Goal: Task Accomplishment & Management: Manage account settings

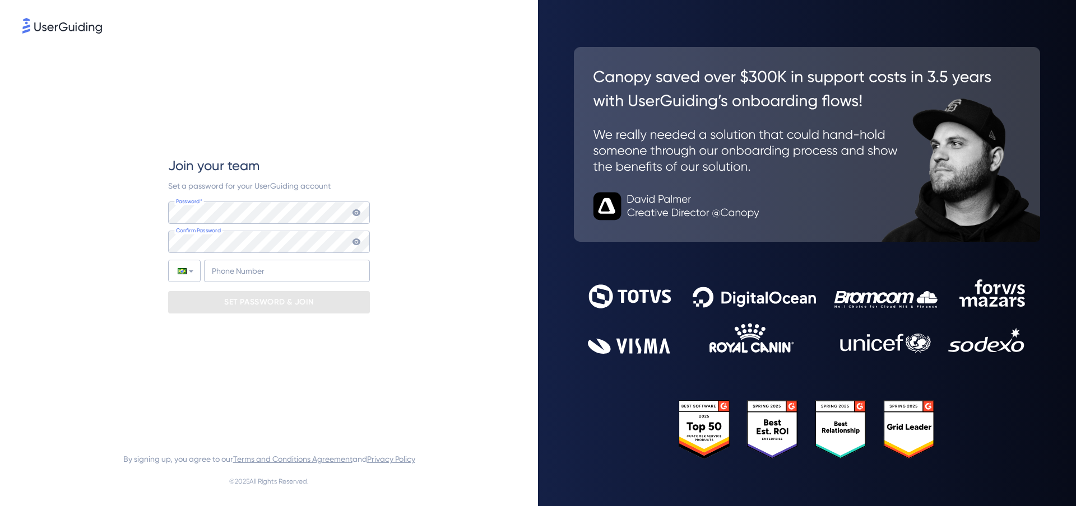
click at [87, 30] on img at bounding box center [62, 26] width 80 height 16
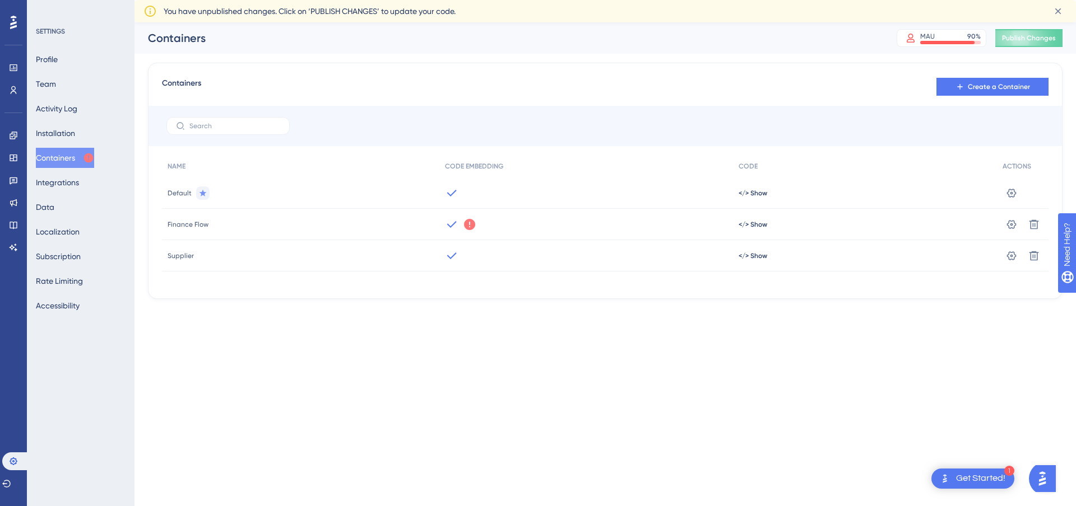
click at [468, 224] on icon at bounding box center [469, 224] width 13 height 13
click at [538, 268] on span "Got It" at bounding box center [543, 269] width 18 height 9
click at [463, 226] on div at bounding box center [586, 224] width 294 height 31
click at [446, 220] on icon at bounding box center [451, 224] width 13 height 13
click at [749, 223] on span "</> Show" at bounding box center [752, 224] width 29 height 9
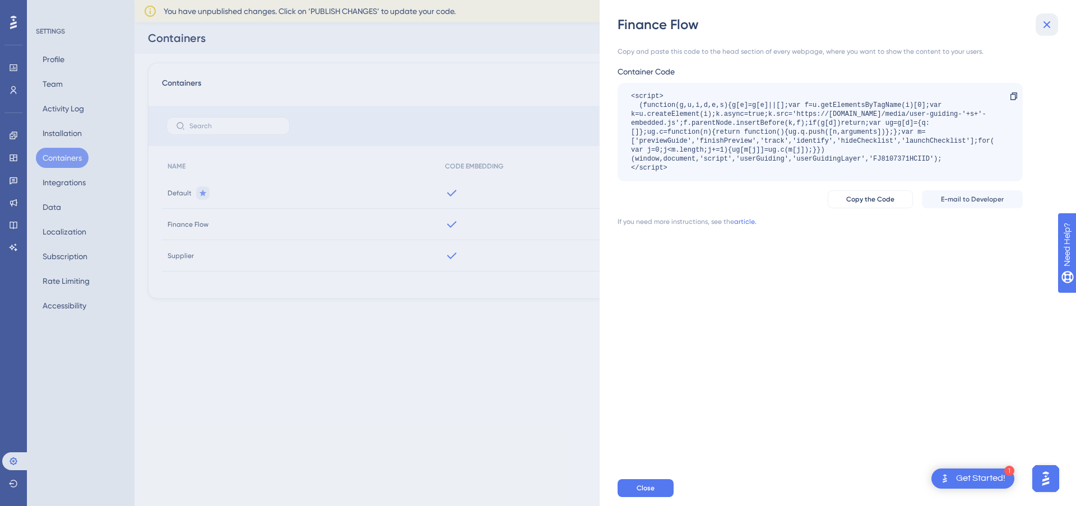
click at [1050, 22] on icon at bounding box center [1046, 24] width 13 height 13
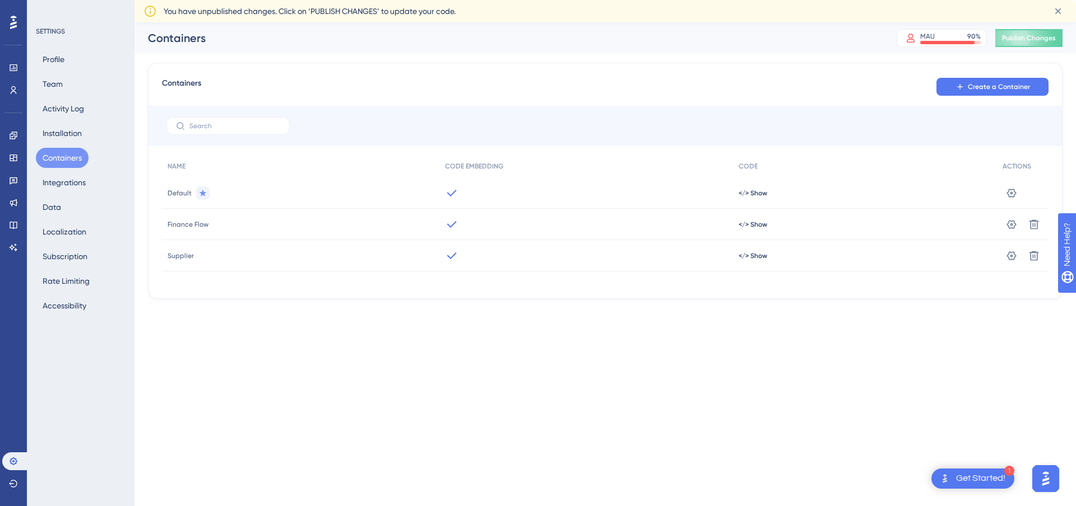
click at [16, 24] on icon at bounding box center [13, 22] width 7 height 15
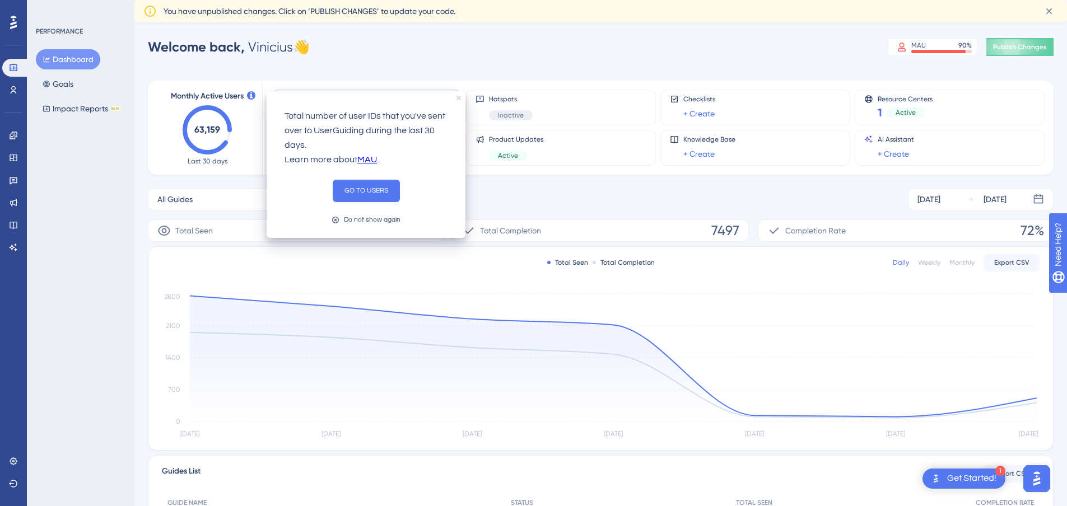
click at [460, 98] on icon "close tooltip" at bounding box center [459, 98] width 4 height 4
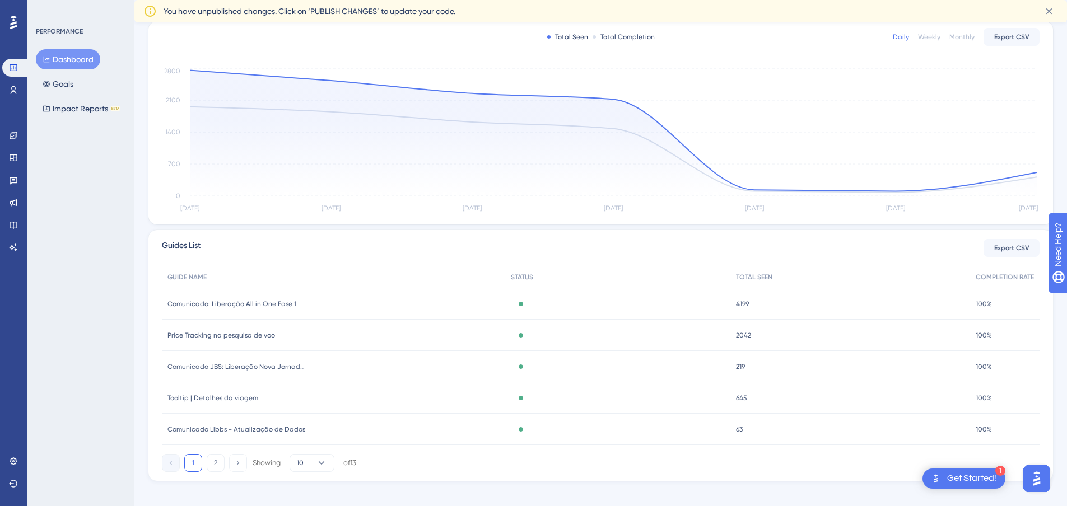
scroll to position [237, 0]
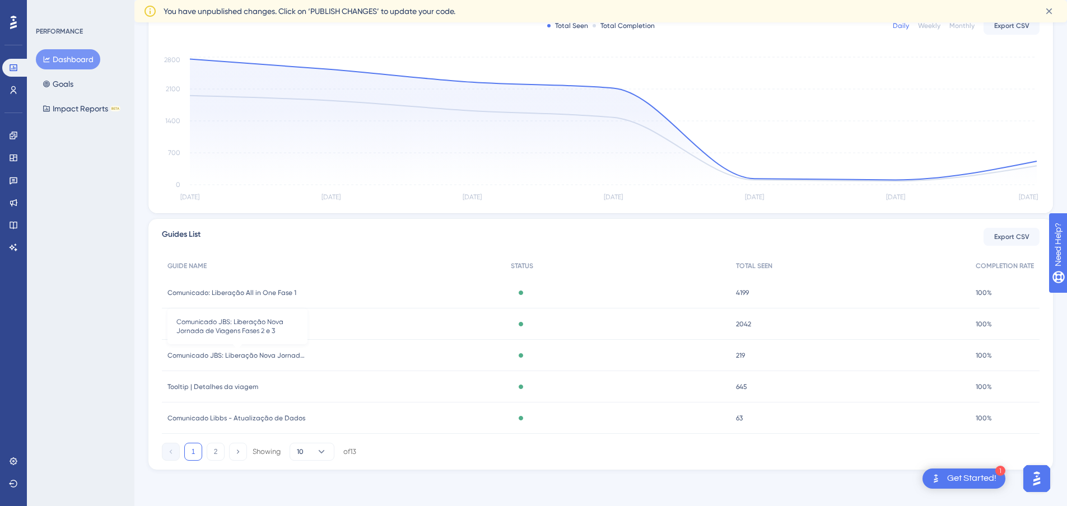
click at [278, 359] on span "Comunicado JBS: Liberação Nova Jornada de Viagens Fases 2 e 3" at bounding box center [238, 355] width 140 height 9
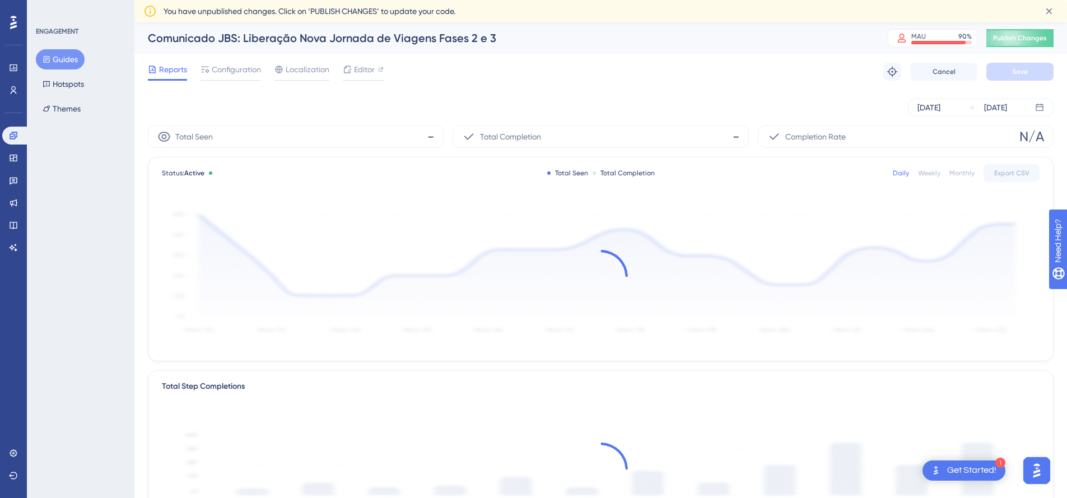
click at [11, 20] on icon at bounding box center [13, 22] width 7 height 15
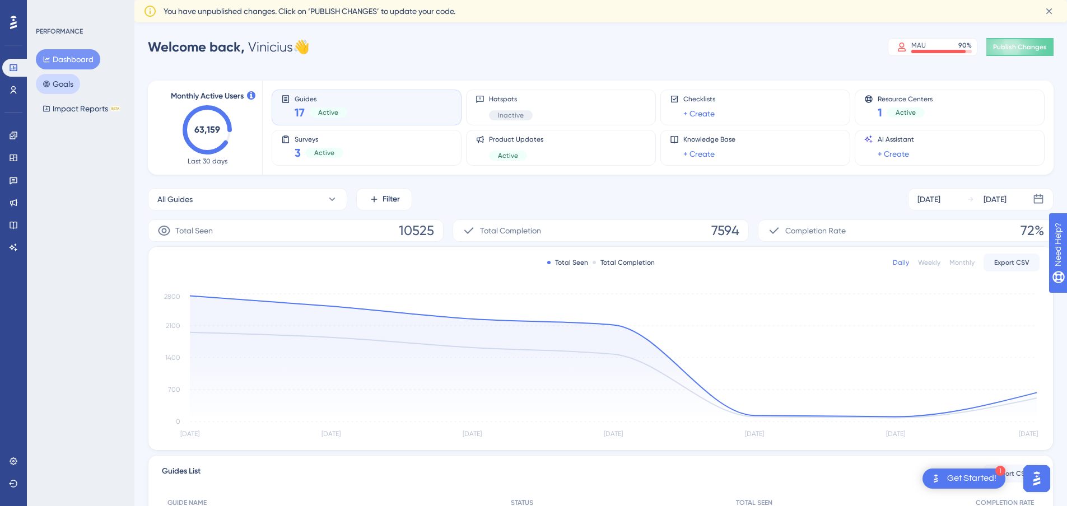
click at [66, 90] on button "Goals" at bounding box center [58, 84] width 44 height 20
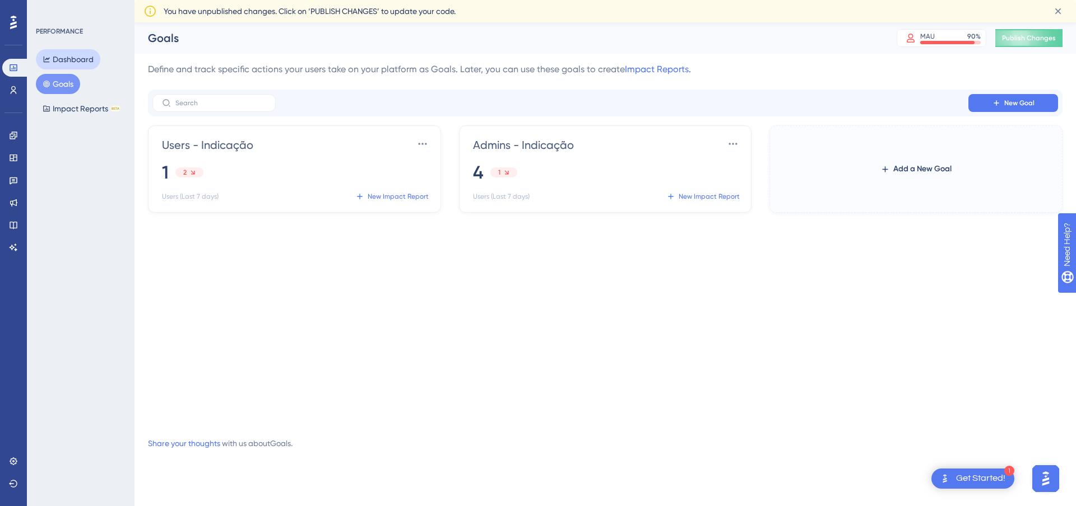
click at [76, 57] on button "Dashboard" at bounding box center [68, 59] width 64 height 20
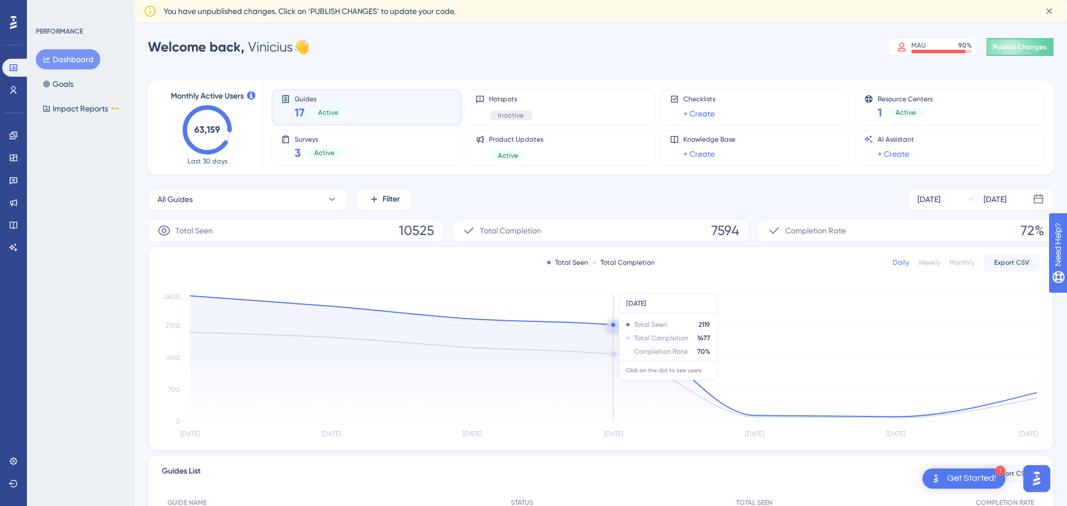
scroll to position [237, 0]
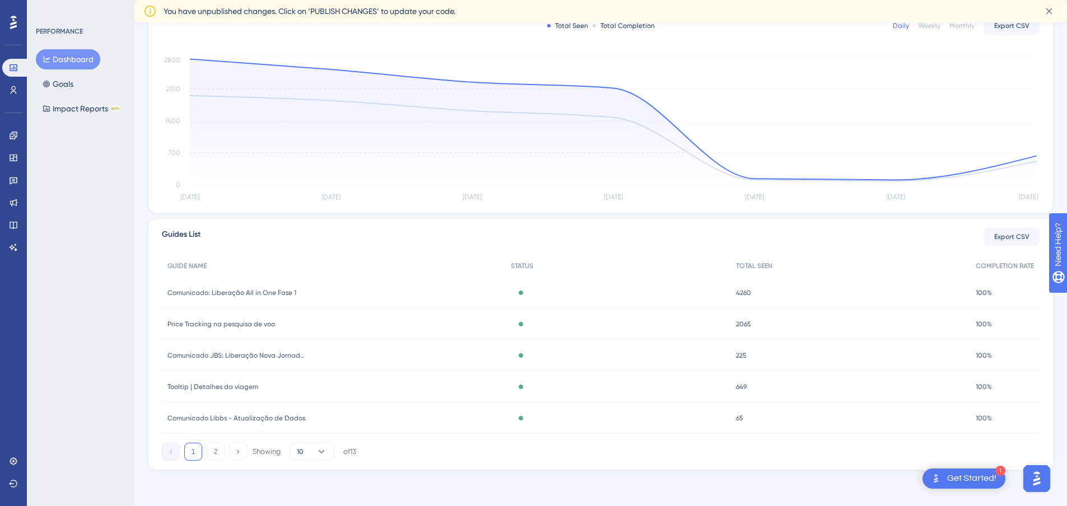
click at [1031, 480] on img "Open AI Assistant Launcher" at bounding box center [1037, 479] width 20 height 20
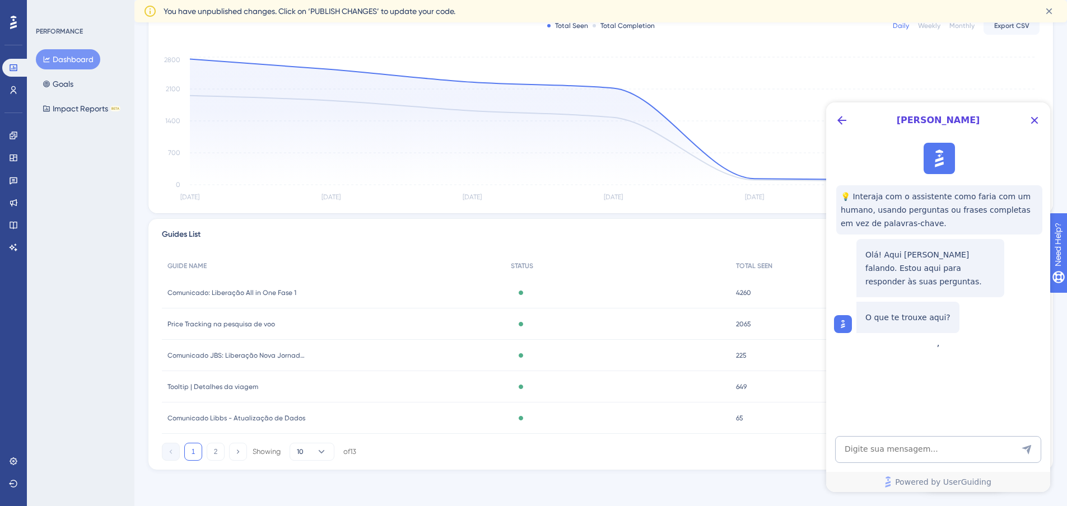
scroll to position [0, 0]
click at [1036, 118] on icon "Close Button" at bounding box center [1034, 120] width 13 height 13
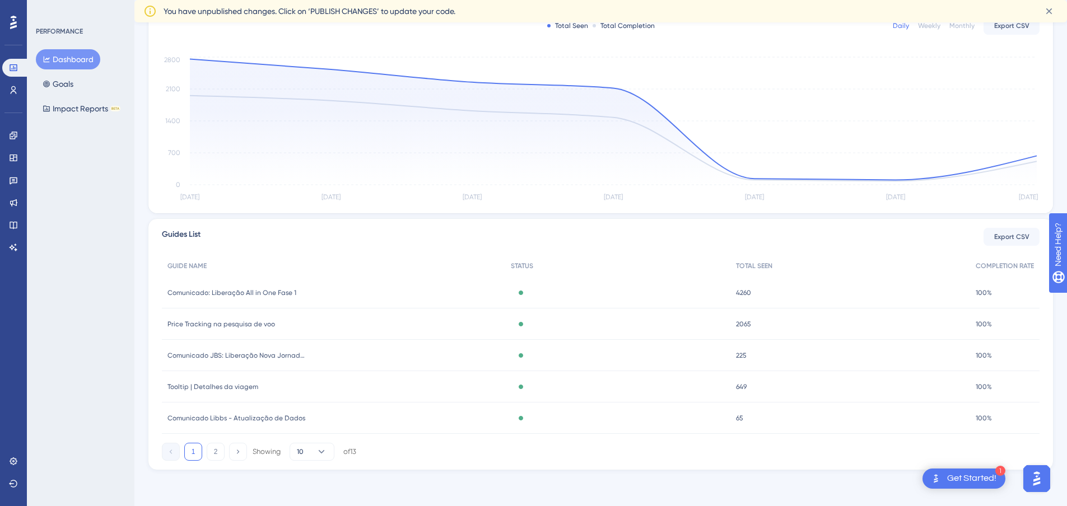
click at [980, 487] on div "1 Get Started!" at bounding box center [964, 479] width 83 height 20
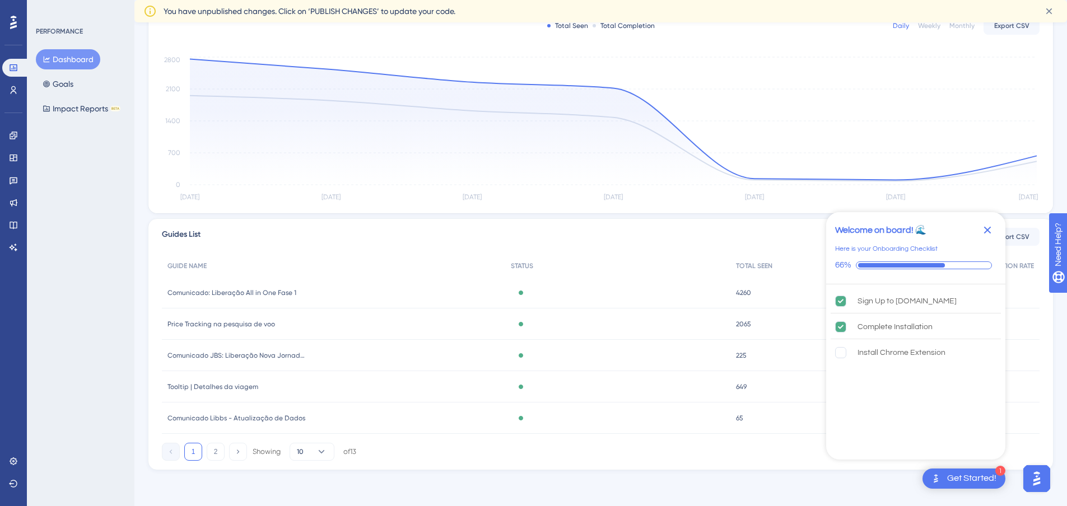
click at [980, 487] on div "1 Get Started!" at bounding box center [964, 479] width 83 height 20
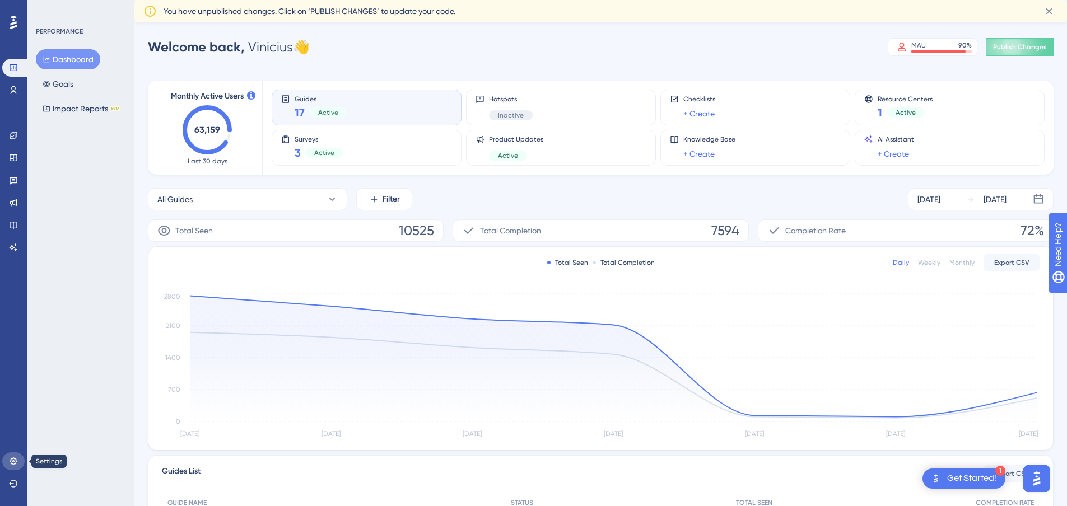
click at [15, 462] on icon at bounding box center [13, 461] width 9 height 9
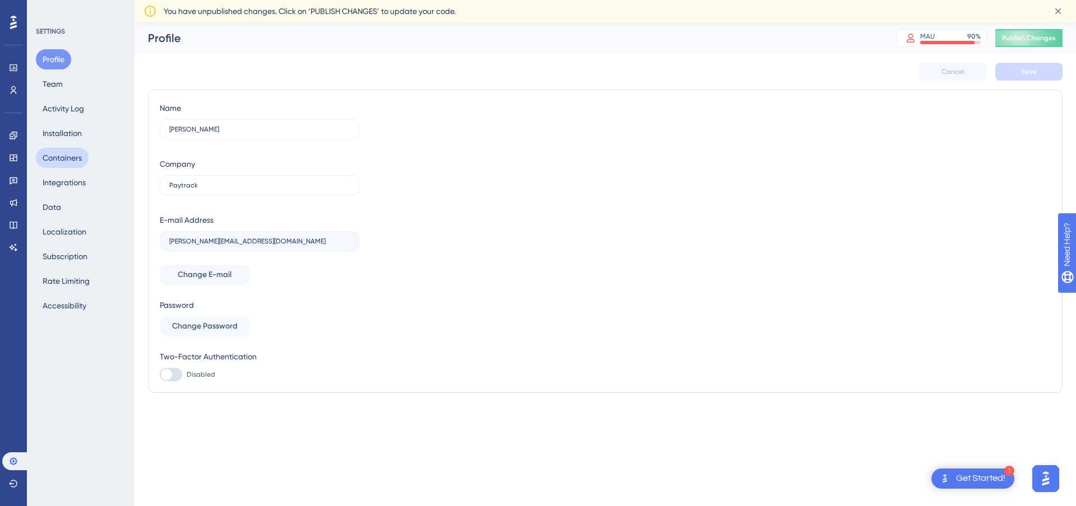
click at [67, 153] on button "Containers" at bounding box center [62, 158] width 53 height 20
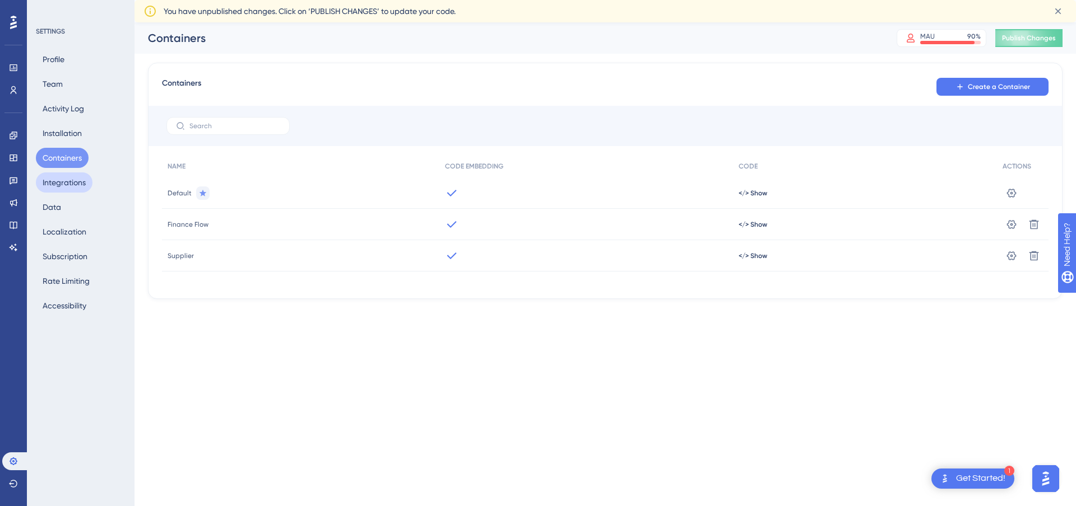
click at [62, 181] on button "Integrations" at bounding box center [64, 183] width 57 height 20
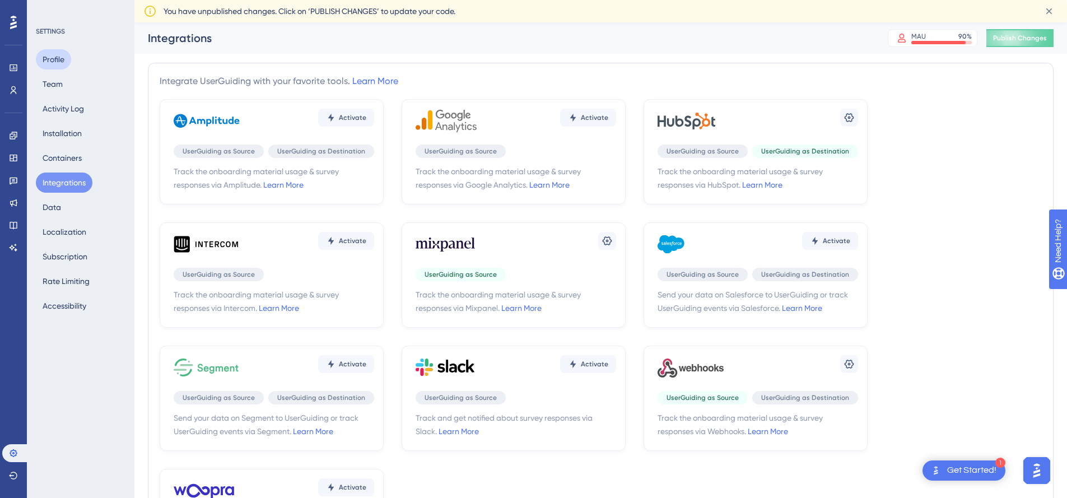
click at [53, 68] on button "Profile" at bounding box center [53, 59] width 35 height 20
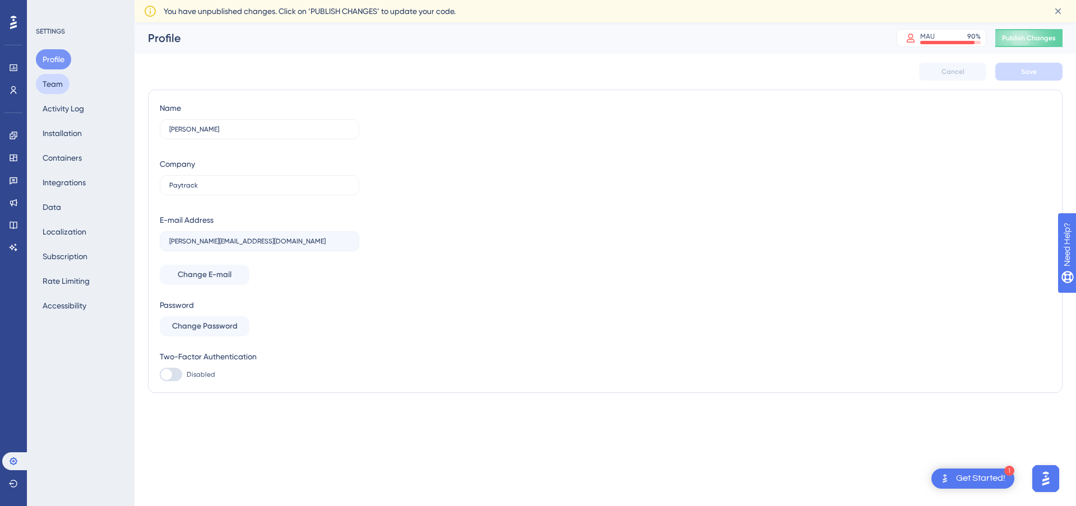
click at [54, 88] on button "Team" at bounding box center [53, 84] width 34 height 20
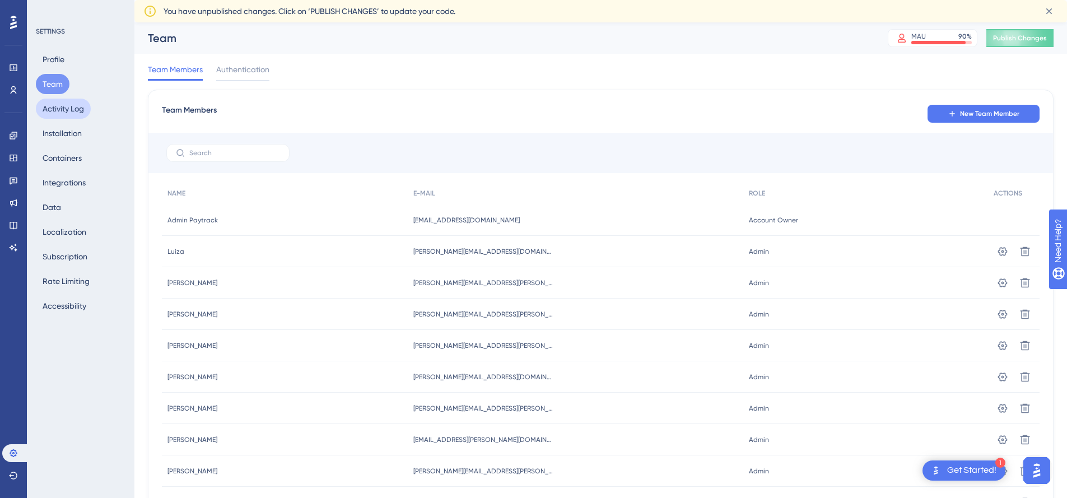
click at [68, 113] on button "Activity Log" at bounding box center [63, 109] width 55 height 20
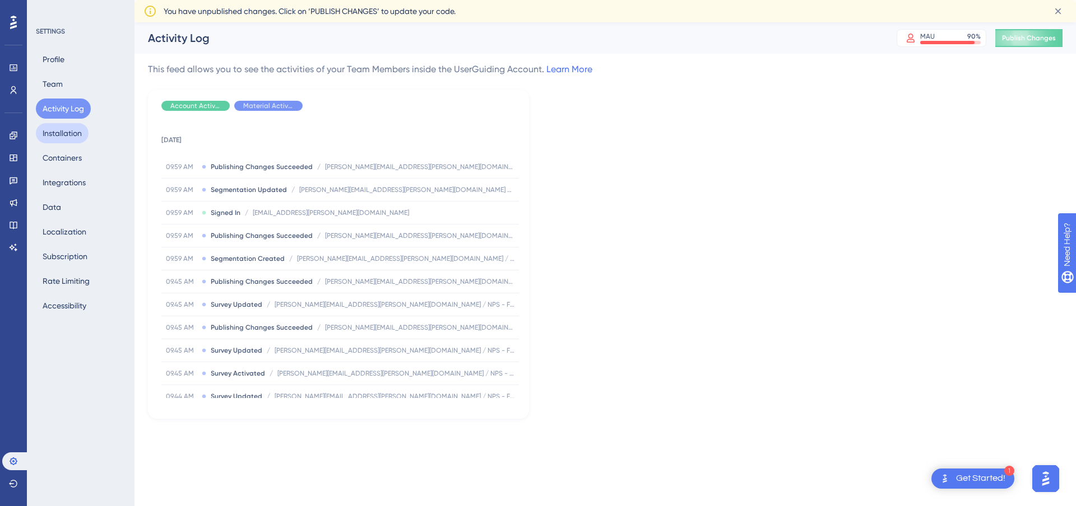
click at [53, 135] on button "Installation" at bounding box center [62, 133] width 53 height 20
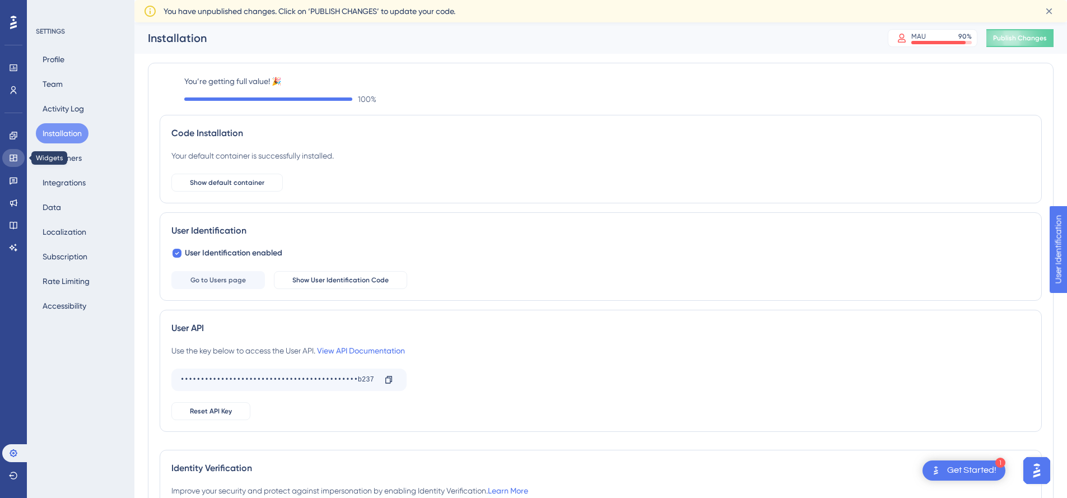
click at [8, 164] on link at bounding box center [13, 158] width 22 height 18
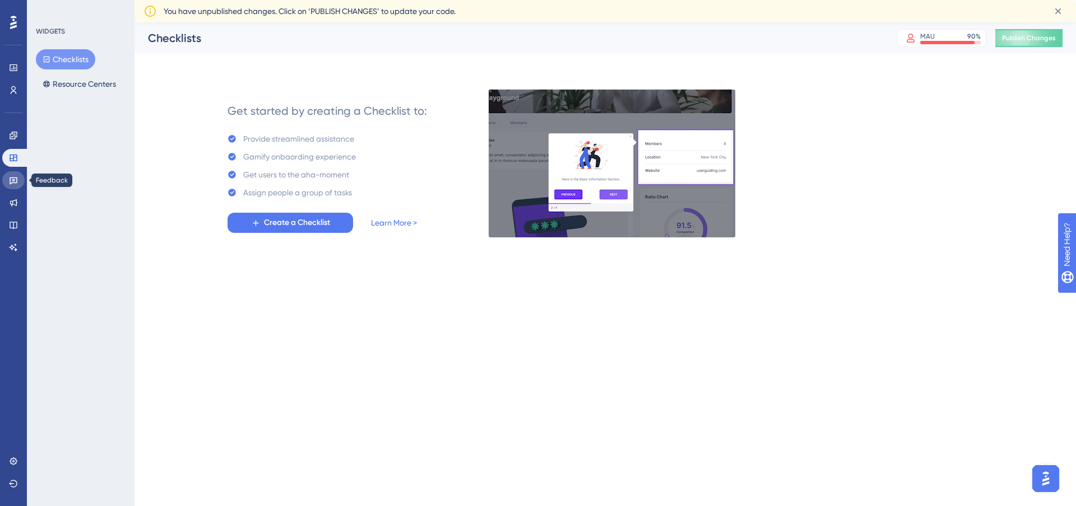
click at [17, 176] on icon at bounding box center [13, 180] width 9 height 9
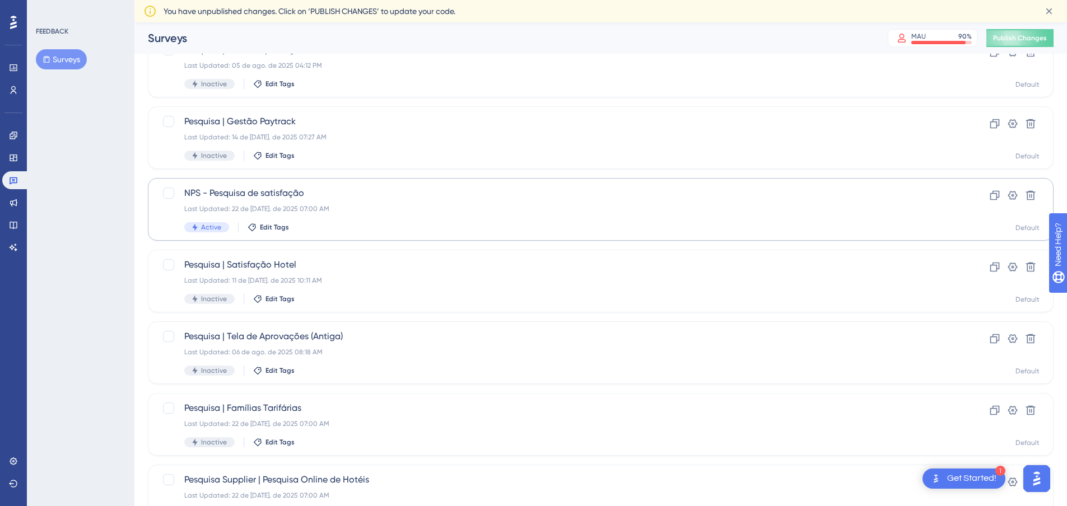
scroll to position [363, 0]
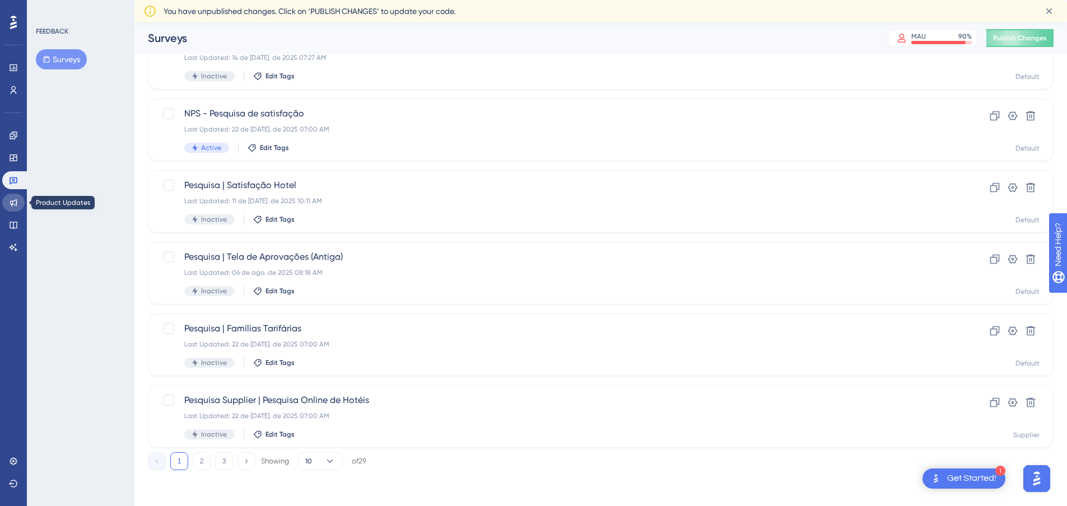
click at [20, 209] on link at bounding box center [13, 203] width 22 height 18
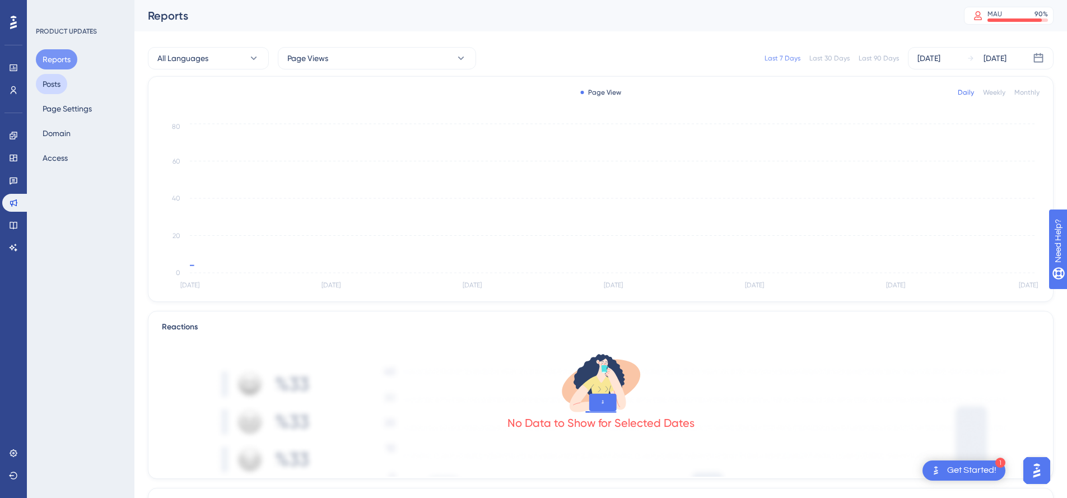
click at [52, 79] on button "Posts" at bounding box center [51, 84] width 31 height 20
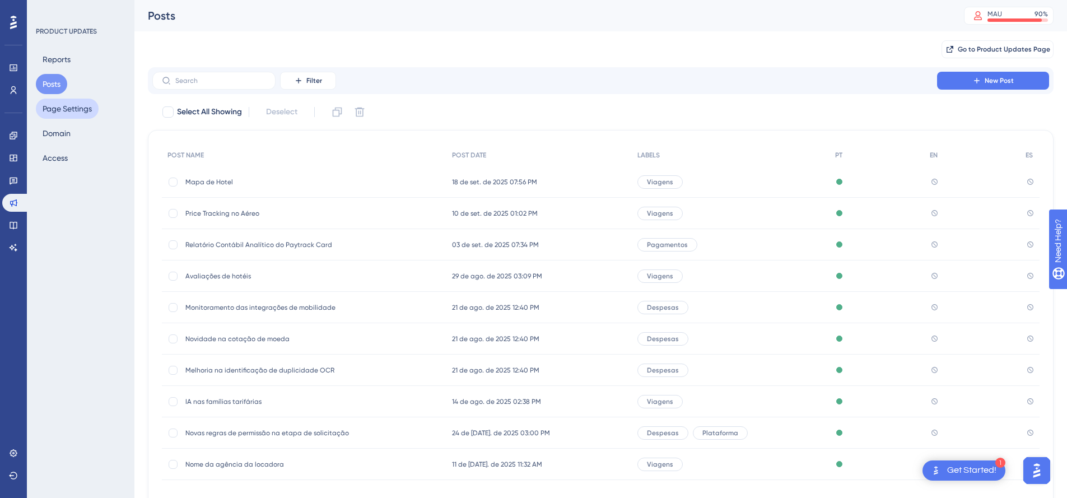
click at [61, 113] on button "Page Settings" at bounding box center [67, 109] width 63 height 20
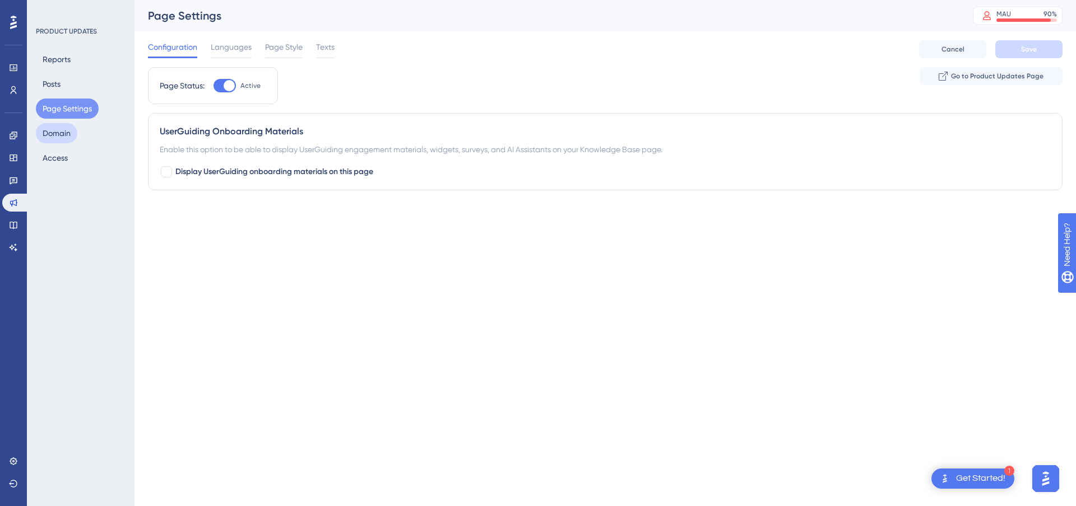
click at [57, 138] on button "Domain" at bounding box center [56, 133] width 41 height 20
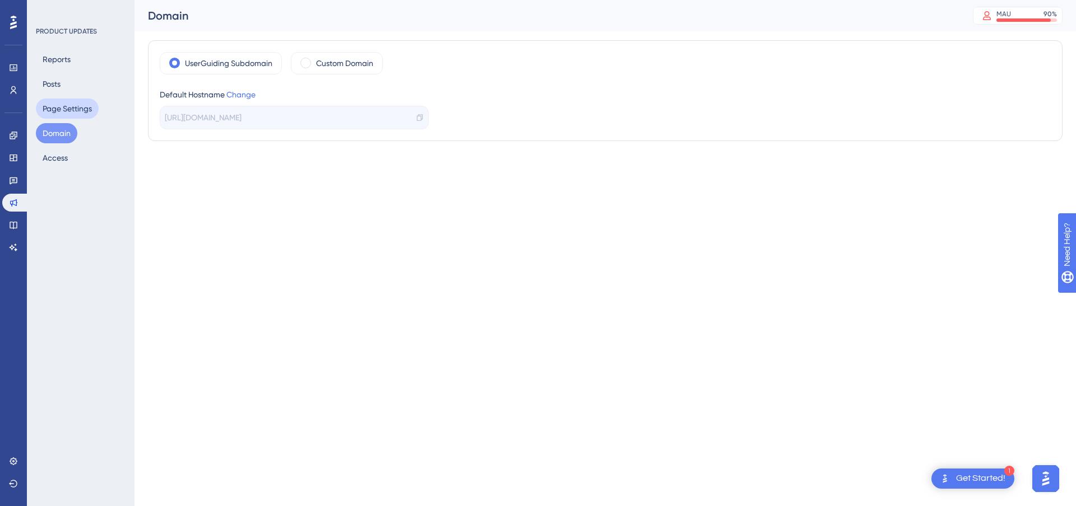
click at [62, 101] on button "Page Settings" at bounding box center [67, 109] width 63 height 20
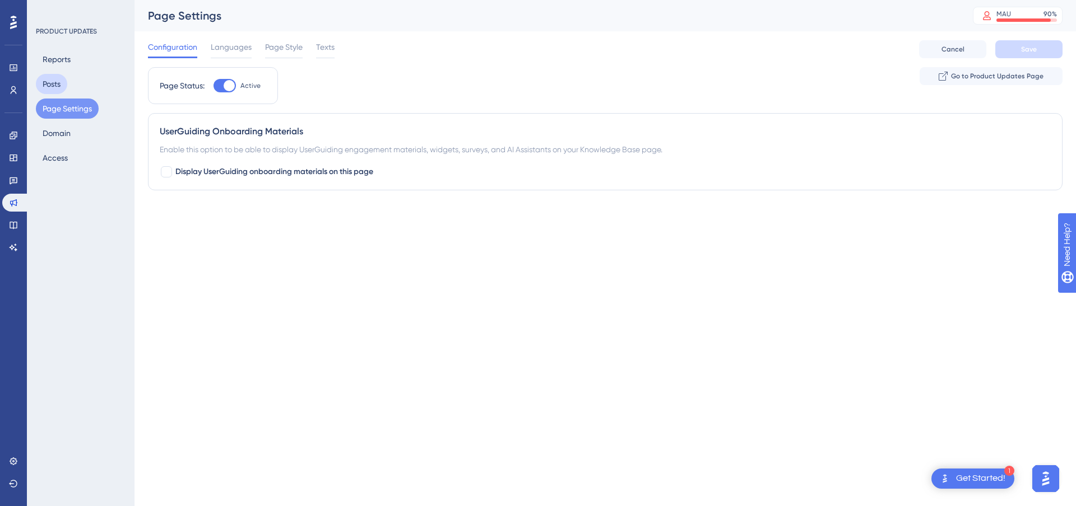
click at [55, 79] on button "Posts" at bounding box center [51, 84] width 31 height 20
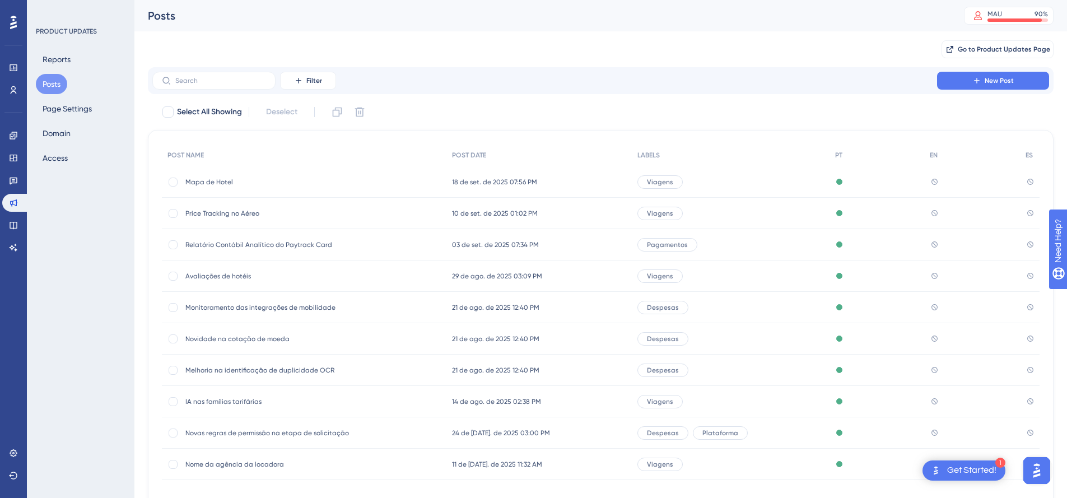
click at [51, 170] on div "PRODUCT UPDATES Reports Posts Page Settings Domain Access" at bounding box center [81, 249] width 108 height 498
click at [52, 166] on button "Access" at bounding box center [55, 158] width 39 height 20
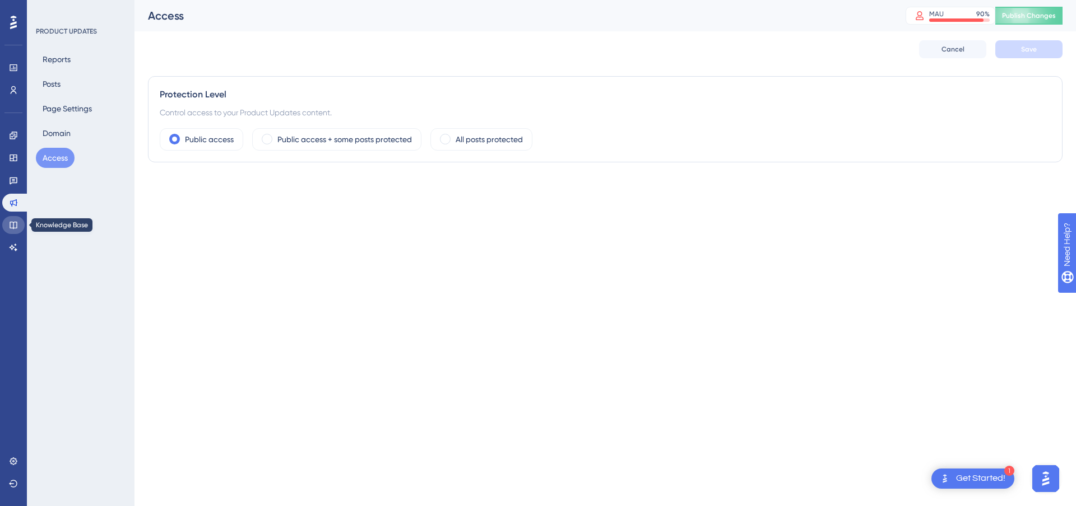
click at [7, 217] on link at bounding box center [13, 225] width 22 height 18
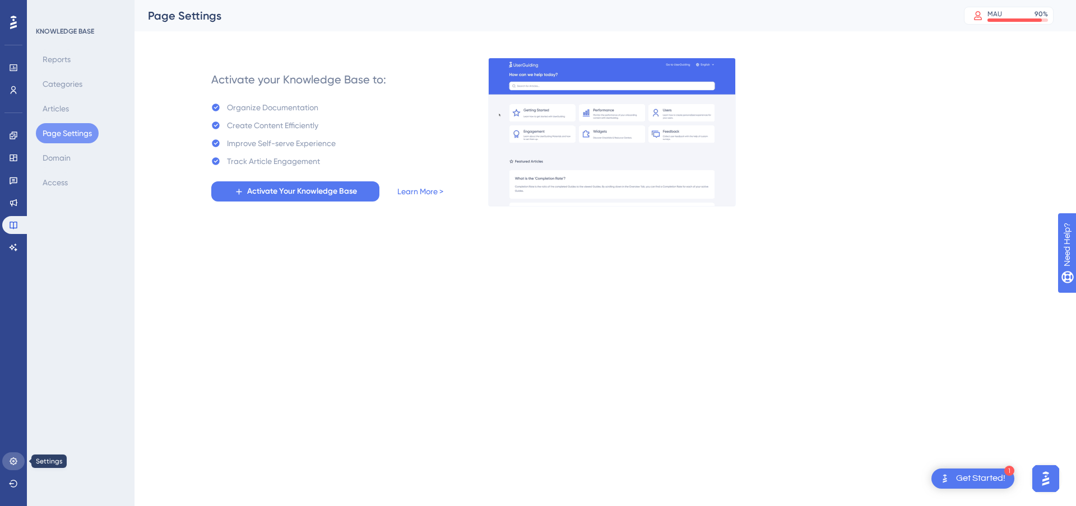
click at [18, 460] on link at bounding box center [13, 462] width 22 height 18
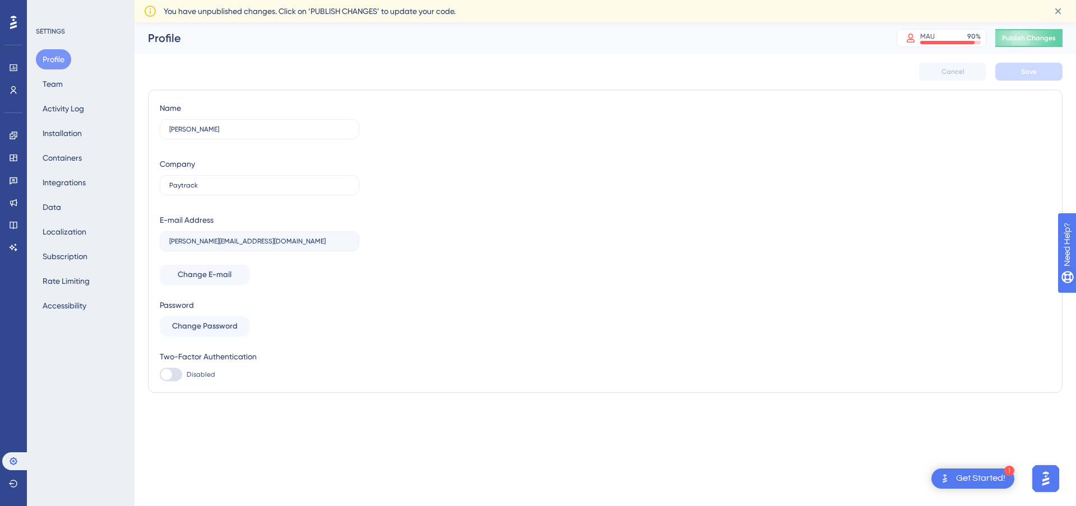
click at [20, 25] on div at bounding box center [13, 22] width 18 height 18
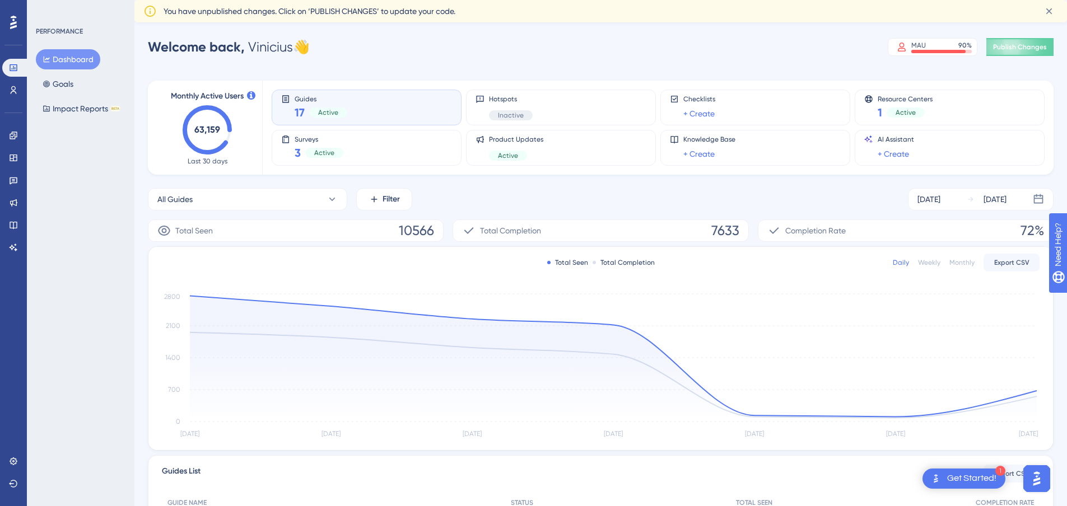
click at [153, 11] on icon at bounding box center [149, 10] width 13 height 13
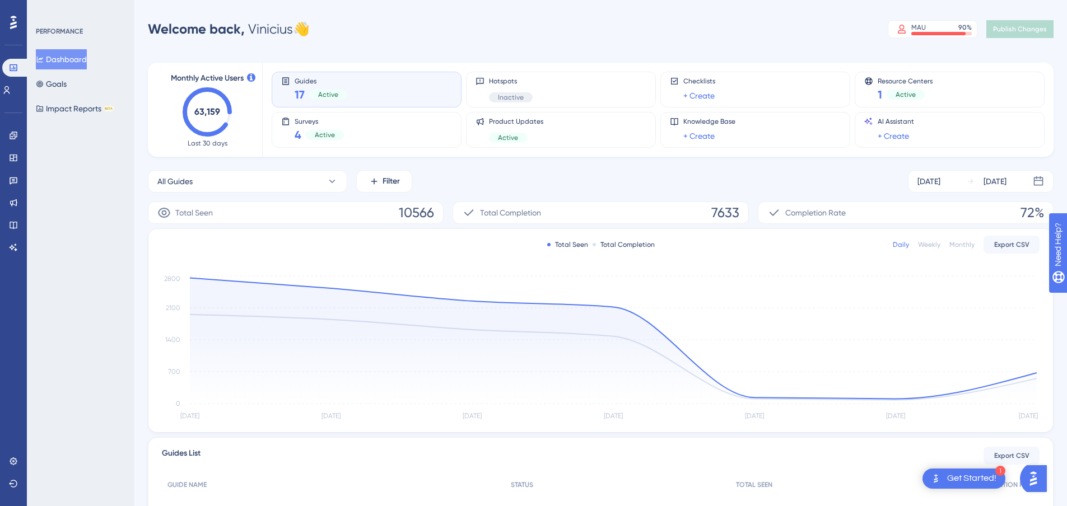
click at [295, 81] on span "Guides" at bounding box center [321, 81] width 53 height 8
click at [369, 75] on div "Guides 17 Active" at bounding box center [367, 90] width 190 height 36
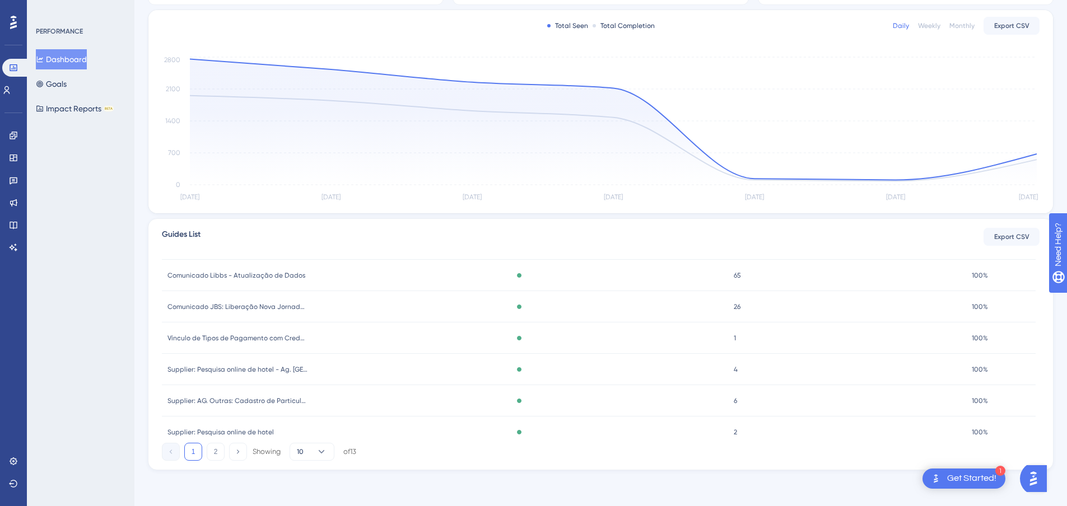
scroll to position [166, 0]
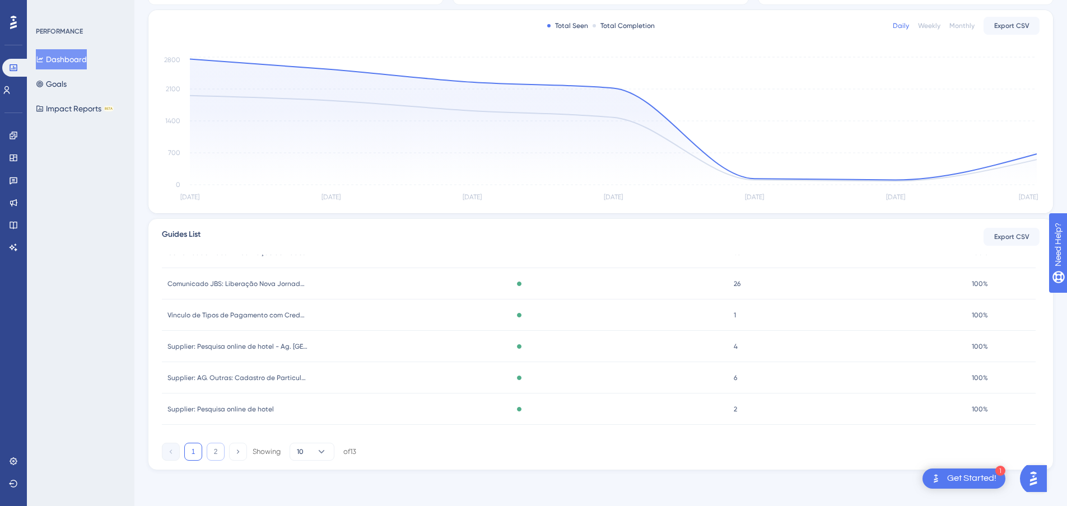
click at [210, 454] on button "2" at bounding box center [216, 452] width 18 height 18
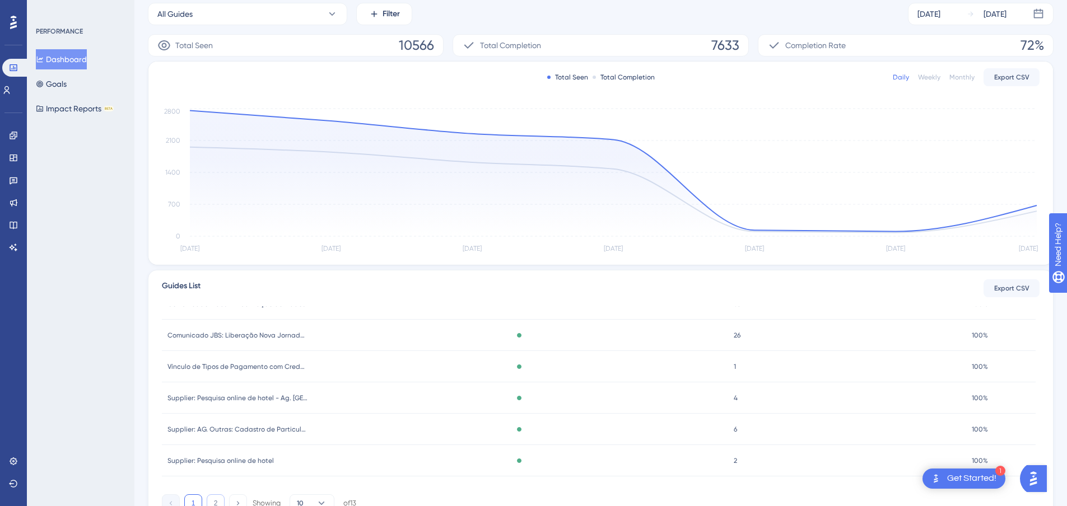
scroll to position [0, 0]
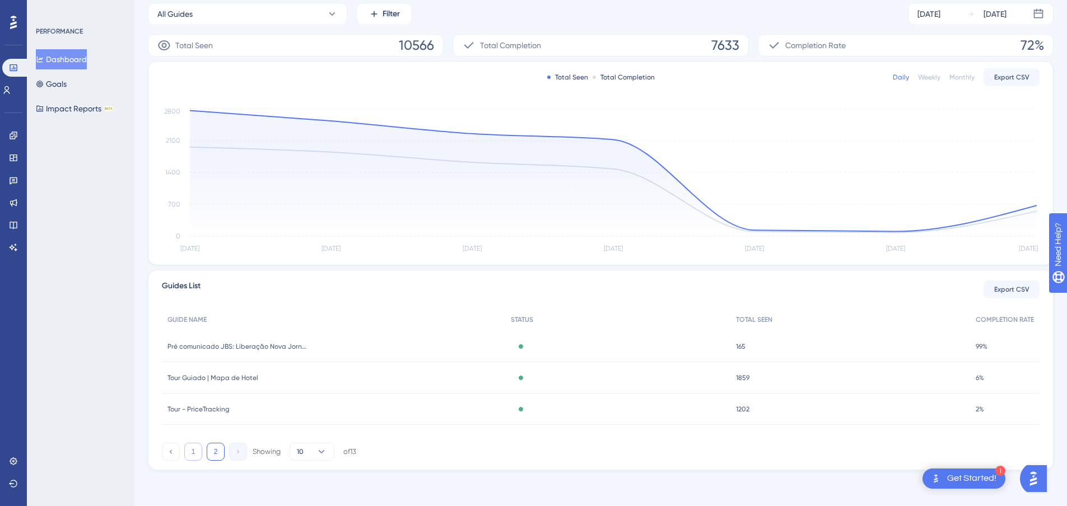
click at [202, 452] on button "1" at bounding box center [193, 452] width 18 height 18
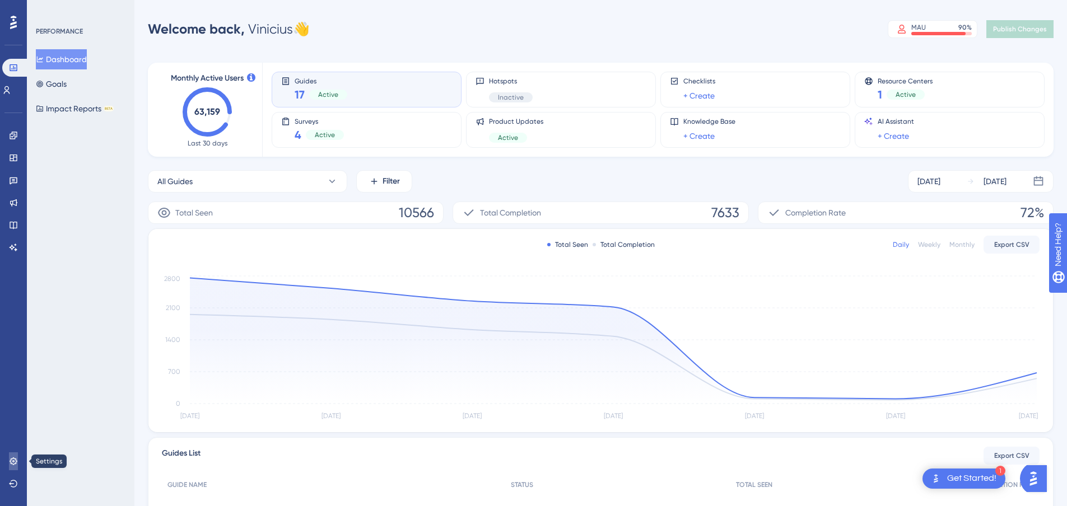
click at [18, 468] on link at bounding box center [13, 462] width 9 height 18
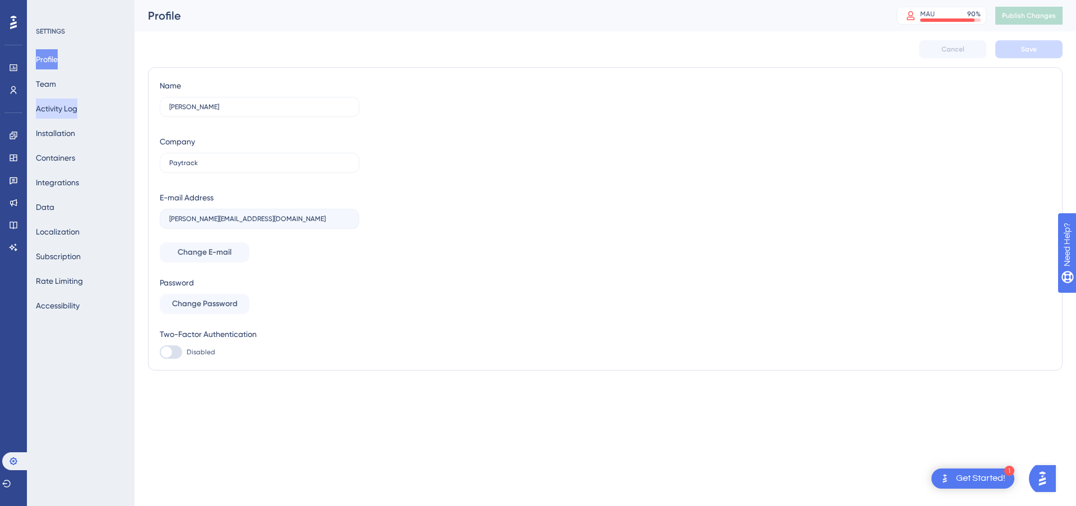
click at [57, 116] on button "Activity Log" at bounding box center [56, 109] width 41 height 20
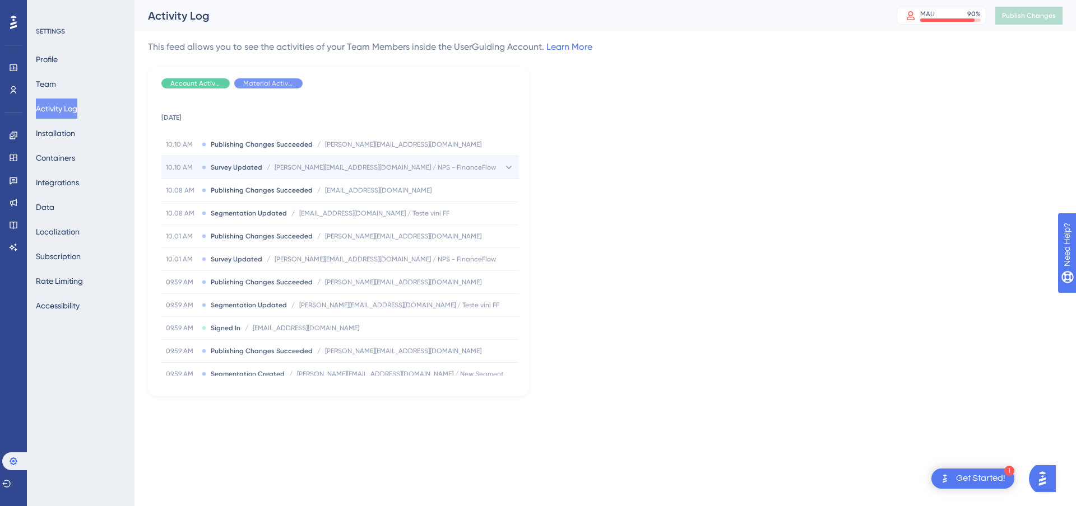
click at [416, 170] on span "isabelle.soares@paytrack.com.br / NPS - FinanceFlow" at bounding box center [385, 167] width 221 height 9
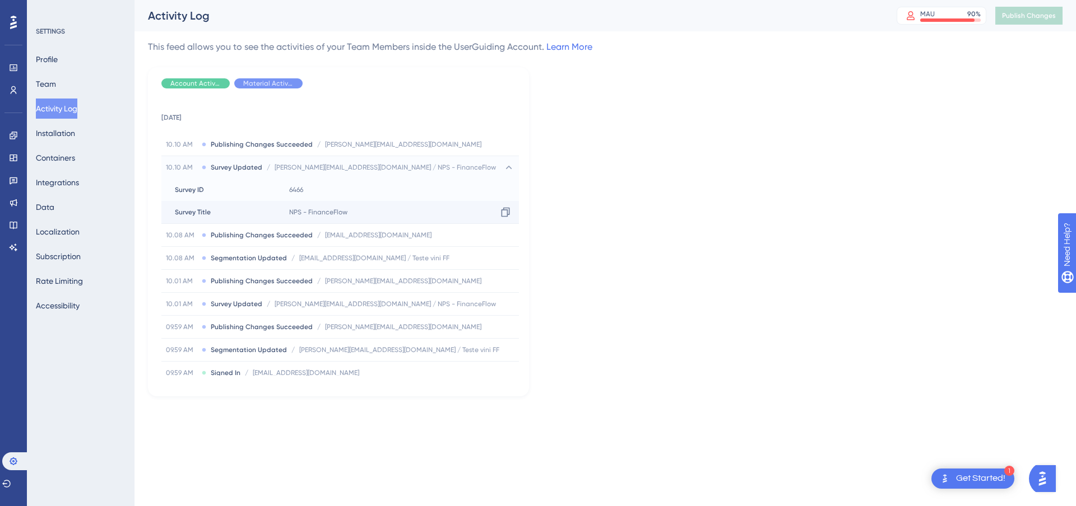
click at [311, 217] on div "NPS - FinanceFlow Copy NPS - FinanceFlow" at bounding box center [402, 212] width 234 height 22
click at [365, 168] on span "isabelle.soares@paytrack.com.br / NPS - FinanceFlow" at bounding box center [385, 167] width 221 height 9
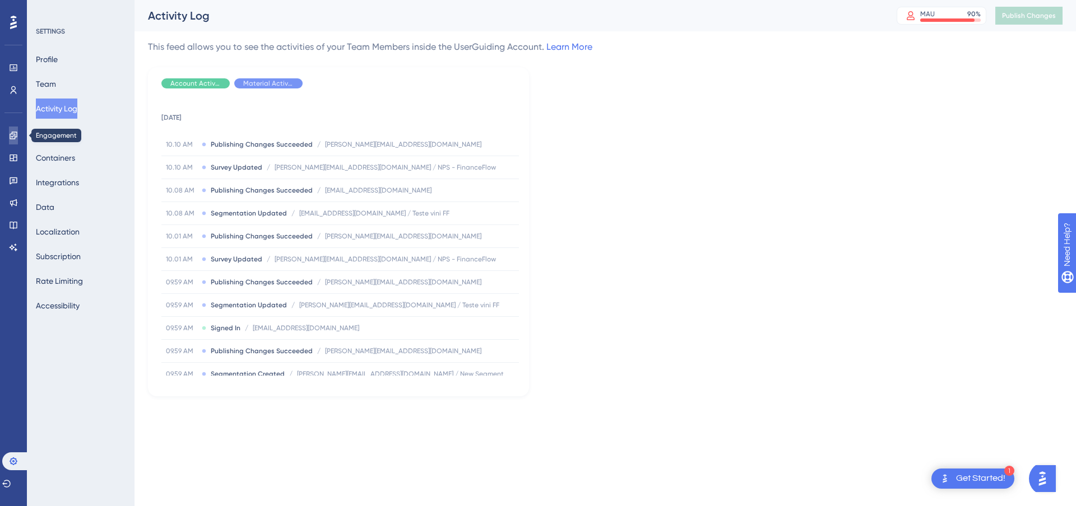
click at [12, 136] on icon at bounding box center [13, 135] width 9 height 9
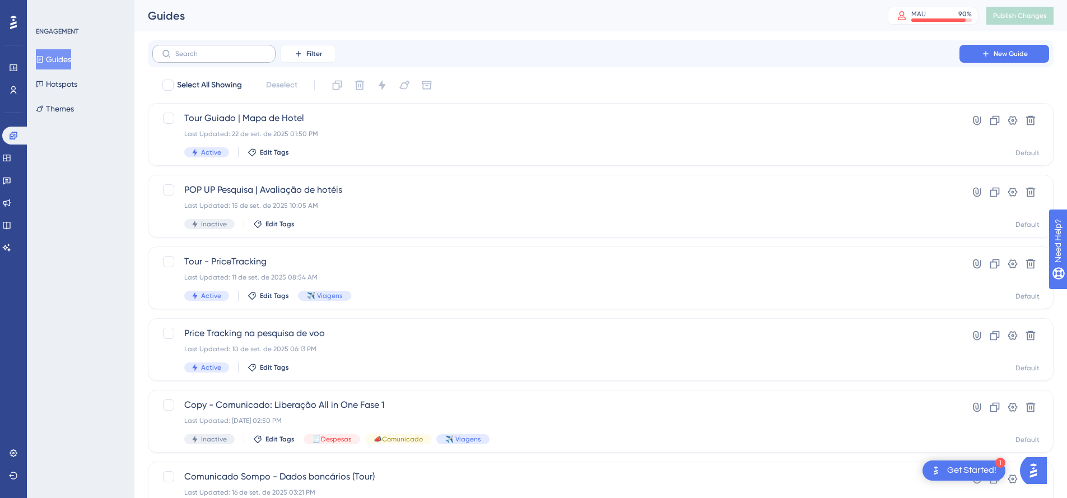
click at [202, 47] on label at bounding box center [213, 54] width 123 height 18
click at [202, 50] on input "text" at bounding box center [220, 54] width 91 height 8
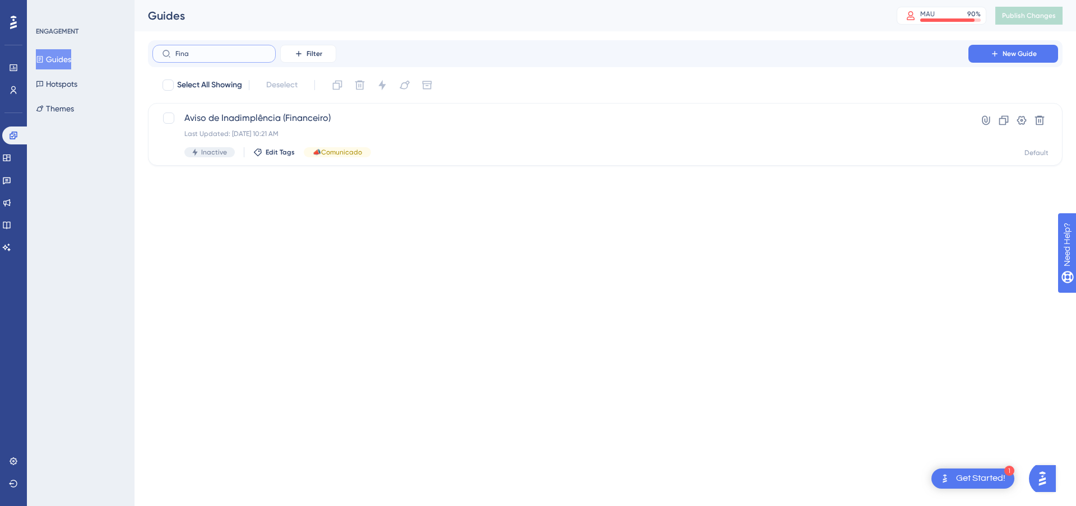
type input "Finan"
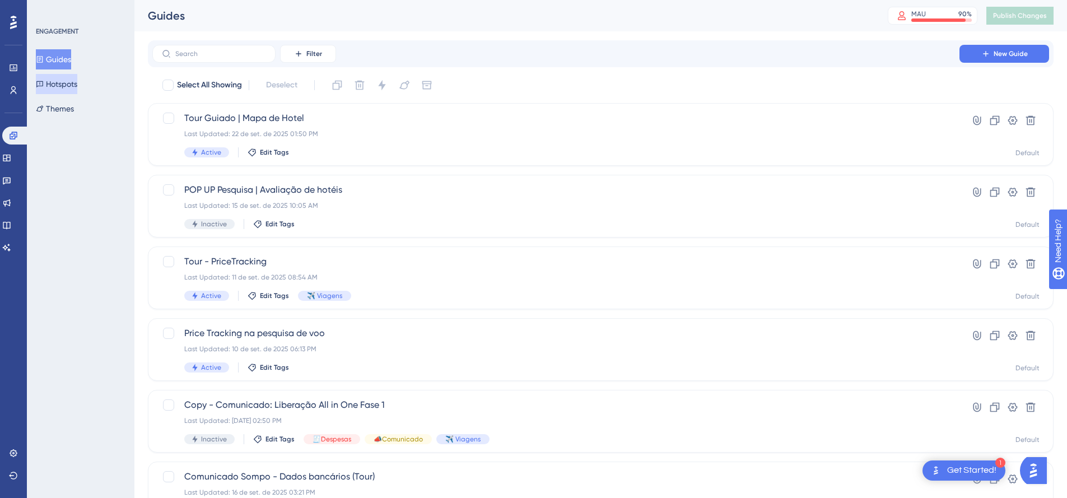
click at [59, 89] on button "Hotspots" at bounding box center [56, 84] width 41 height 20
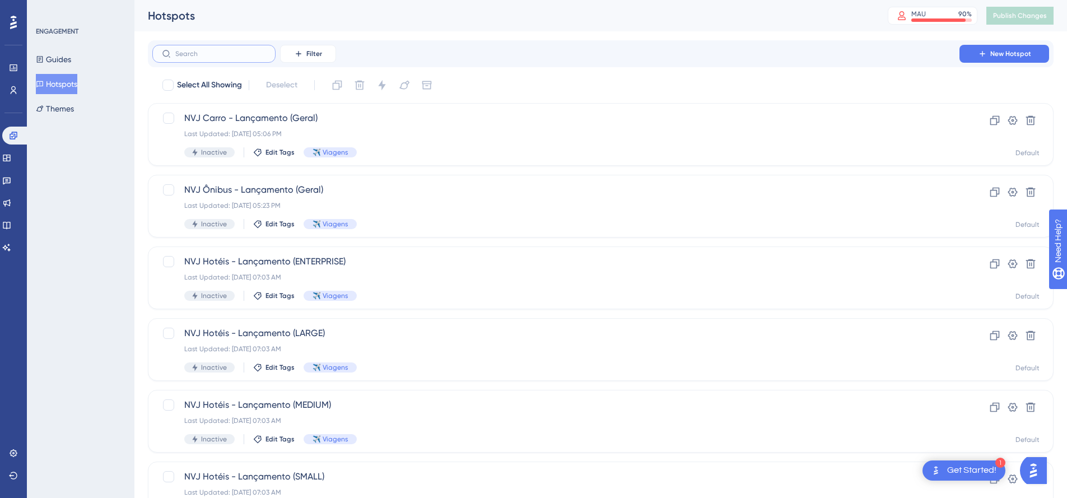
click at [247, 55] on input "text" at bounding box center [220, 54] width 91 height 8
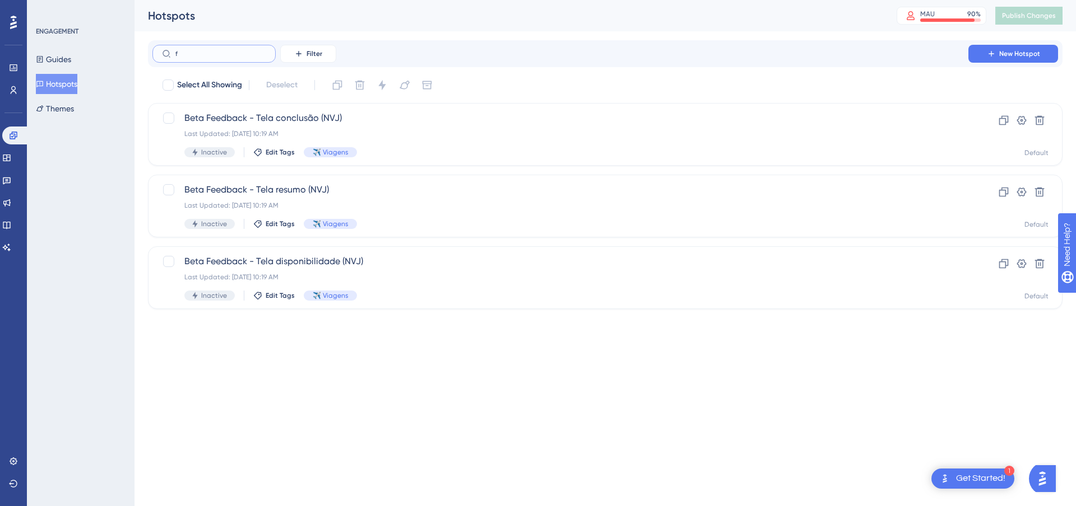
type input "fl"
checkbox input "true"
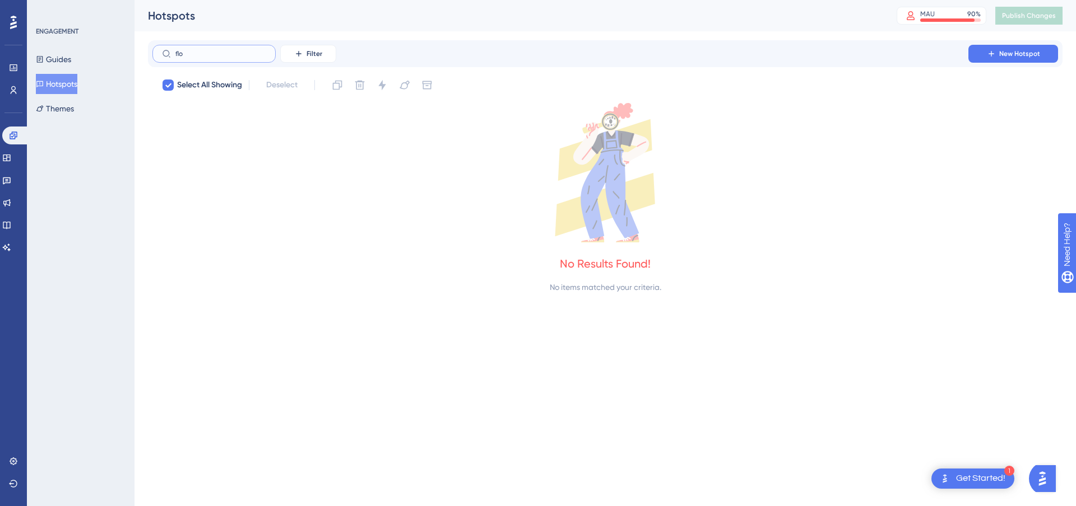
type input "flow"
checkbox input "false"
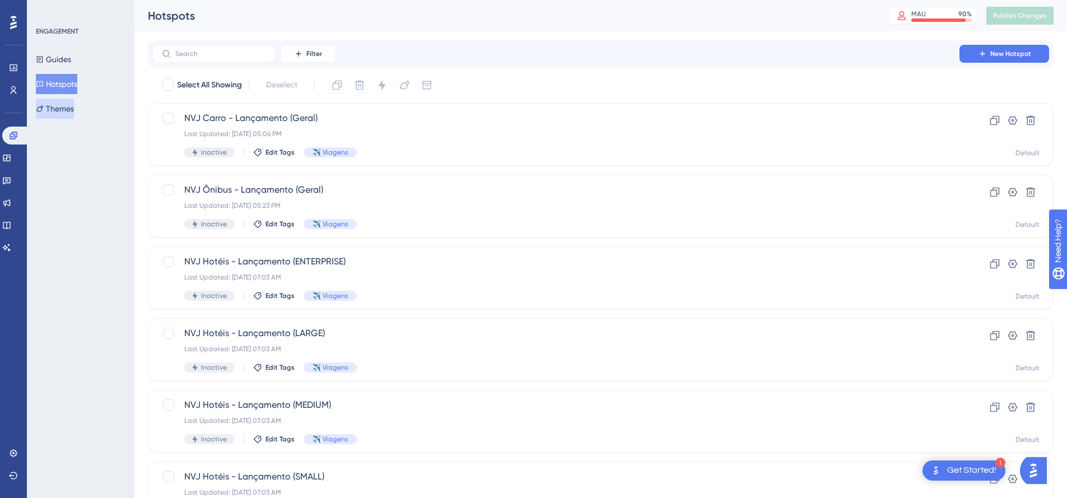
click at [52, 105] on button "Themes" at bounding box center [55, 109] width 38 height 20
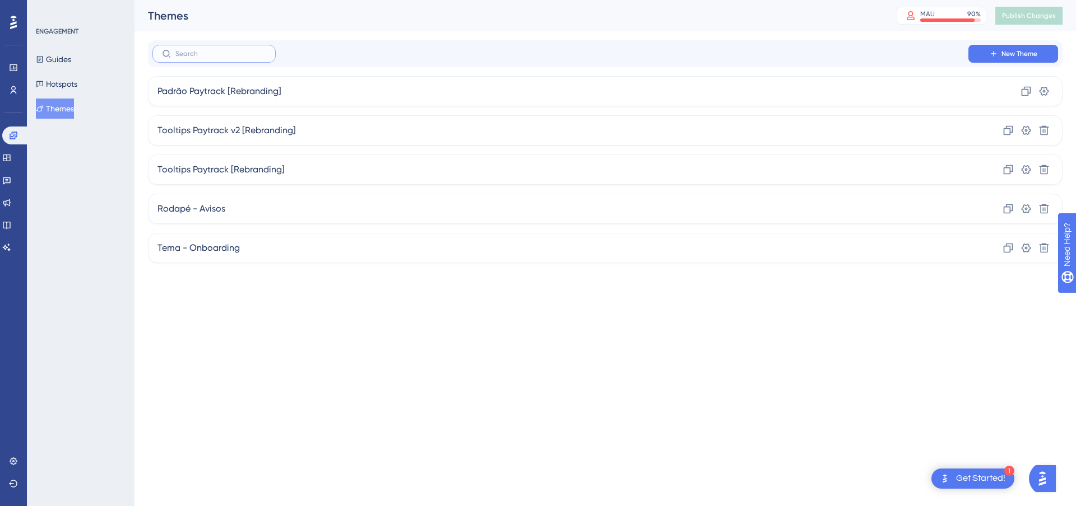
click at [176, 53] on input "text" at bounding box center [220, 54] width 91 height 8
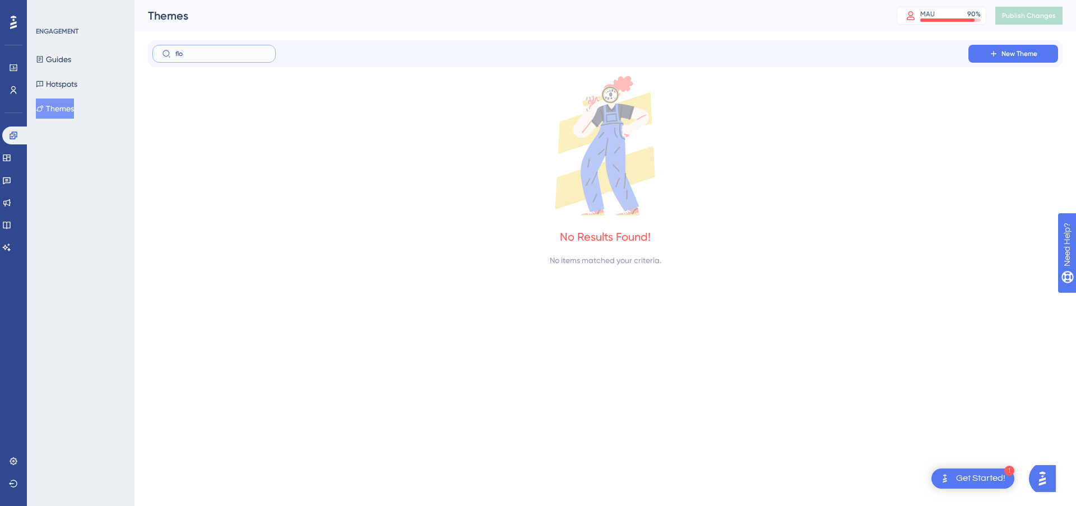
type input "flow"
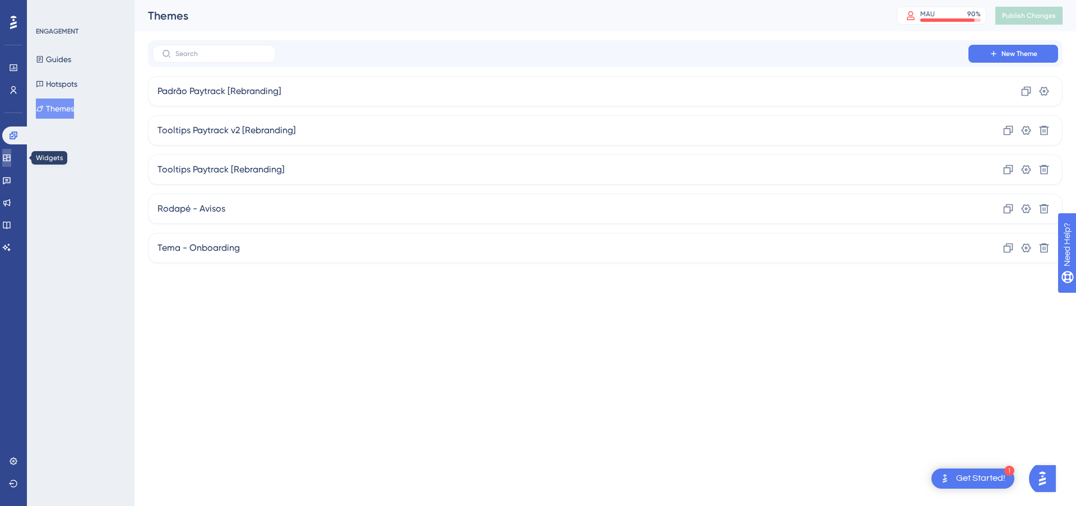
click at [11, 152] on link at bounding box center [6, 158] width 9 height 18
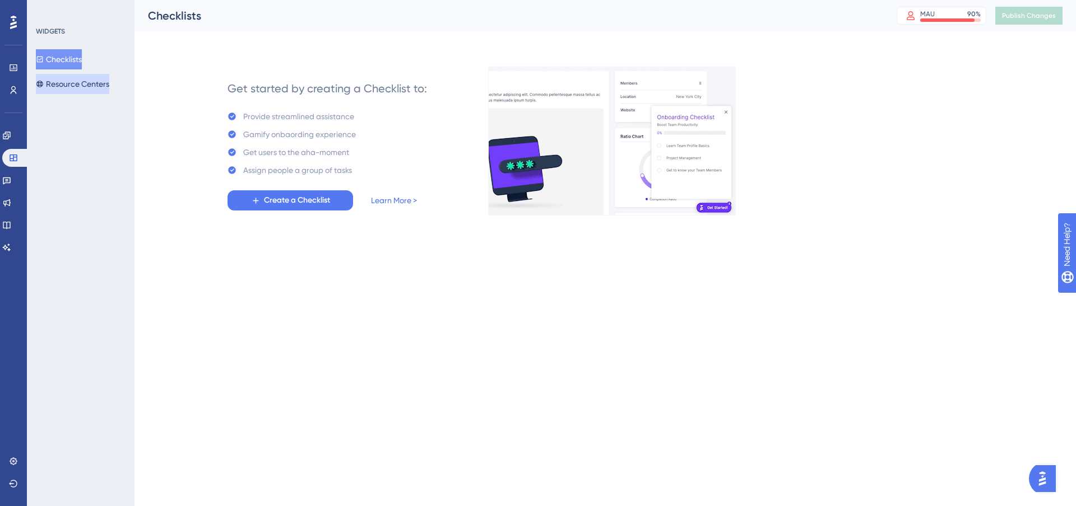
click at [44, 84] on icon at bounding box center [40, 84] width 8 height 8
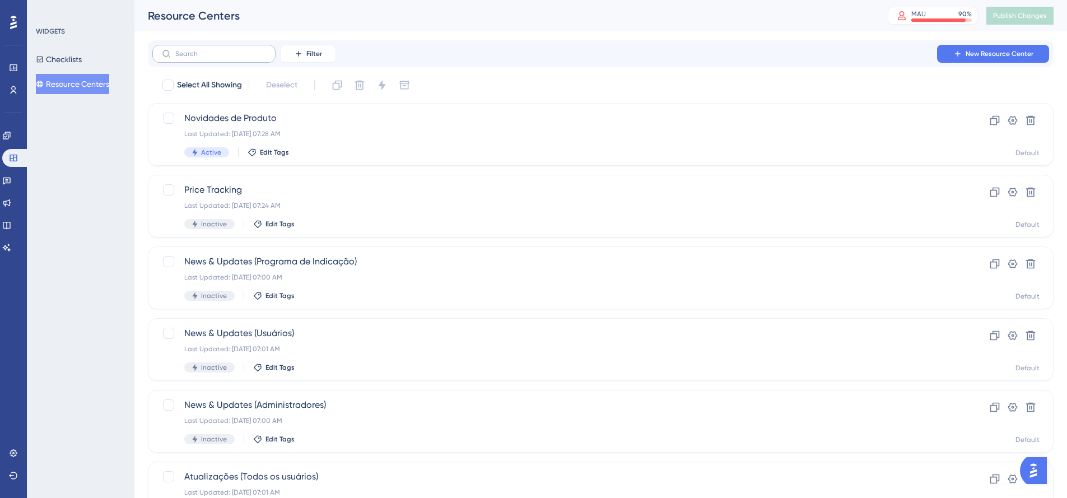
click at [230, 45] on label at bounding box center [213, 54] width 123 height 18
click at [230, 50] on input "text" at bounding box center [220, 54] width 91 height 8
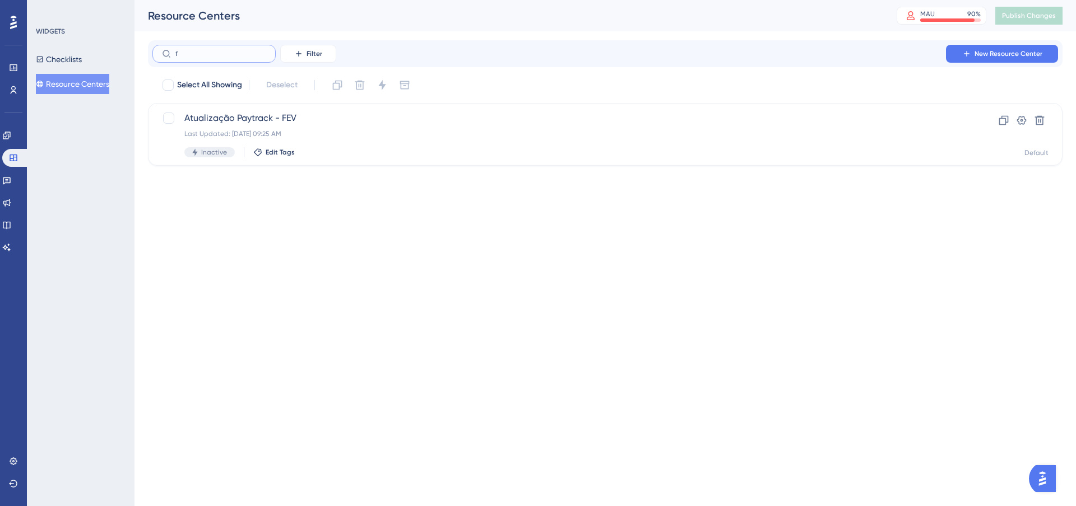
type input "fl"
checkbox input "true"
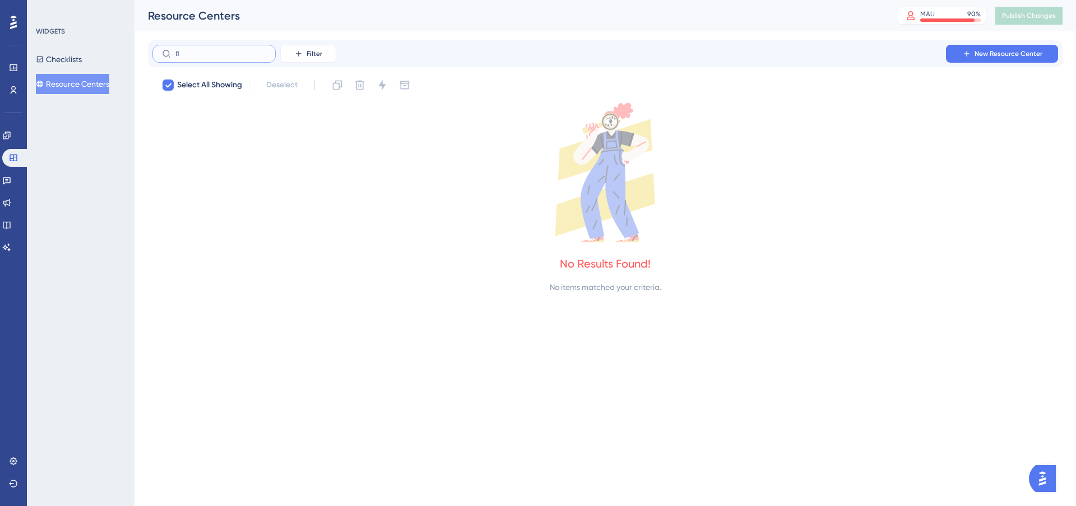
type input "f"
checkbox input "false"
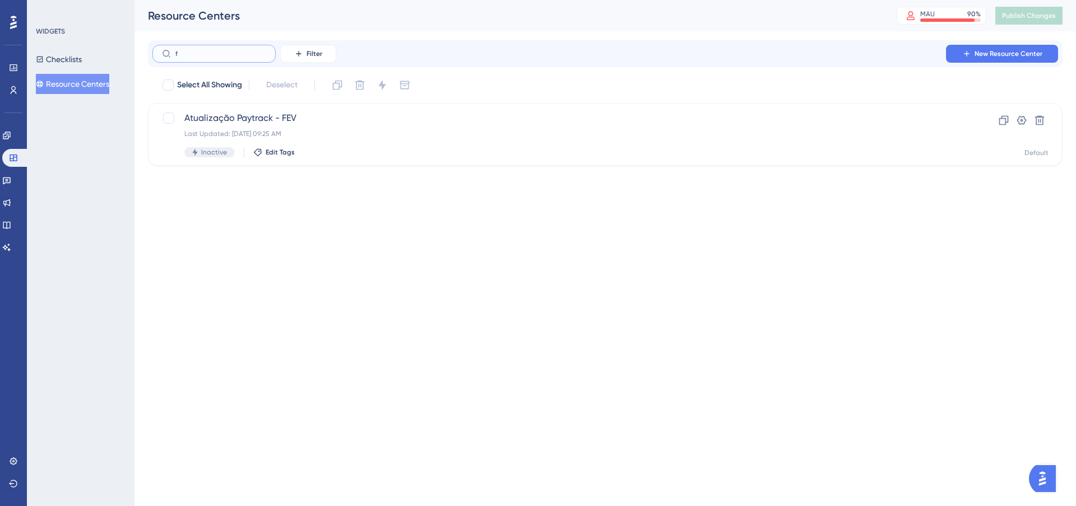
type input "fi"
checkbox input "true"
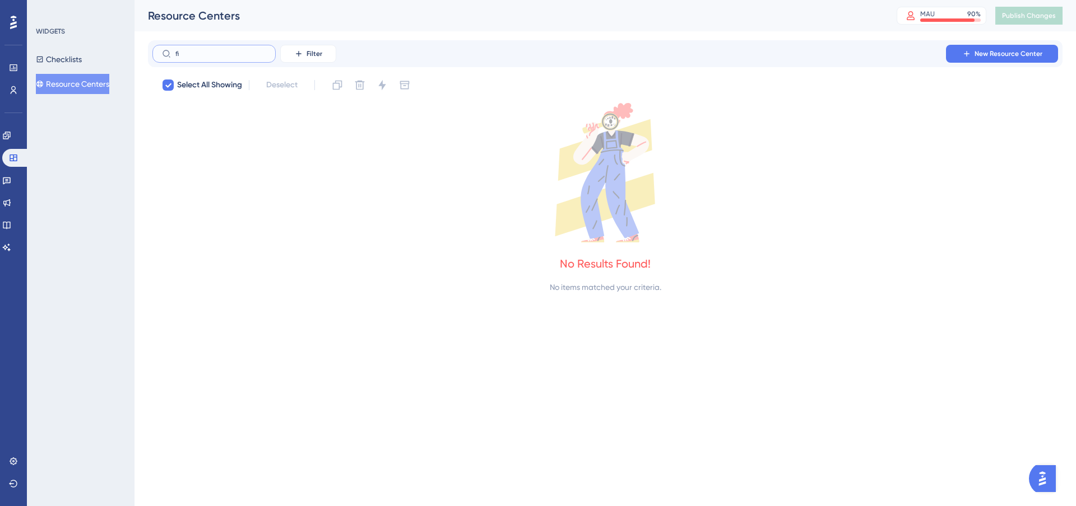
type input "f"
checkbox input "false"
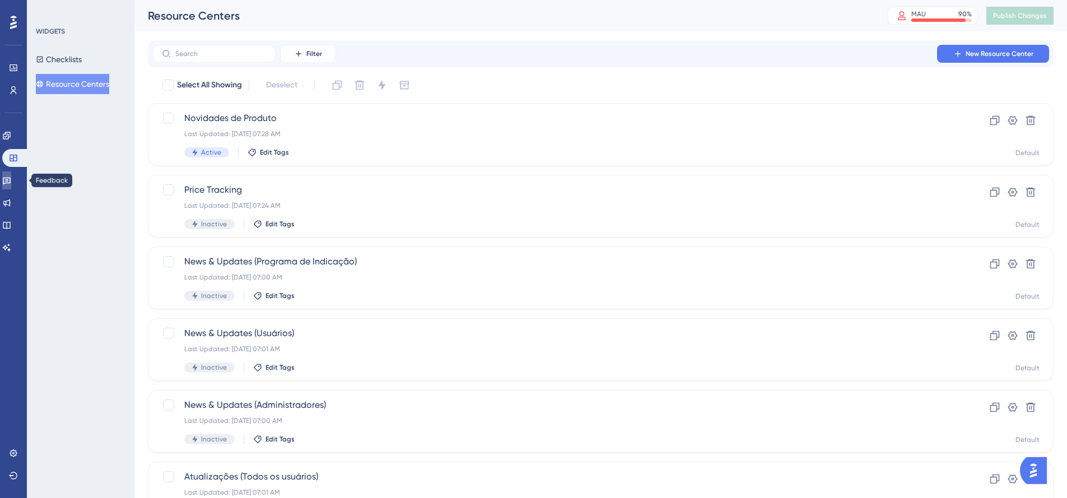
click at [10, 180] on icon at bounding box center [7, 181] width 8 height 7
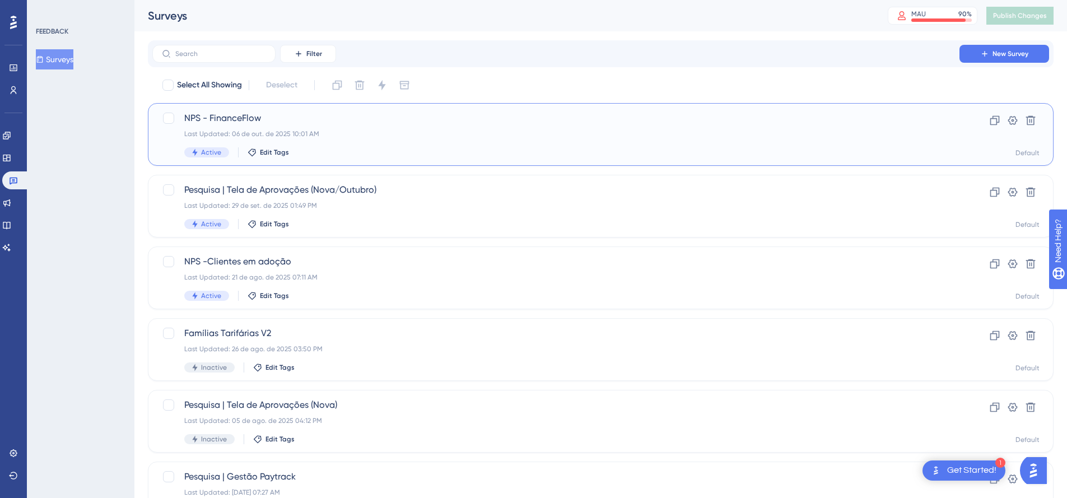
click at [716, 112] on span "NPS - FinanceFlow" at bounding box center [555, 117] width 743 height 13
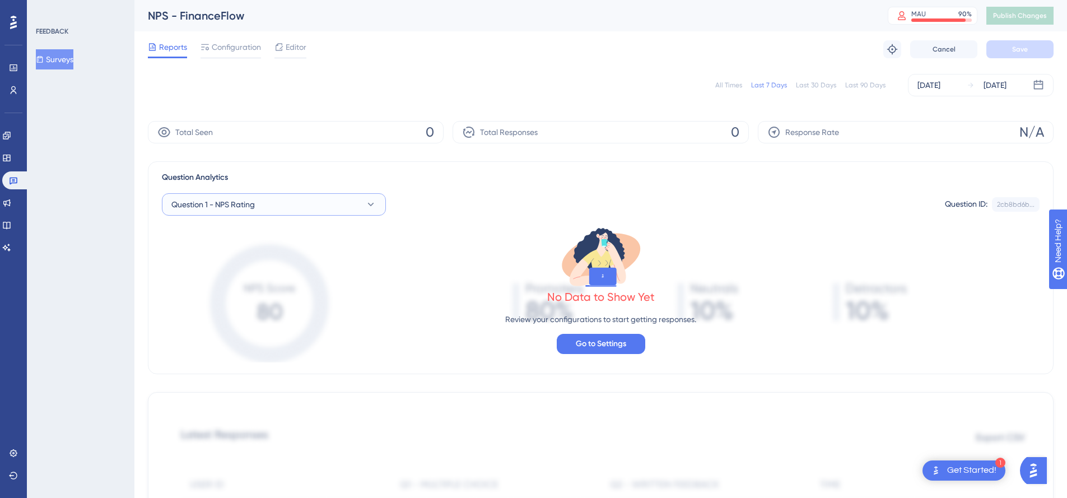
click at [371, 203] on icon at bounding box center [370, 204] width 11 height 11
click at [371, 203] on icon at bounding box center [371, 204] width 6 height 3
click at [243, 50] on span "Configuration" at bounding box center [236, 46] width 49 height 13
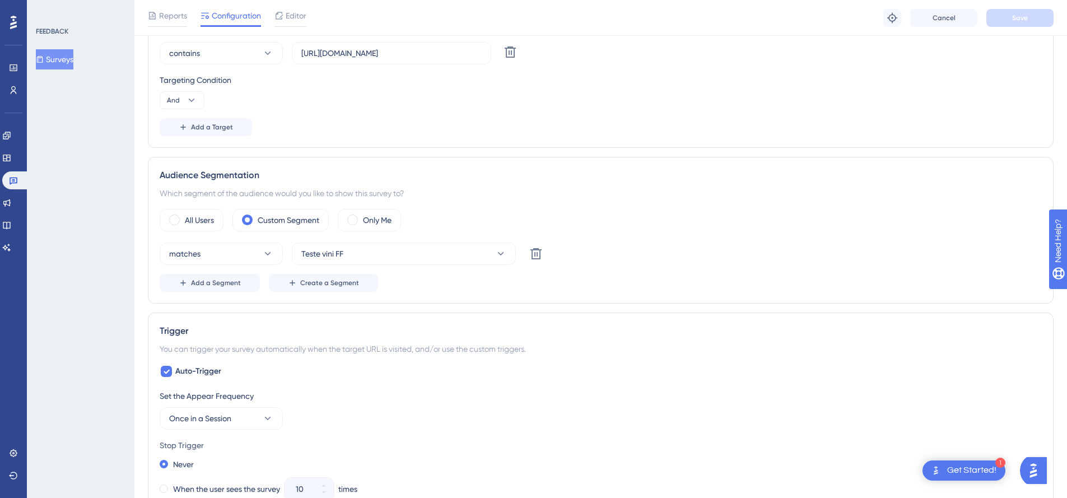
scroll to position [202, 0]
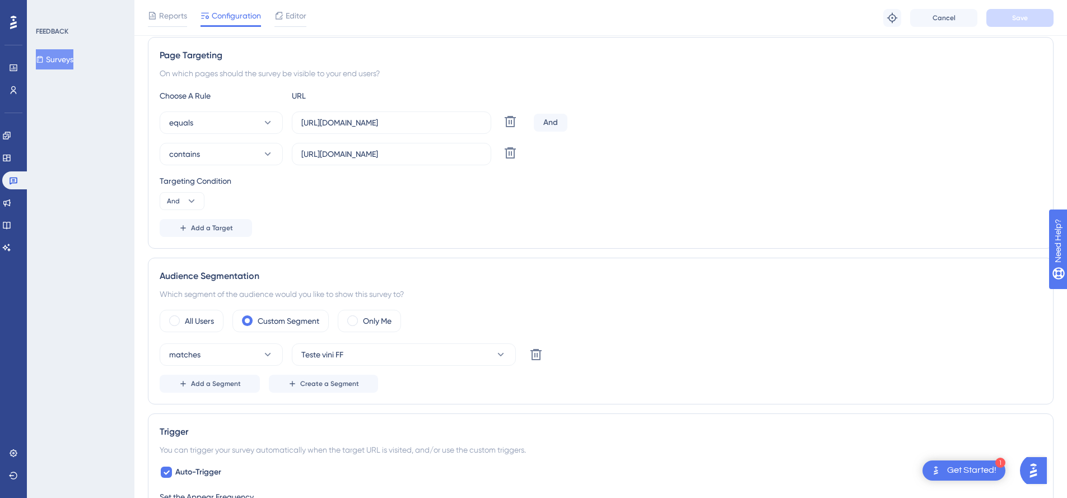
click at [561, 117] on div "And" at bounding box center [551, 123] width 34 height 18
click at [552, 123] on div "And" at bounding box center [551, 123] width 34 height 18
click at [564, 156] on div "contains https://financeflow.paytrack.com.br/#/clientes Delete" at bounding box center [601, 154] width 882 height 22
click at [194, 202] on icon at bounding box center [191, 201] width 11 height 11
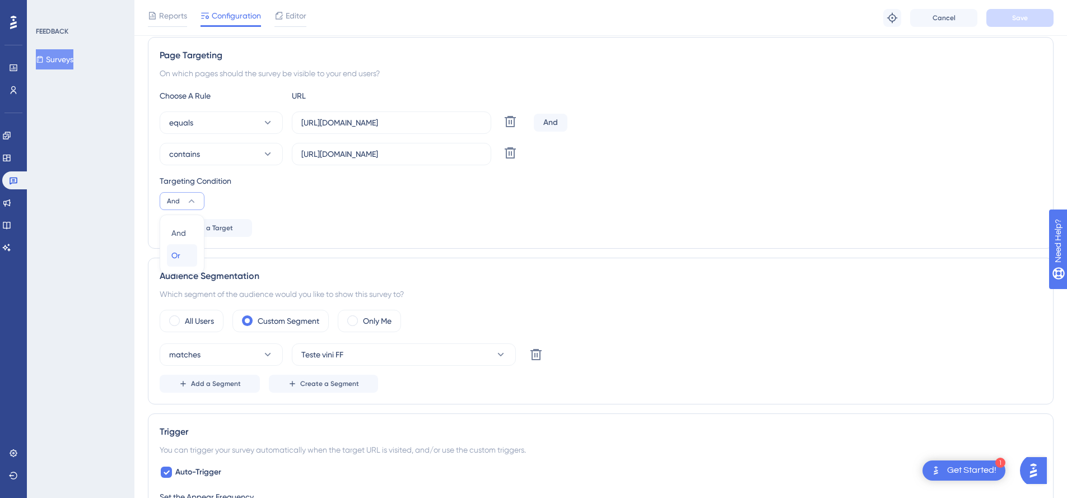
click at [179, 254] on span "Or" at bounding box center [175, 255] width 9 height 13
click at [236, 160] on button "contains" at bounding box center [221, 154] width 123 height 22
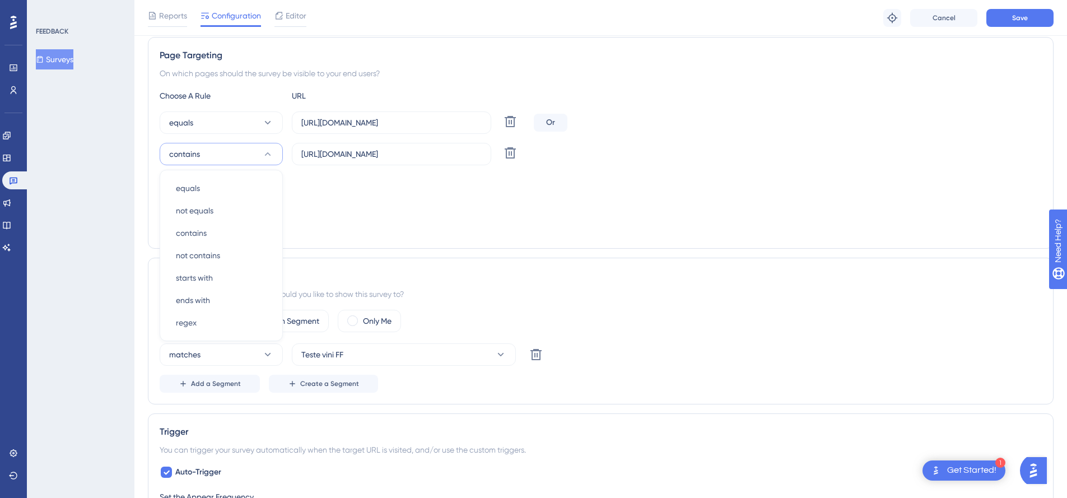
scroll to position [208, 0]
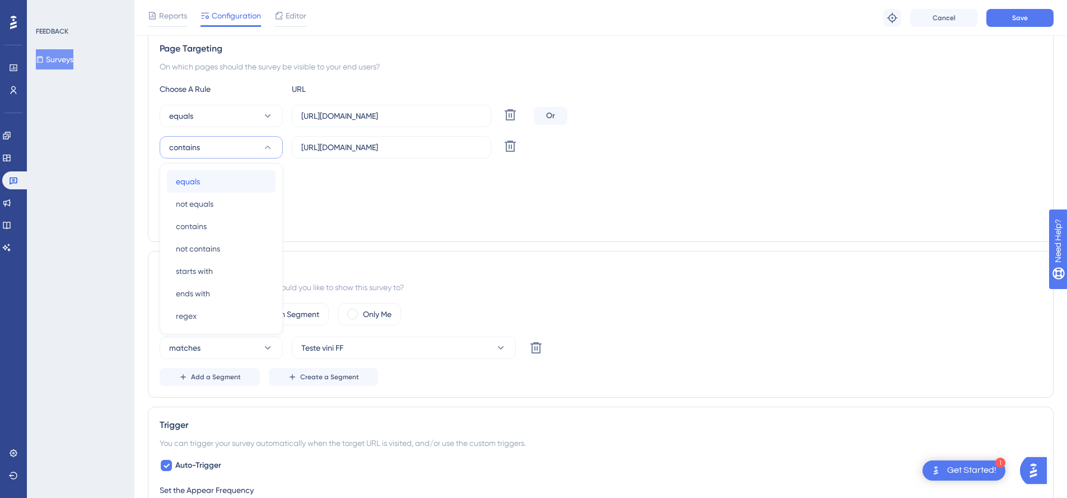
click at [225, 174] on div "equals equals" at bounding box center [221, 181] width 91 height 22
click at [368, 175] on div "Targeting Condition" at bounding box center [601, 174] width 882 height 13
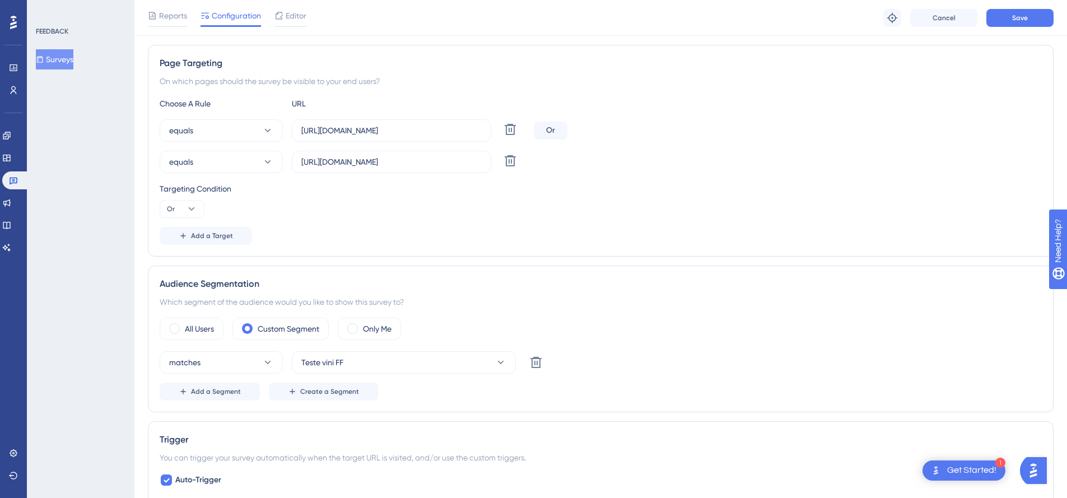
scroll to position [303, 0]
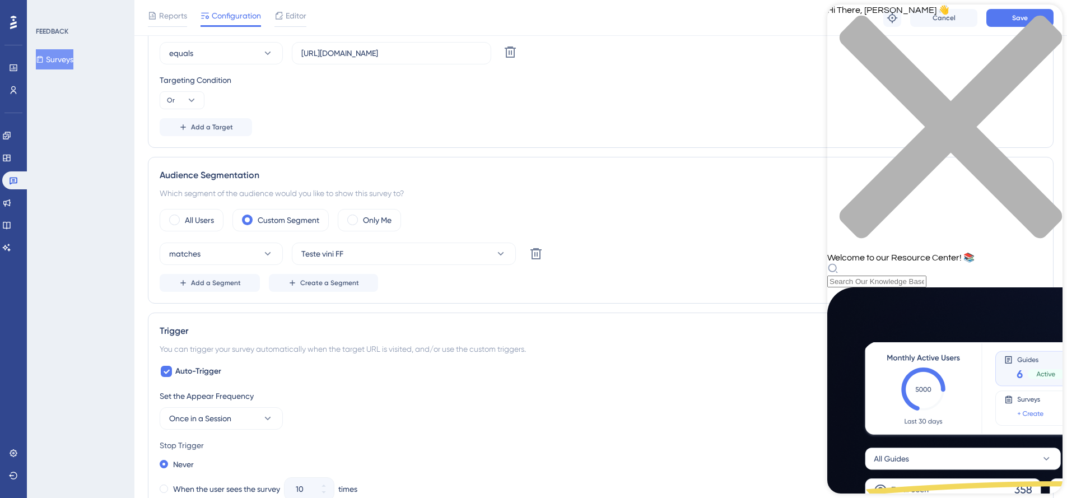
click at [1047, 25] on icon "close resource center" at bounding box center [944, 132] width 235 height 235
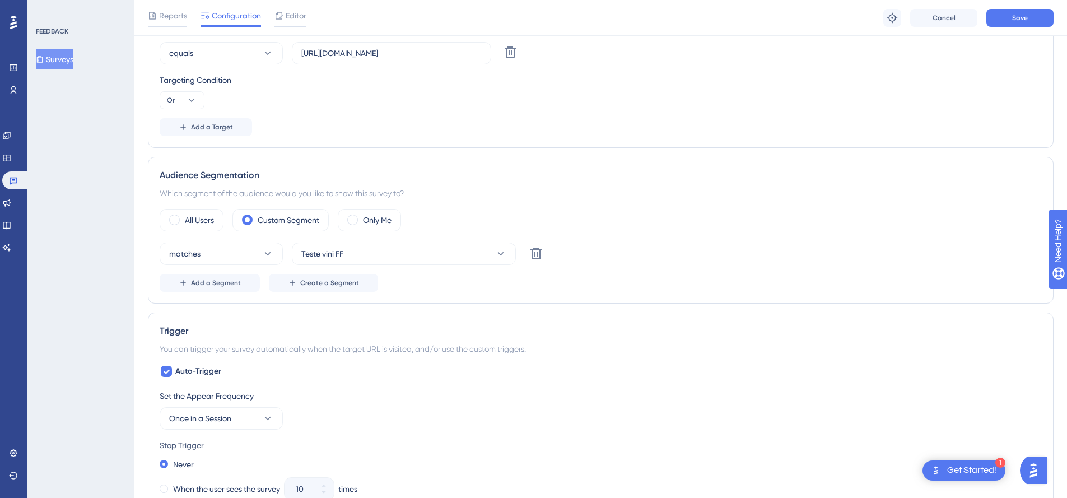
click at [1035, 464] on img "Open AI Assistant Launcher" at bounding box center [1033, 470] width 20 height 20
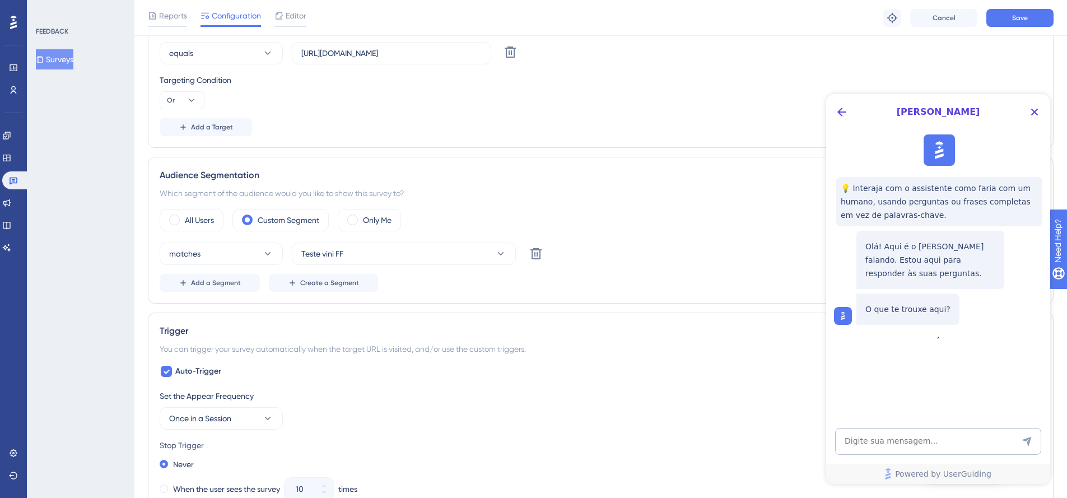
scroll to position [0, 0]
click at [948, 439] on textarea "AI Assistant Text Input" at bounding box center [938, 441] width 206 height 27
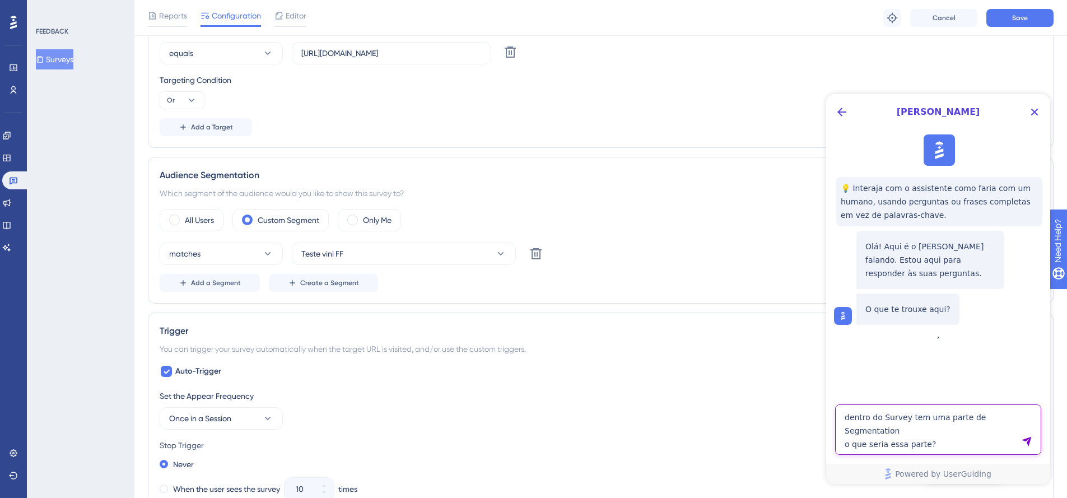
type textarea "dentro do Survey tem uma parte de Segmentation o que seria essa parte?"
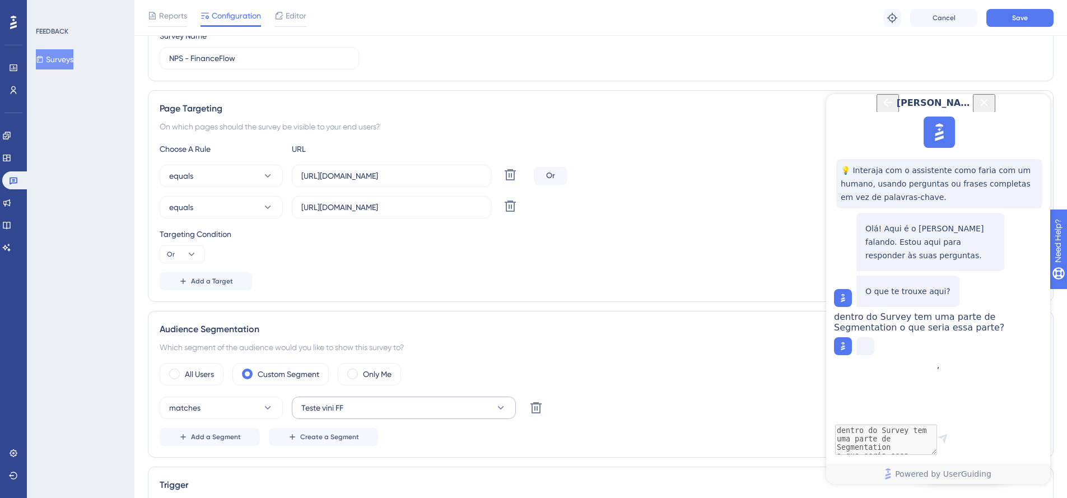
scroll to position [101, 0]
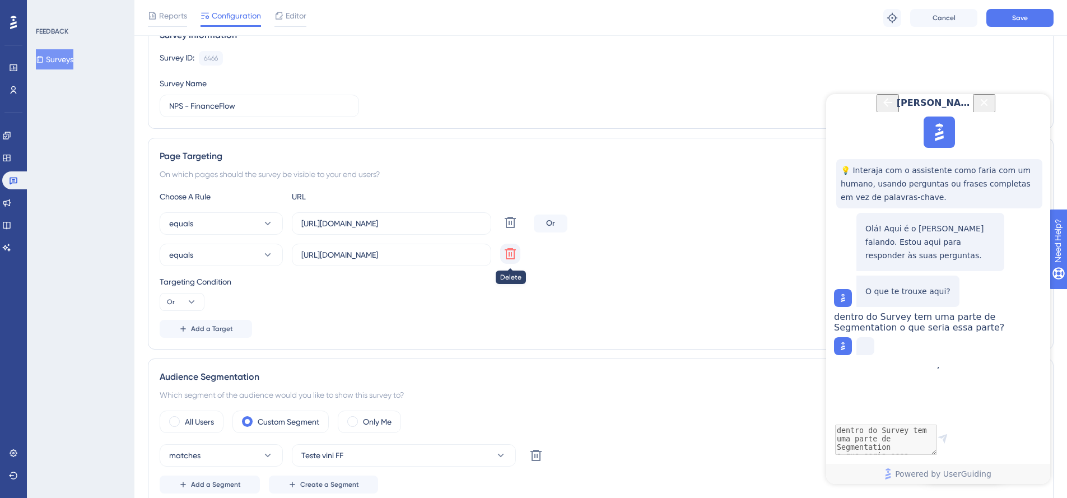
click at [515, 251] on icon at bounding box center [510, 253] width 13 height 13
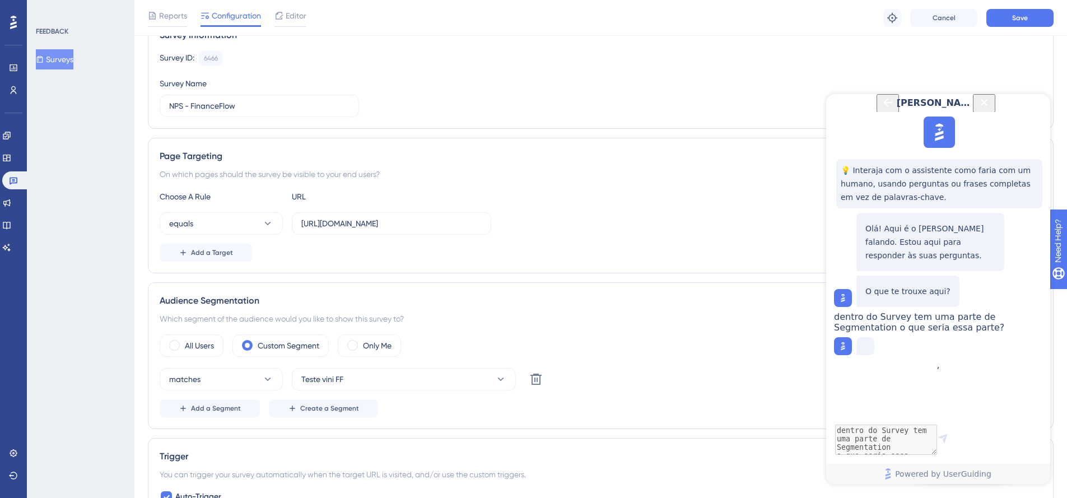
click at [991, 109] on icon "Close Button" at bounding box center [984, 102] width 13 height 13
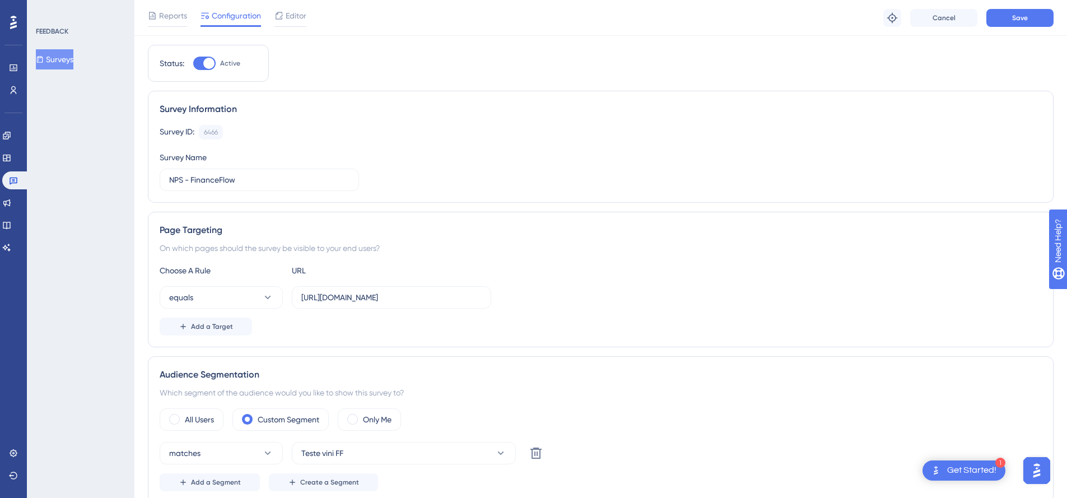
scroll to position [0, 0]
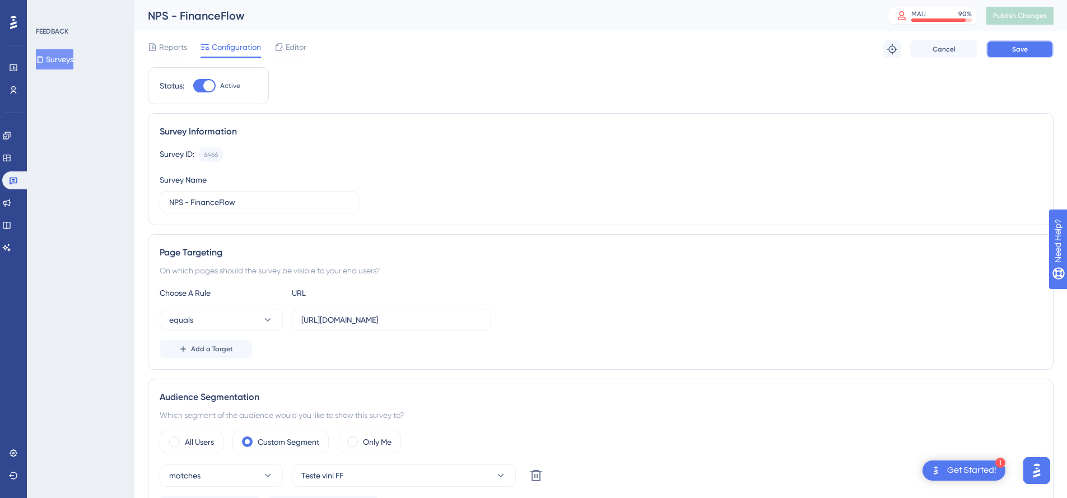
click at [1025, 43] on button "Save" at bounding box center [1020, 49] width 67 height 18
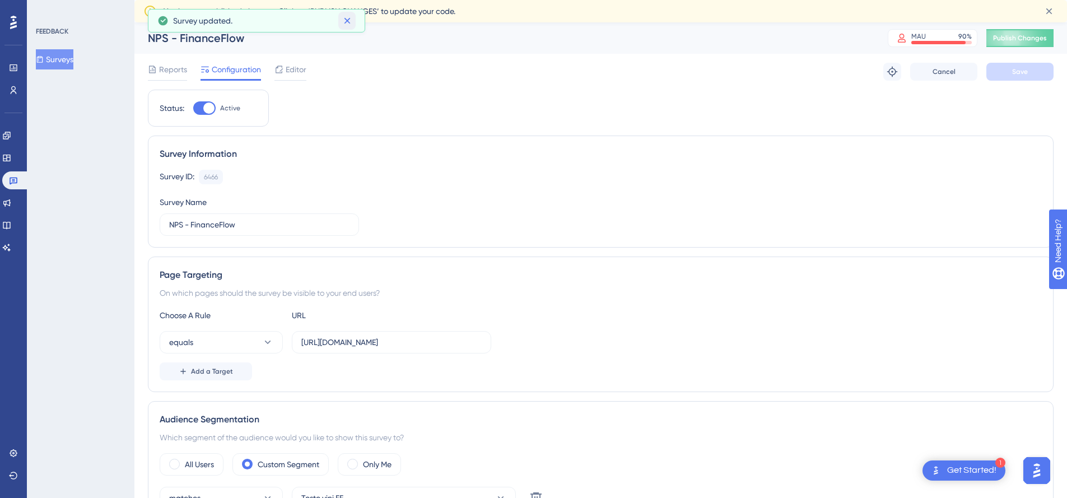
click at [352, 21] on button at bounding box center [346, 21] width 17 height 18
click at [225, 372] on span "Add a Target" at bounding box center [212, 371] width 42 height 9
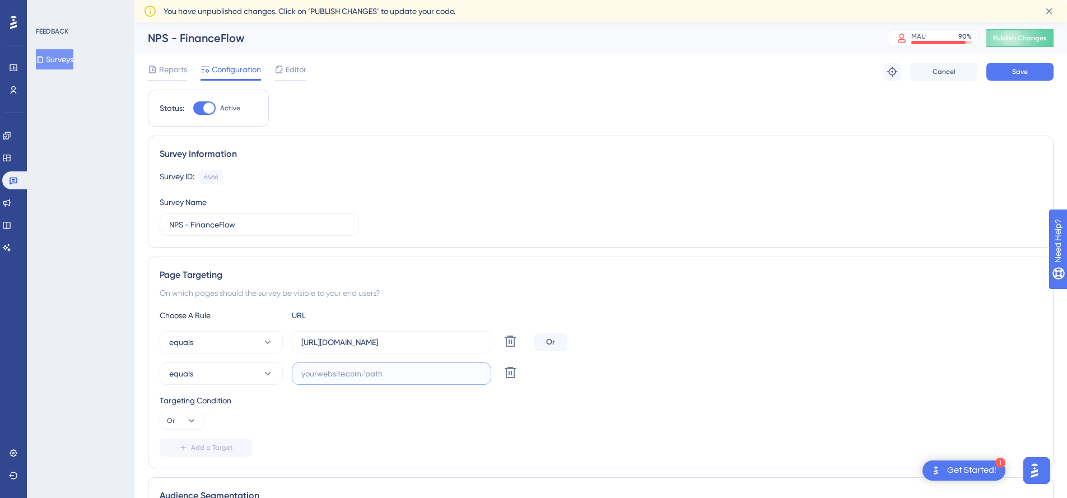
click at [368, 375] on input "text" at bounding box center [391, 373] width 180 height 12
paste input "[URL]"
type input "[URL]"
click at [432, 408] on div "Targeting Condition Or" at bounding box center [601, 412] width 882 height 36
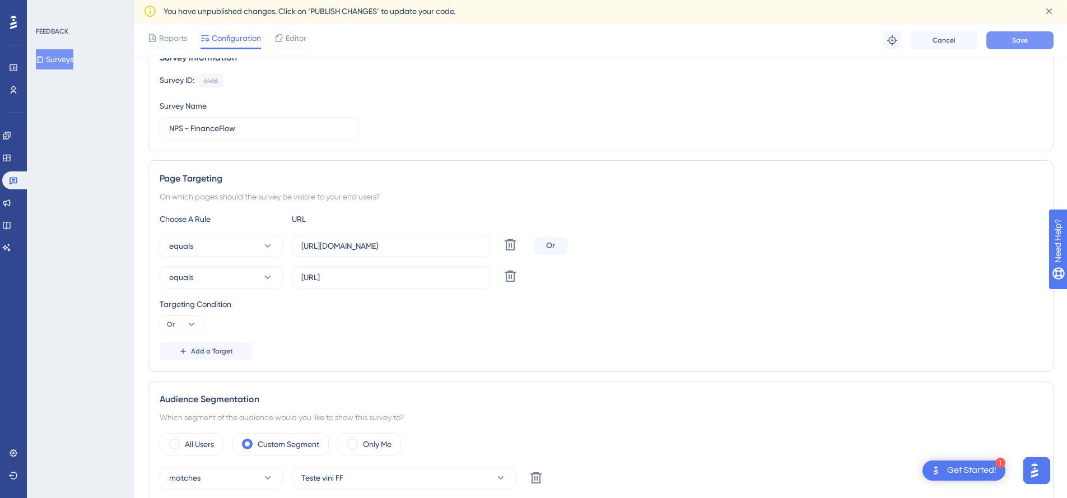
click at [1002, 37] on button "Save" at bounding box center [1020, 40] width 67 height 18
click at [1035, 468] on img "Open AI Assistant Launcher" at bounding box center [1035, 470] width 20 height 20
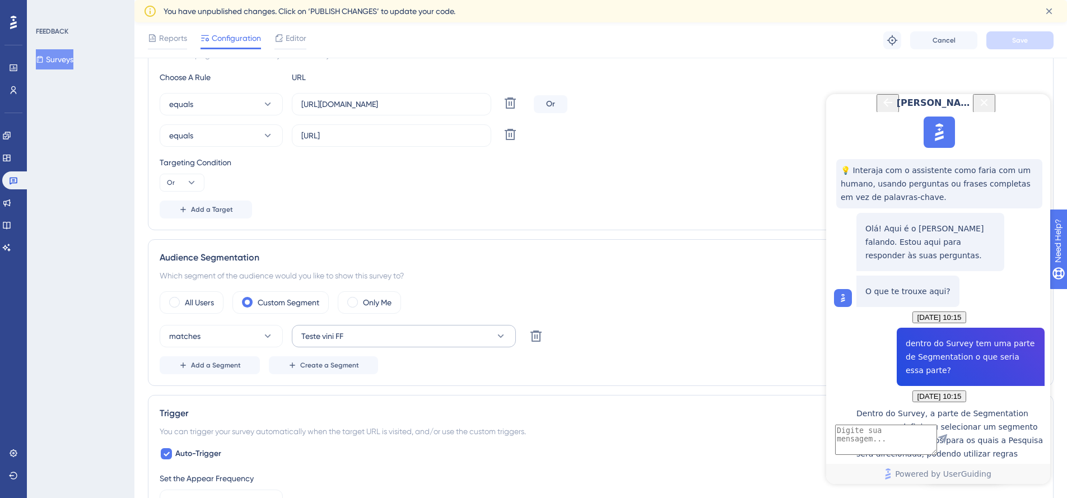
scroll to position [329, 0]
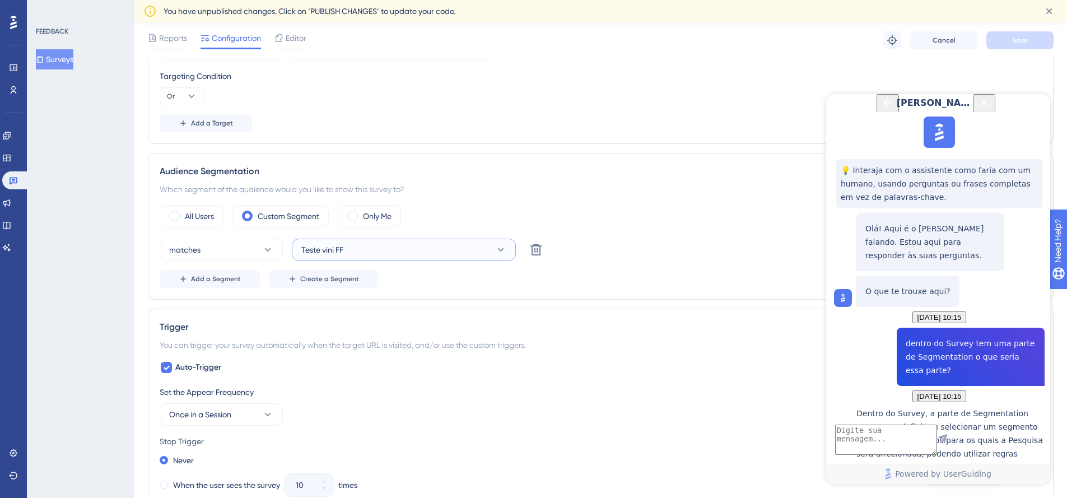
click at [506, 250] on icon at bounding box center [500, 249] width 11 height 11
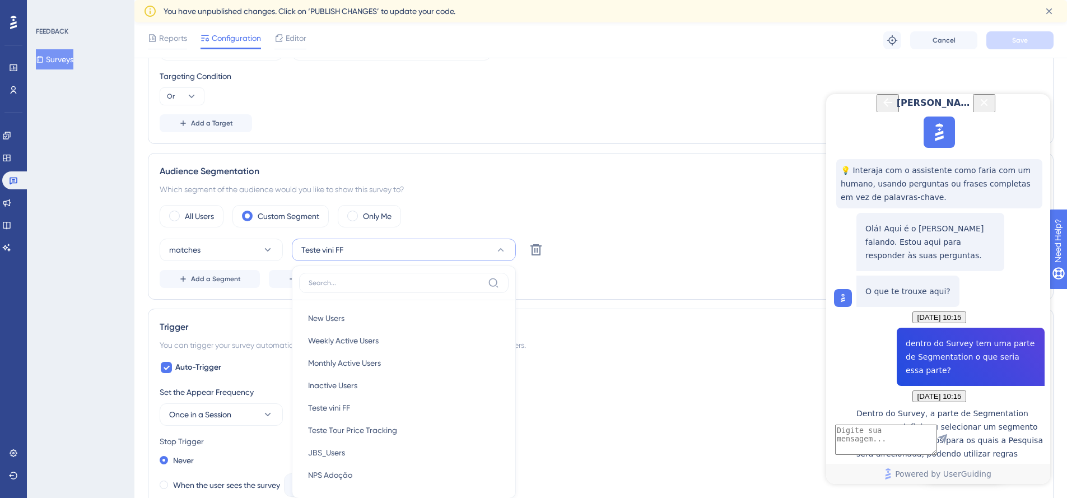
click at [506, 250] on icon at bounding box center [500, 249] width 11 height 11
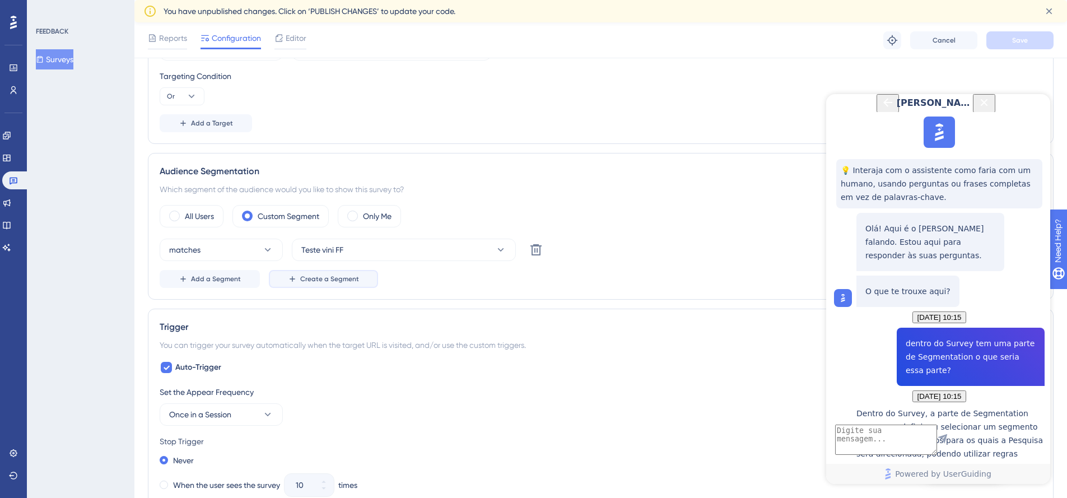
click at [342, 286] on button "Create a Segment" at bounding box center [323, 279] width 109 height 18
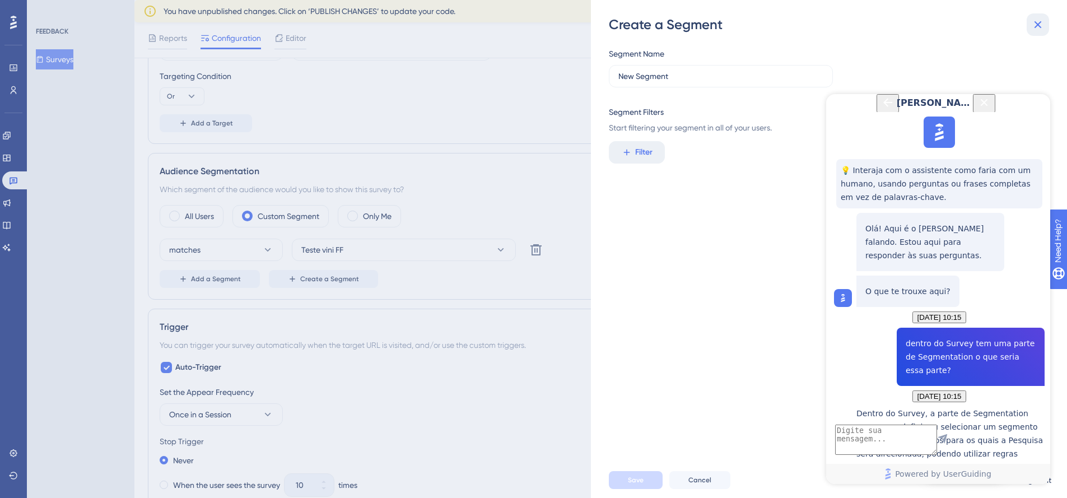
click at [1044, 24] on icon at bounding box center [1037, 24] width 13 height 13
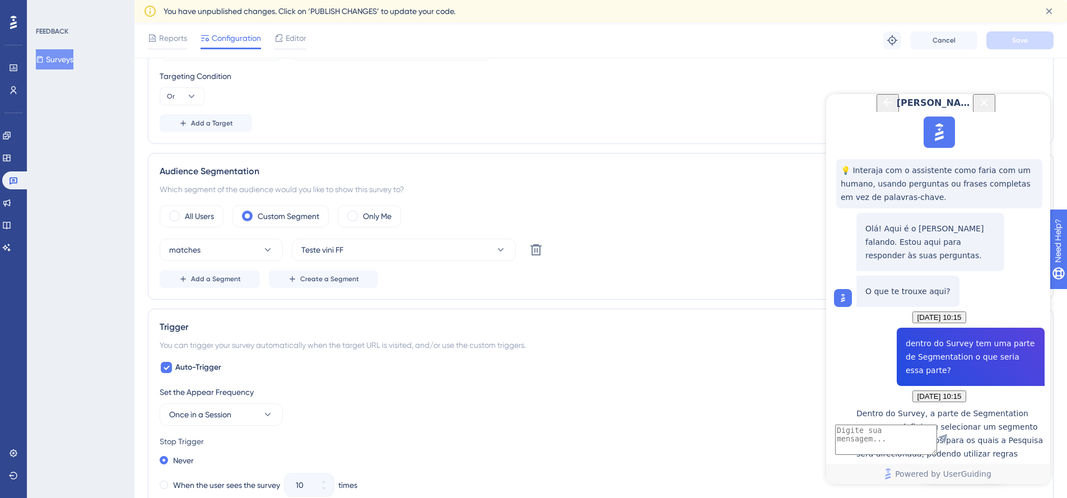
click at [1011, 17] on div "You have unpublished changes. Click on ‘PUBLISH CHANGES’ to update your code." at bounding box center [599, 10] width 870 height 13
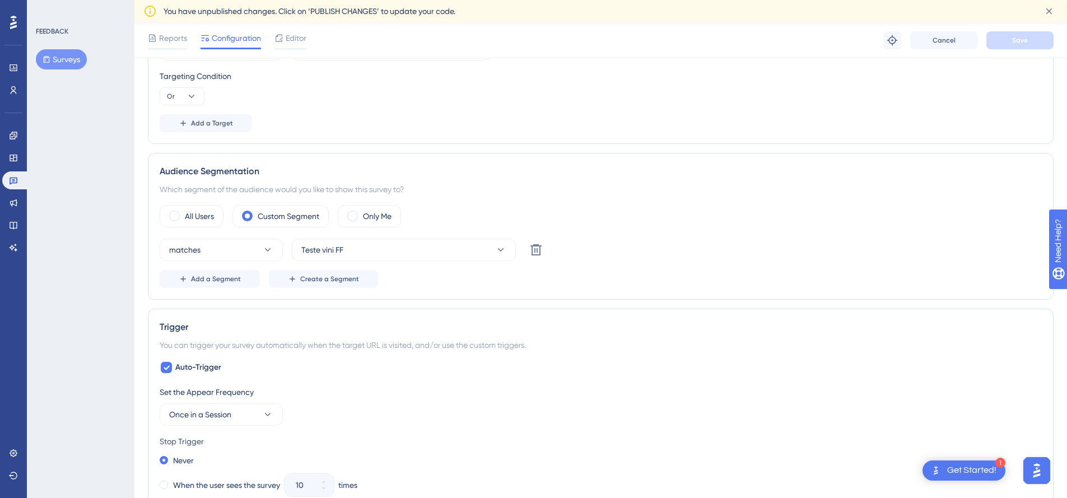
click at [963, 14] on div "You have unpublished changes. Click on ‘PUBLISH CHANGES’ to update your code." at bounding box center [599, 10] width 870 height 13
click at [309, 6] on span "You have unpublished changes. Click on ‘PUBLISH CHANGES’ to update your code." at bounding box center [310, 10] width 292 height 13
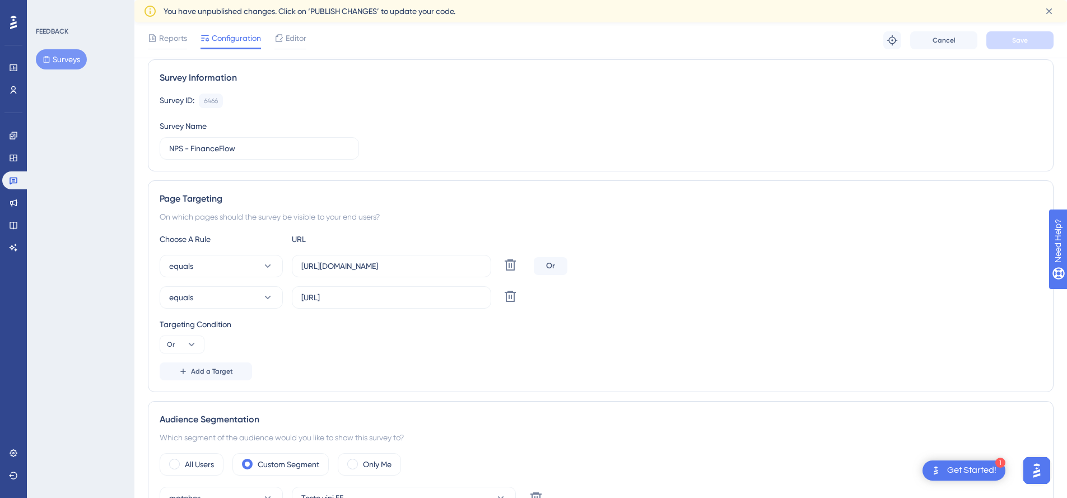
scroll to position [26, 0]
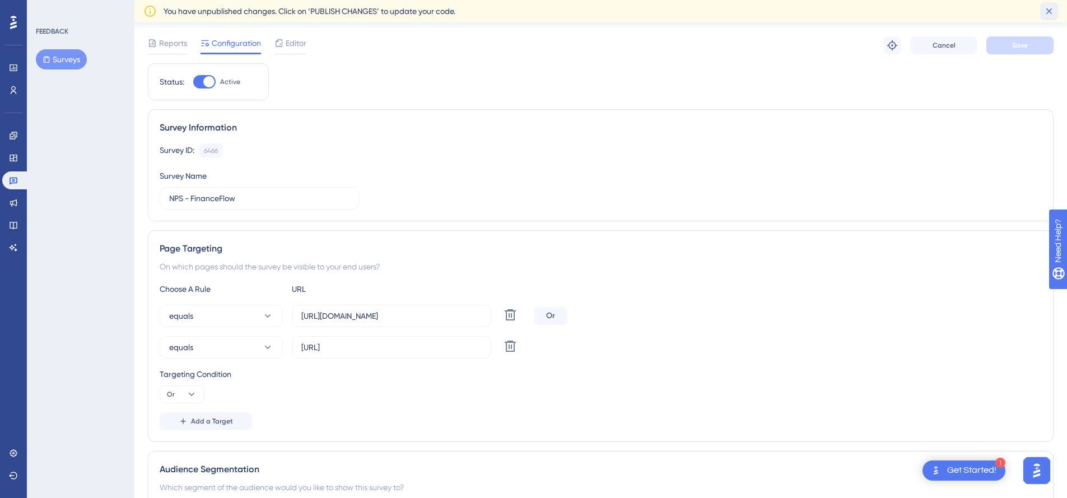
click at [1047, 8] on icon at bounding box center [1049, 11] width 6 height 6
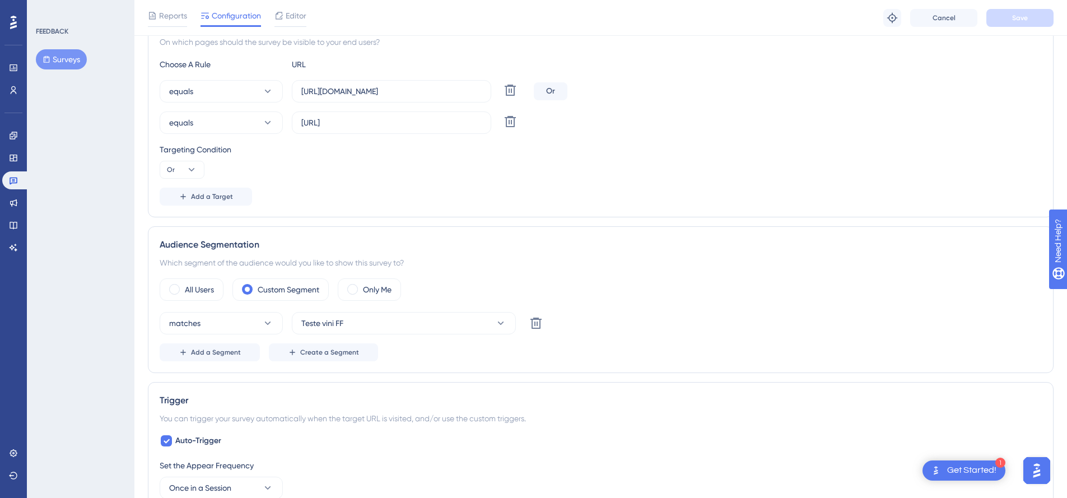
scroll to position [206, 0]
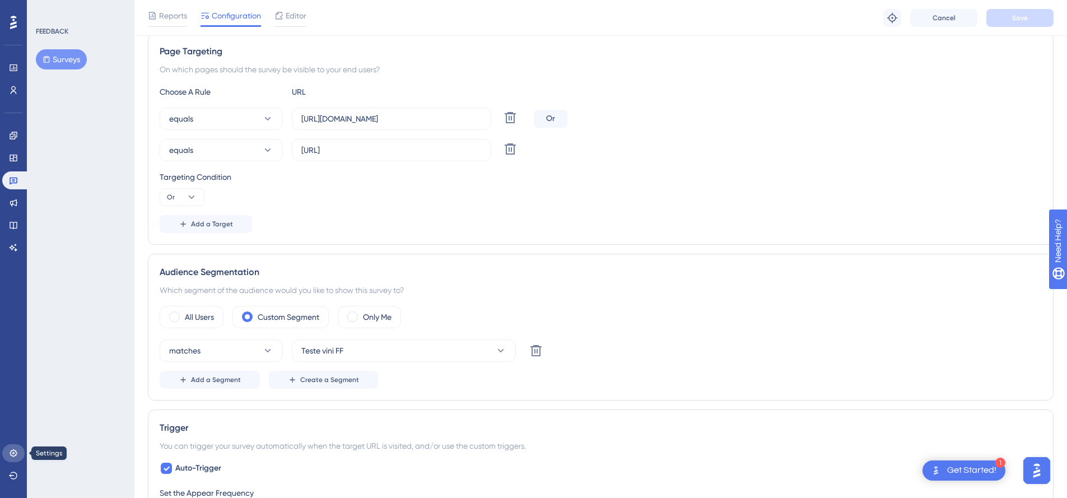
click at [11, 450] on icon at bounding box center [13, 452] width 7 height 7
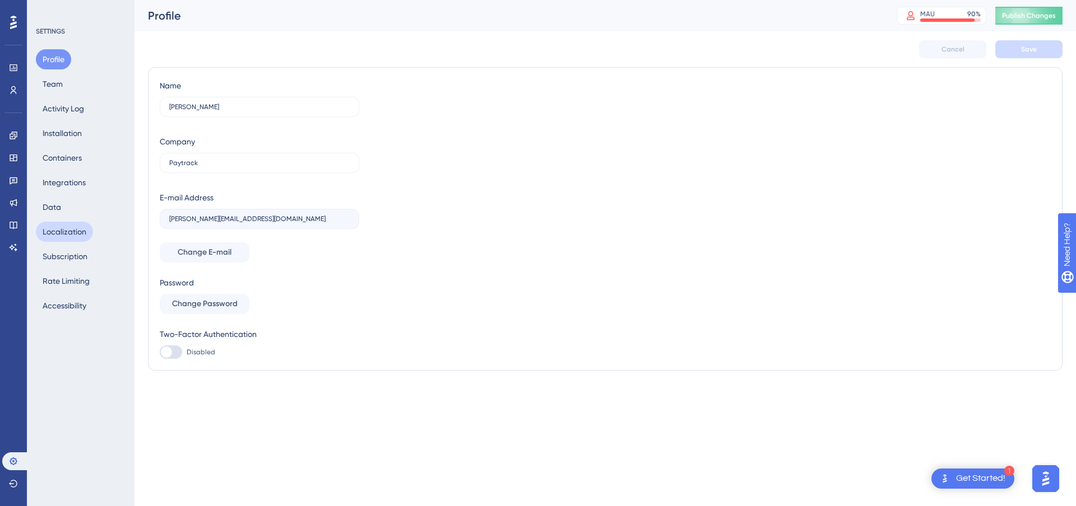
click at [71, 227] on button "Localization" at bounding box center [64, 232] width 57 height 20
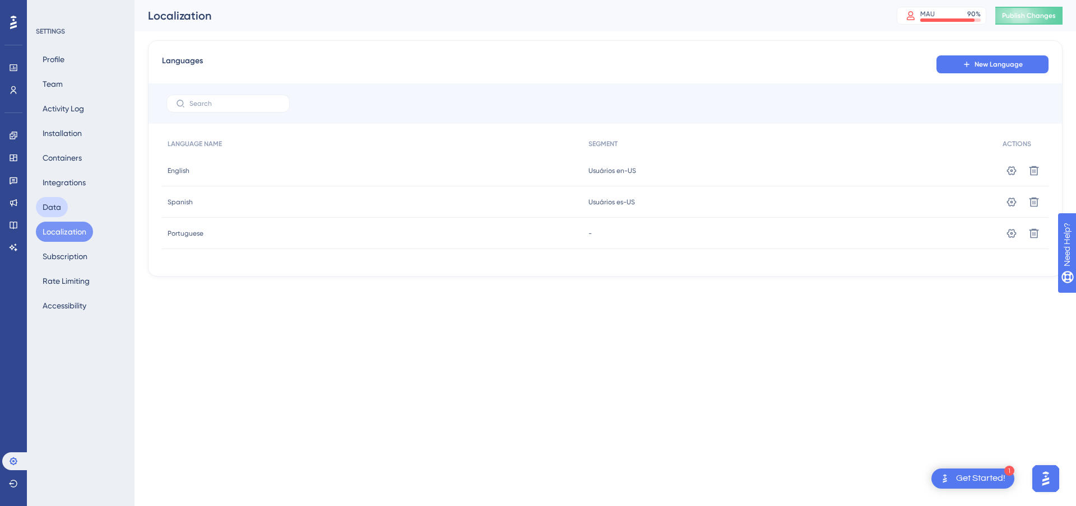
click at [45, 208] on button "Data" at bounding box center [52, 207] width 32 height 20
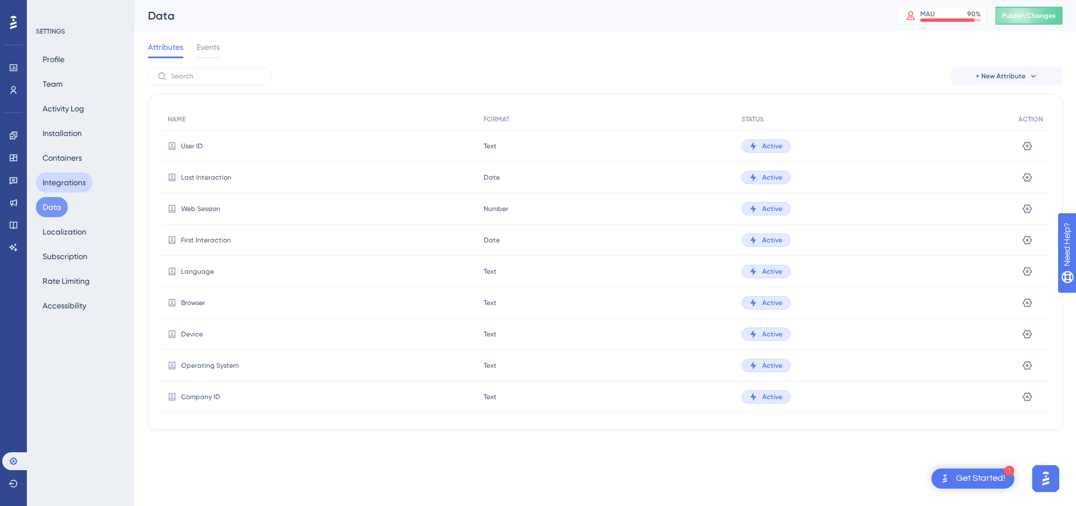
click at [60, 188] on button "Integrations" at bounding box center [64, 183] width 57 height 20
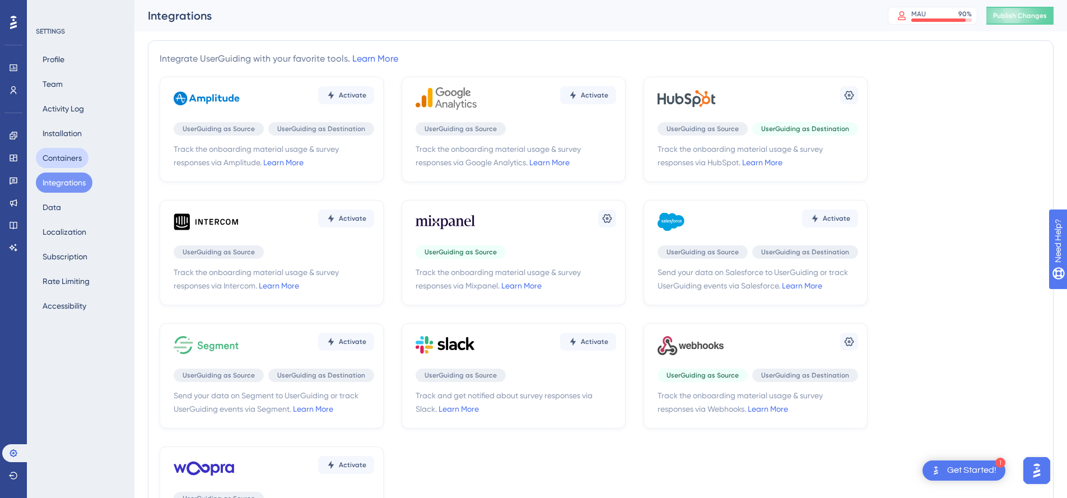
click at [61, 158] on button "Containers" at bounding box center [62, 158] width 53 height 20
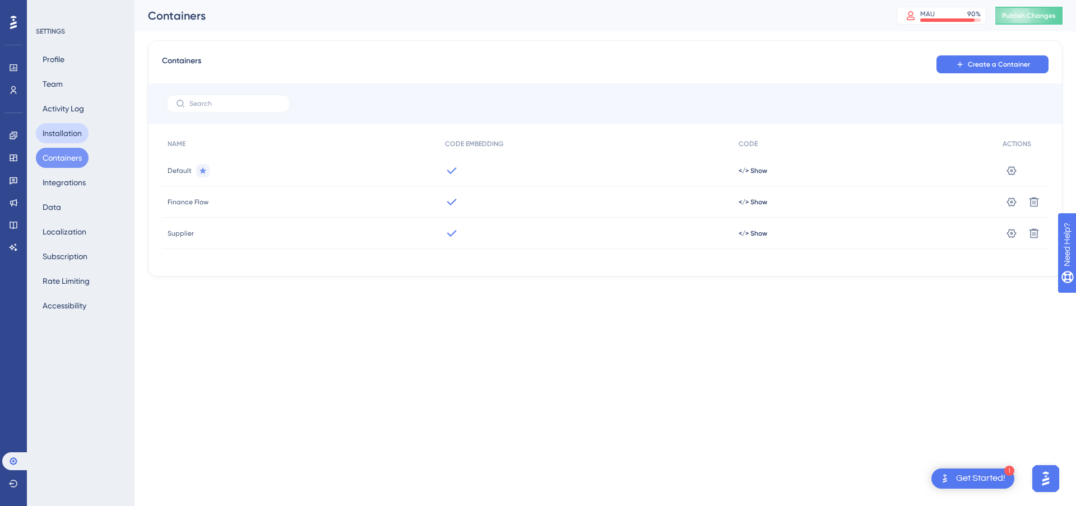
click at [61, 136] on button "Installation" at bounding box center [62, 133] width 53 height 20
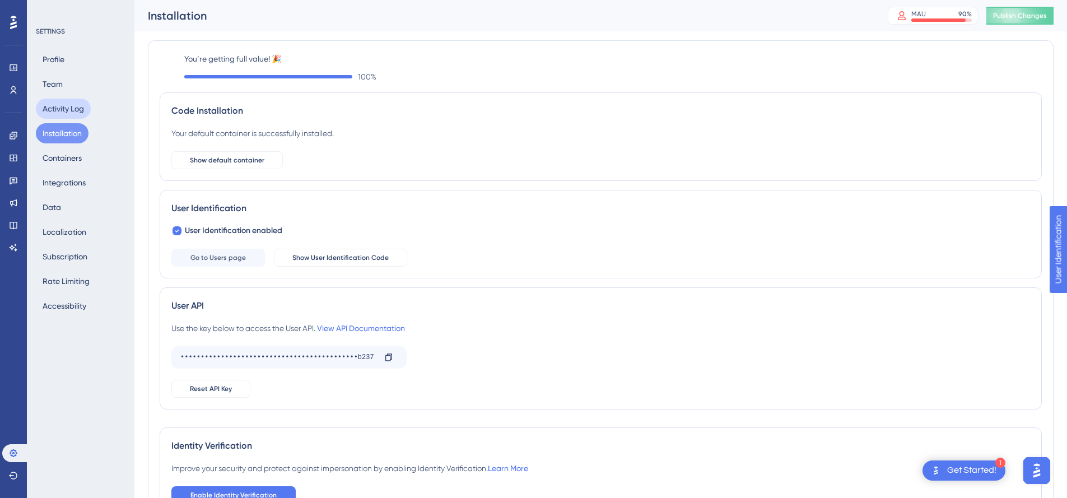
click at [65, 111] on button "Activity Log" at bounding box center [63, 109] width 55 height 20
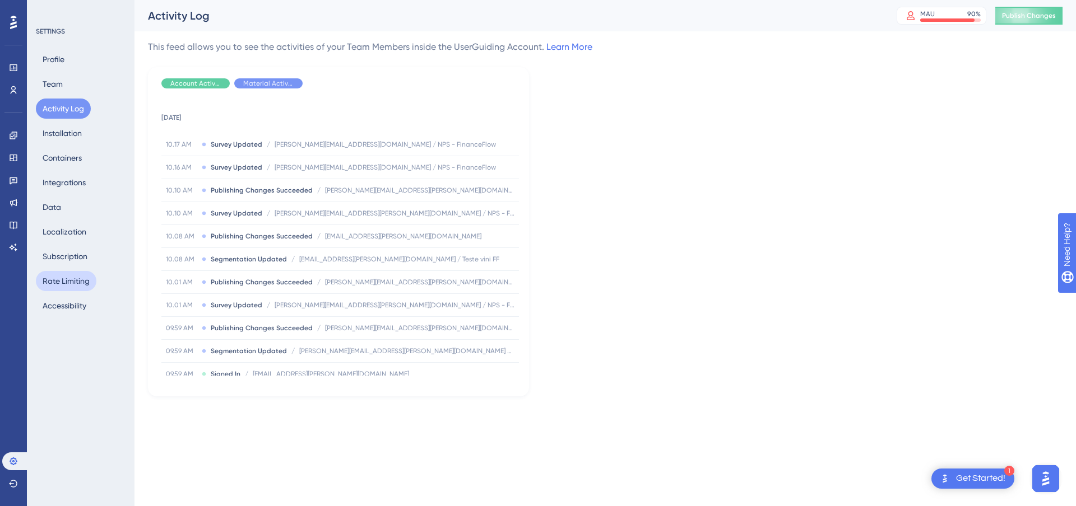
click at [59, 275] on button "Rate Limiting" at bounding box center [66, 281] width 61 height 20
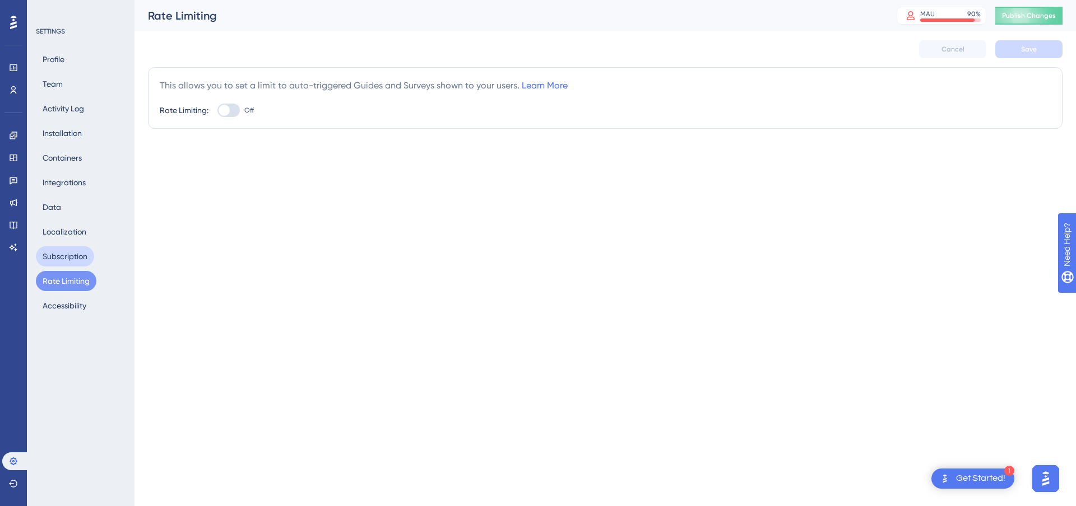
click at [72, 259] on button "Subscription" at bounding box center [65, 256] width 58 height 20
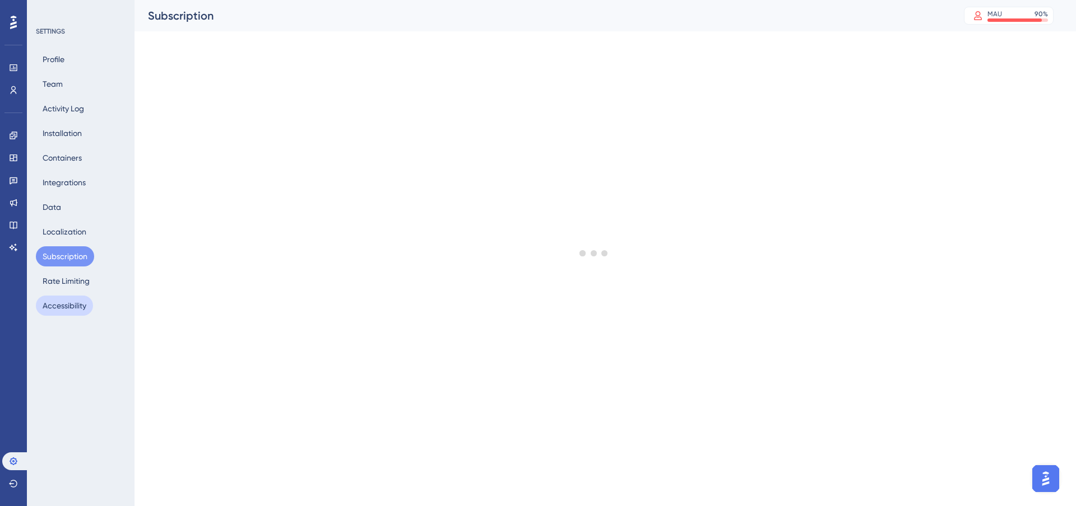
click at [68, 310] on button "Accessibility" at bounding box center [64, 306] width 57 height 20
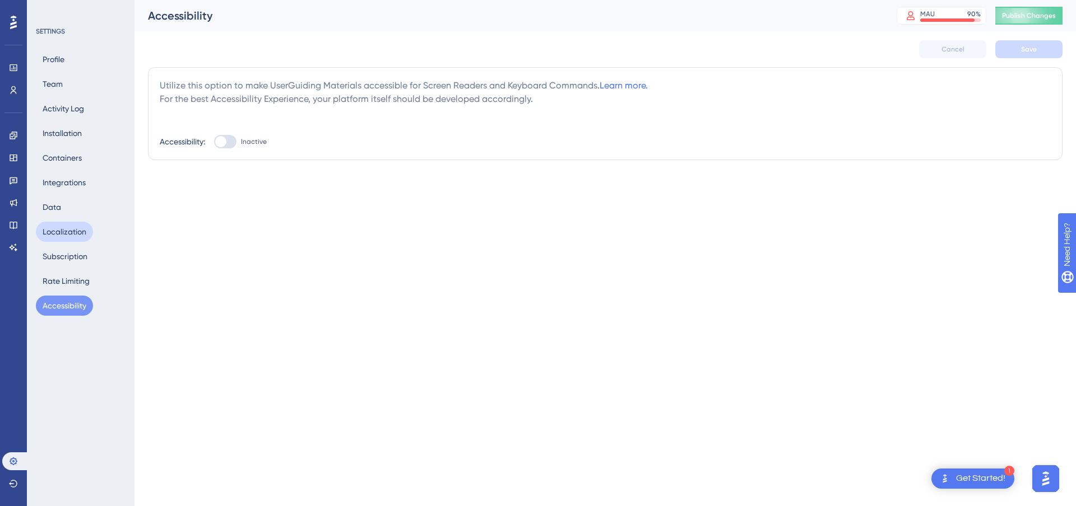
click at [69, 234] on button "Localization" at bounding box center [64, 232] width 57 height 20
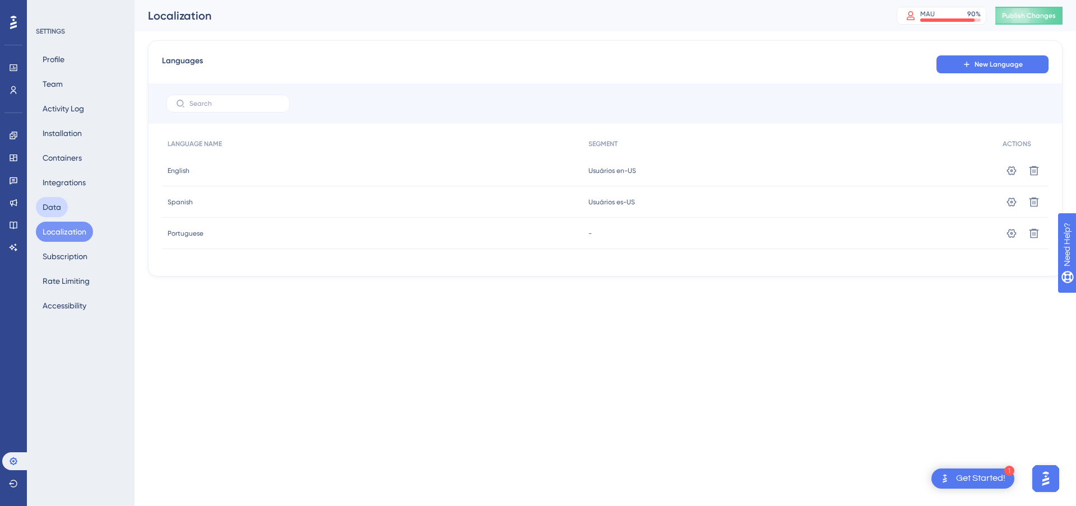
click at [54, 206] on button "Data" at bounding box center [52, 207] width 32 height 20
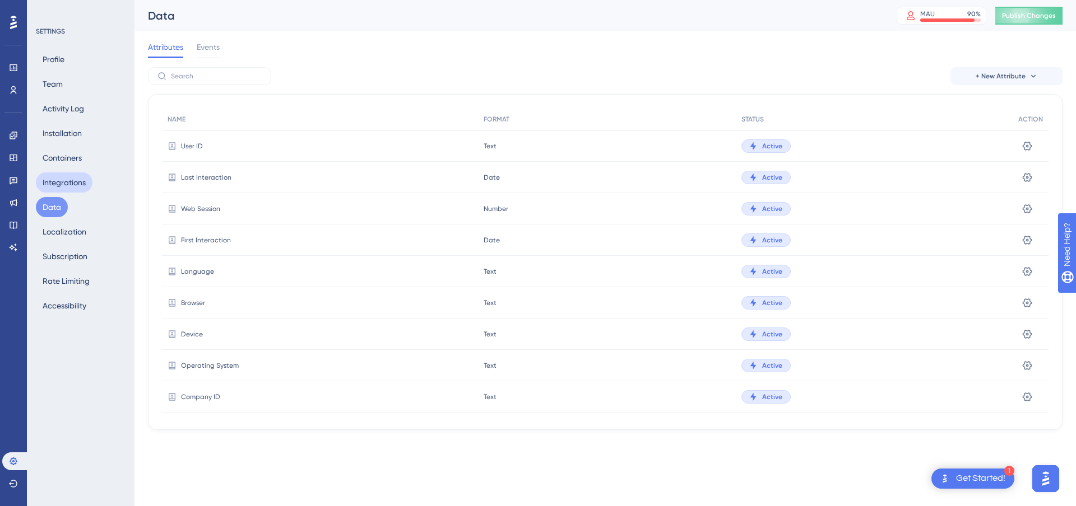
click at [57, 175] on button "Integrations" at bounding box center [64, 183] width 57 height 20
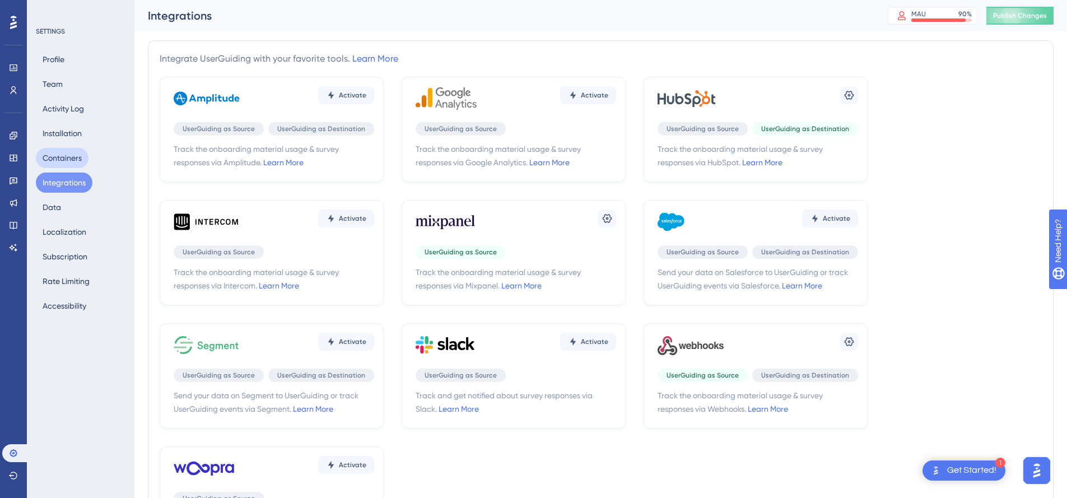
click at [54, 152] on button "Containers" at bounding box center [62, 158] width 53 height 20
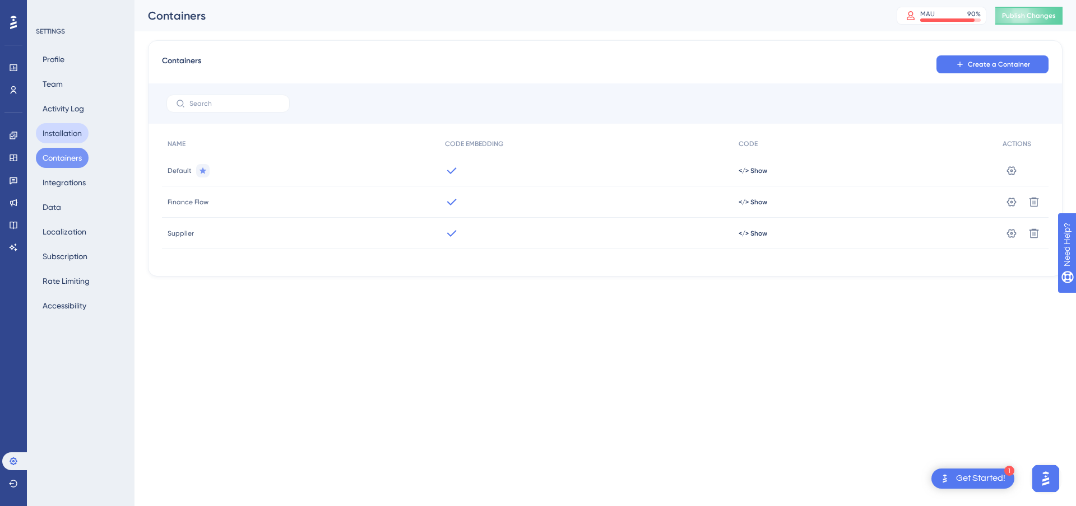
click at [58, 136] on button "Installation" at bounding box center [62, 133] width 53 height 20
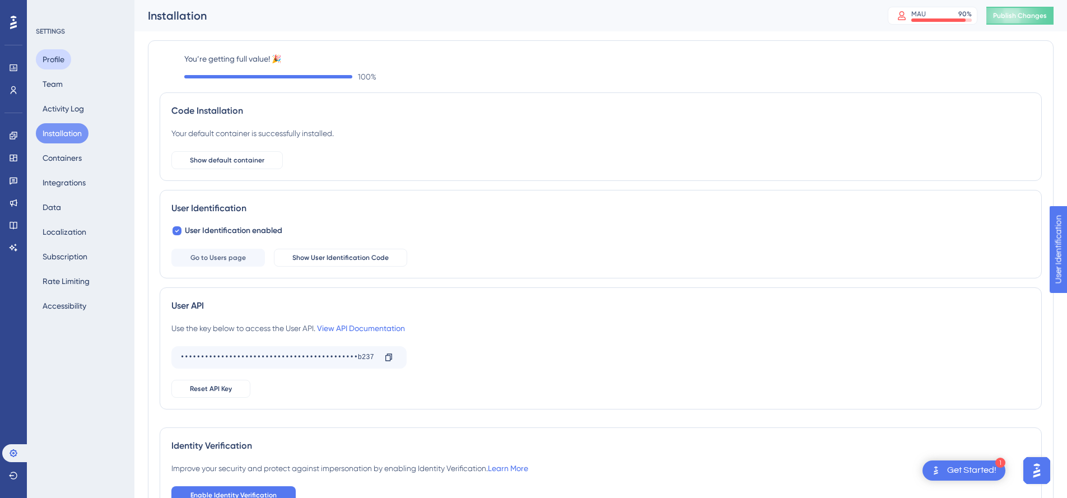
click at [54, 58] on button "Profile" at bounding box center [53, 59] width 35 height 20
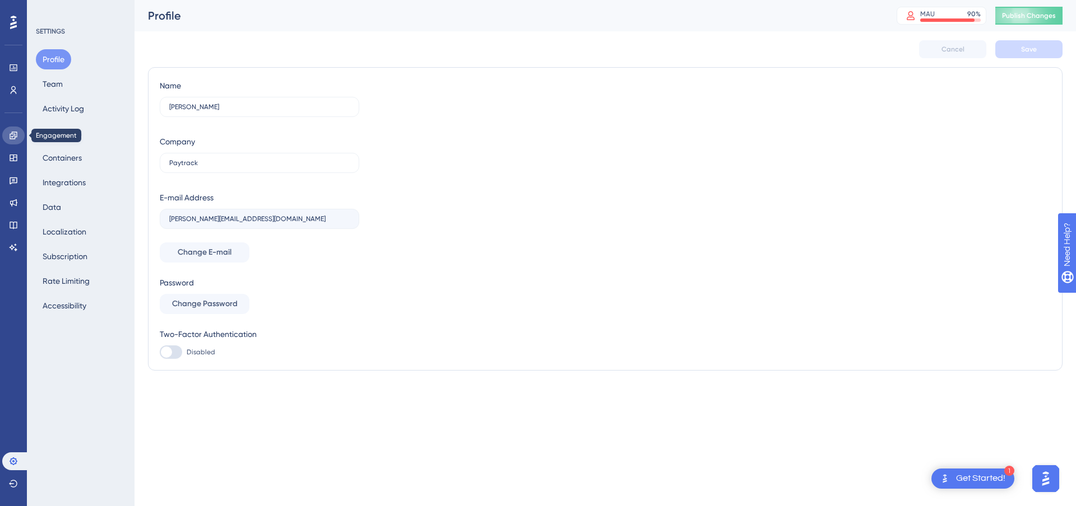
click at [12, 137] on icon at bounding box center [13, 135] width 7 height 7
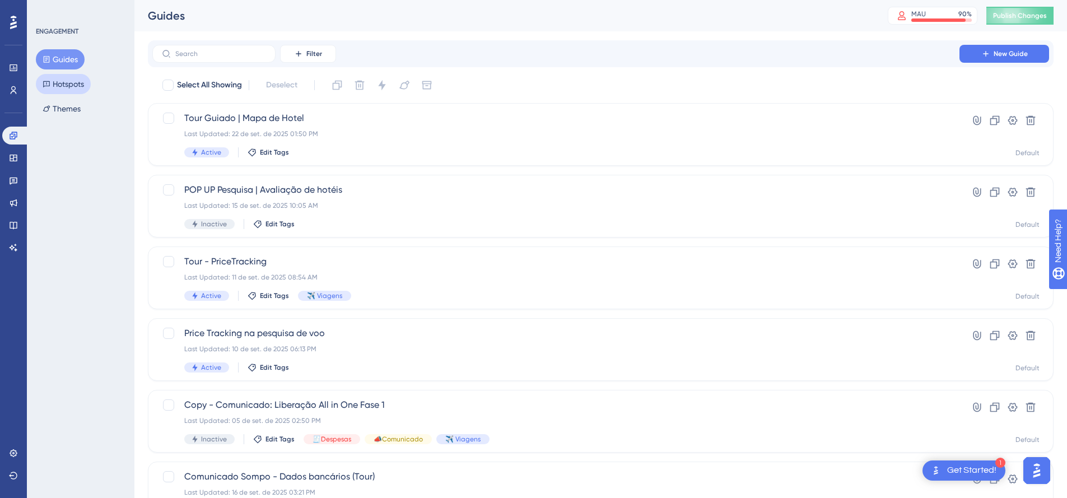
click at [66, 87] on button "Hotspots" at bounding box center [63, 84] width 55 height 20
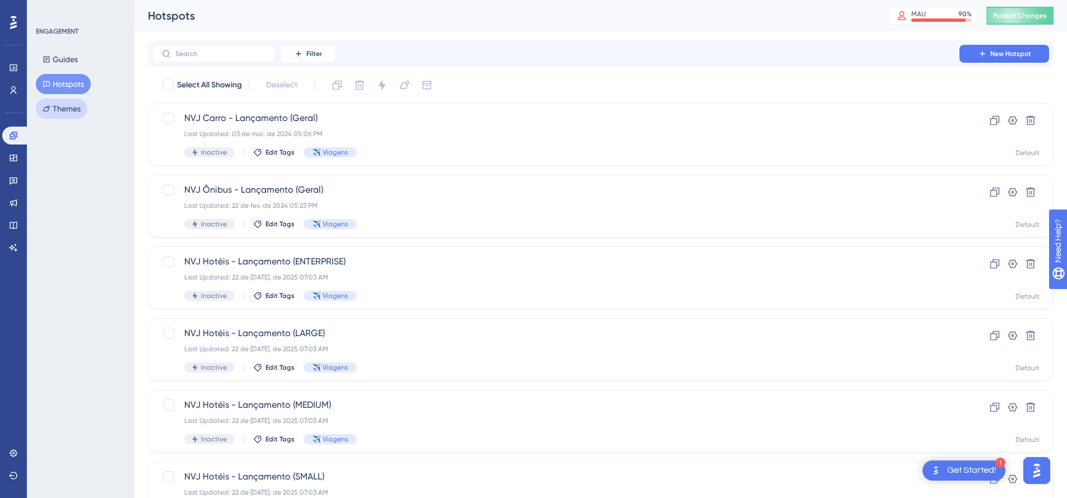
click at [67, 111] on button "Themes" at bounding box center [62, 109] width 52 height 20
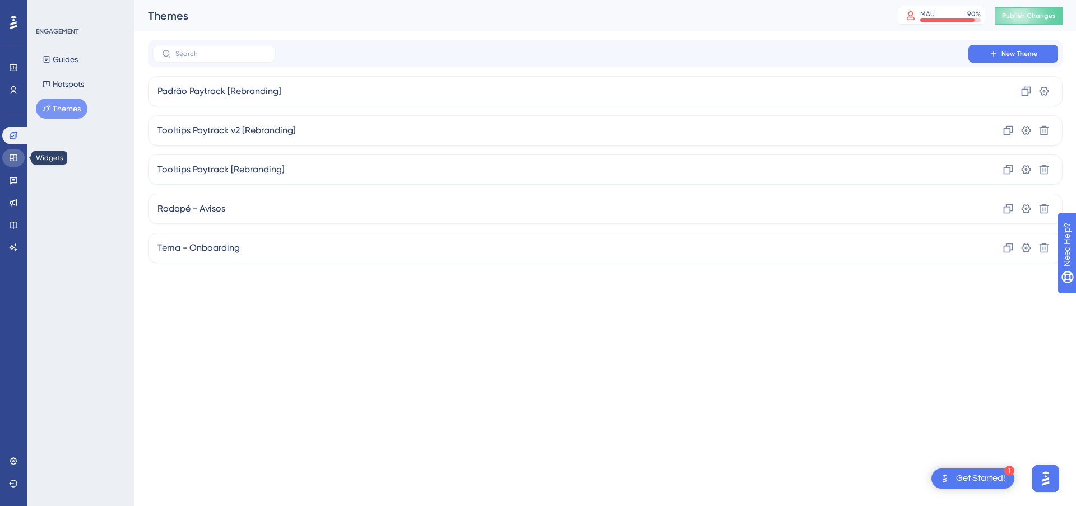
click at [14, 153] on icon at bounding box center [13, 157] width 9 height 9
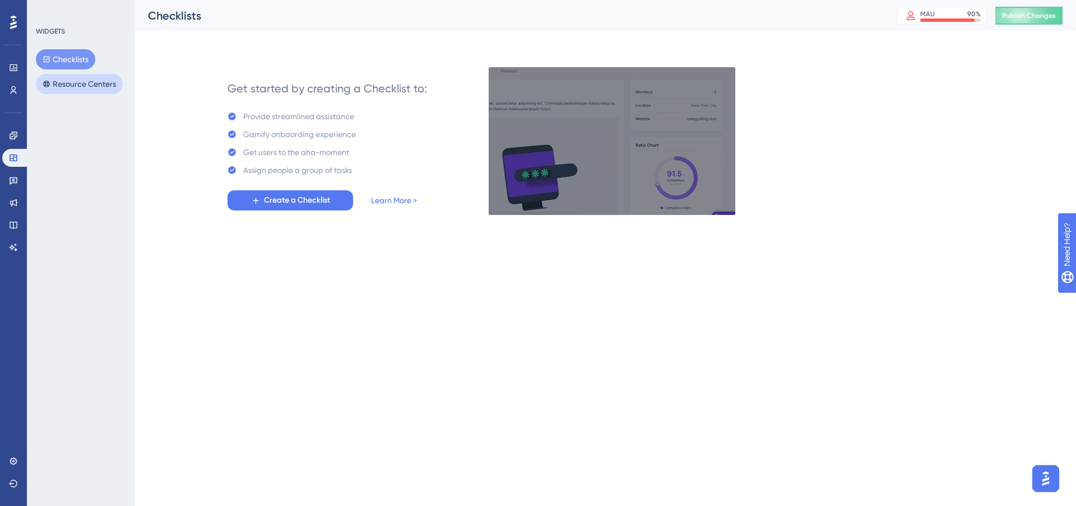
click at [83, 92] on button "Resource Centers" at bounding box center [79, 84] width 87 height 20
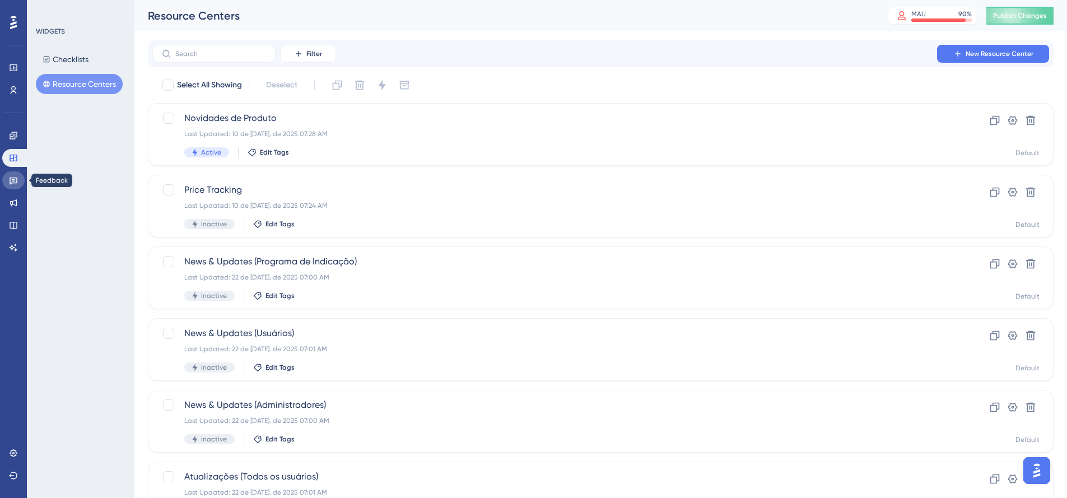
click at [11, 185] on link at bounding box center [13, 180] width 22 height 18
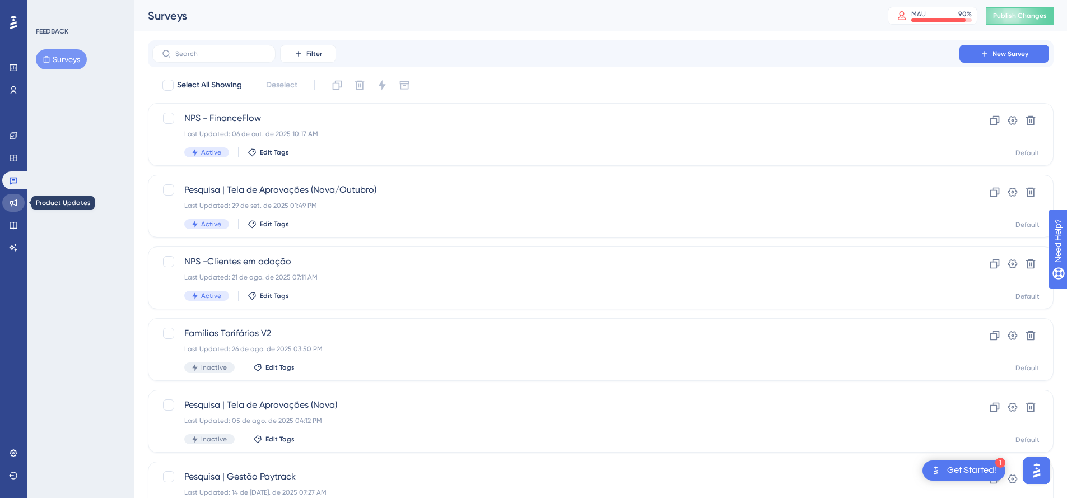
click at [13, 208] on link at bounding box center [13, 203] width 22 height 18
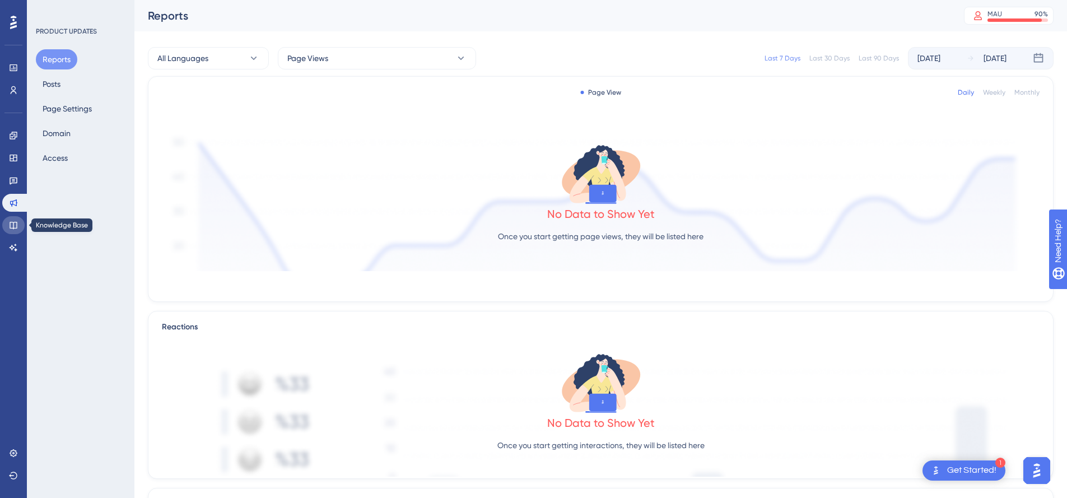
click at [12, 224] on icon at bounding box center [13, 225] width 9 height 9
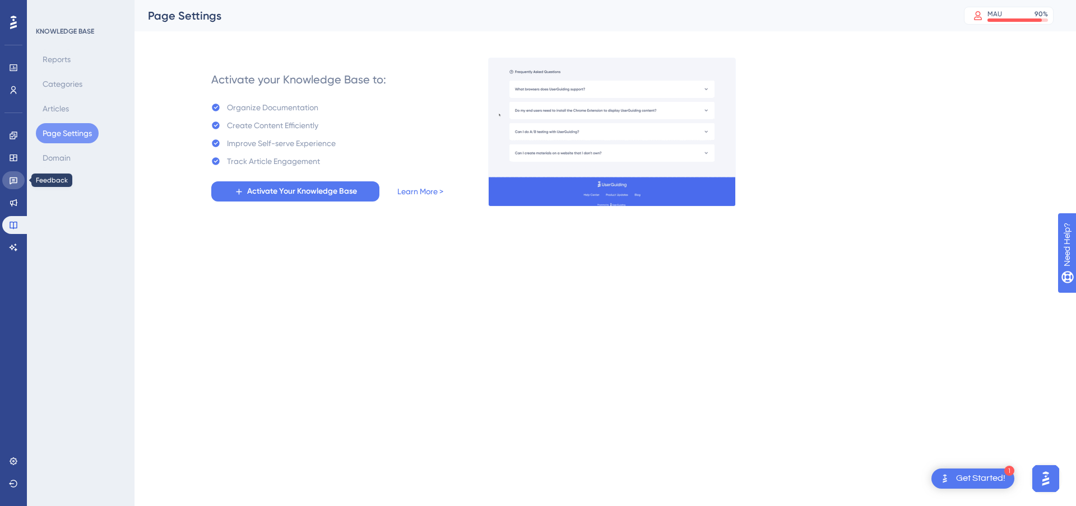
click at [15, 183] on icon at bounding box center [13, 180] width 9 height 9
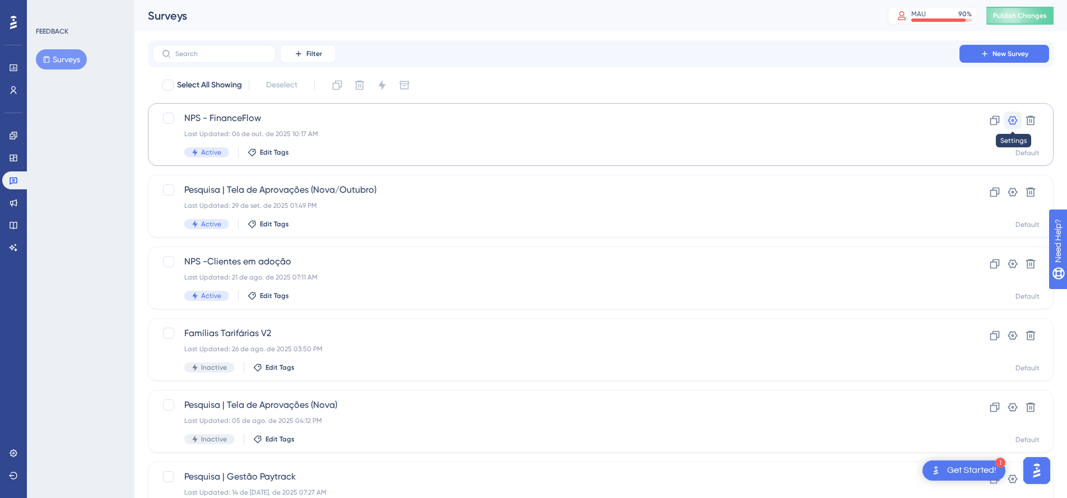
click at [1009, 122] on icon at bounding box center [1012, 120] width 11 height 11
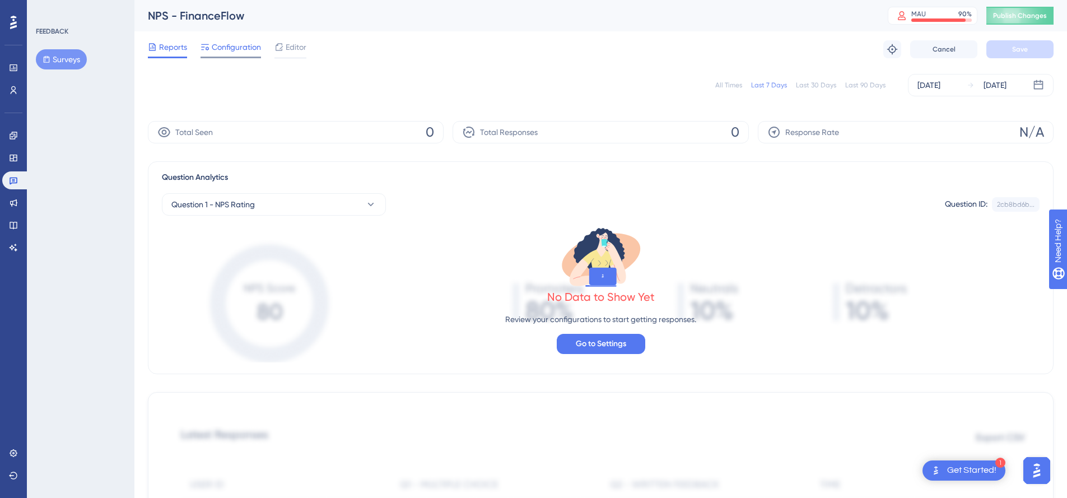
click at [246, 43] on span "Configuration" at bounding box center [236, 46] width 49 height 13
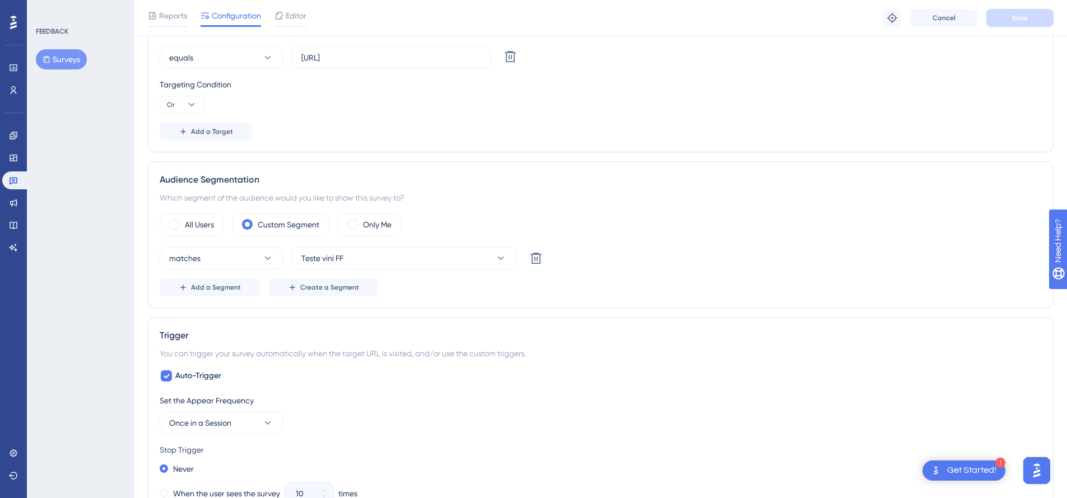
scroll to position [303, 0]
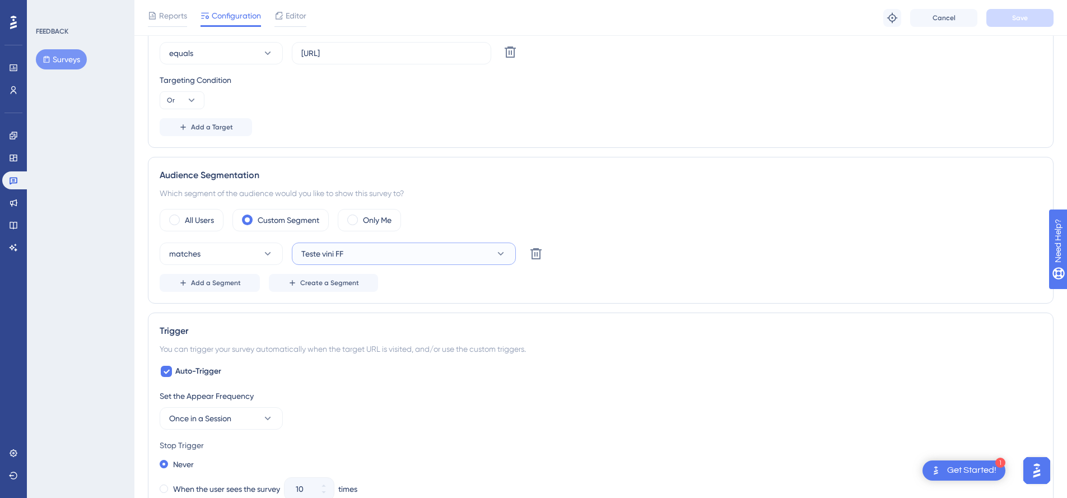
click at [474, 254] on button "Teste vini FF" at bounding box center [404, 254] width 224 height 22
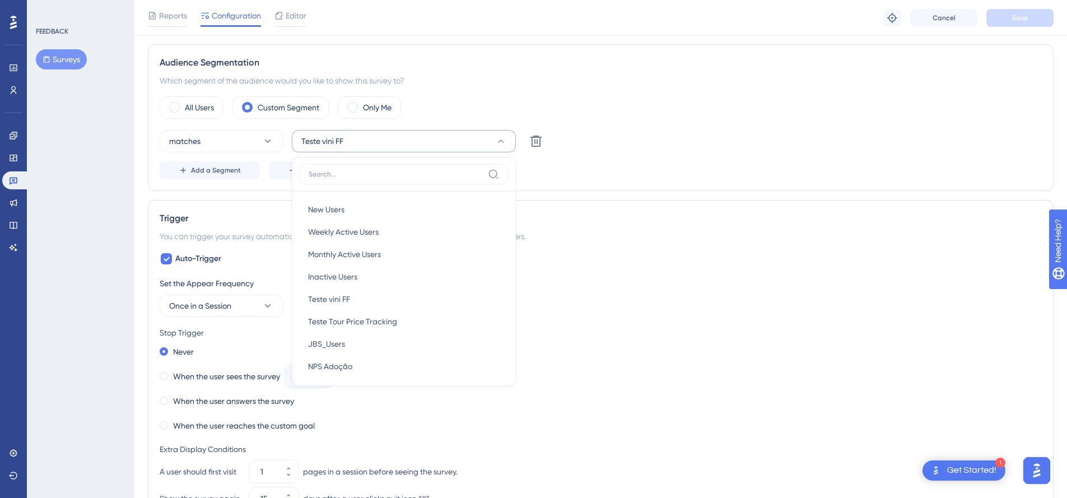
click at [491, 132] on button "Teste vini FF" at bounding box center [404, 141] width 224 height 22
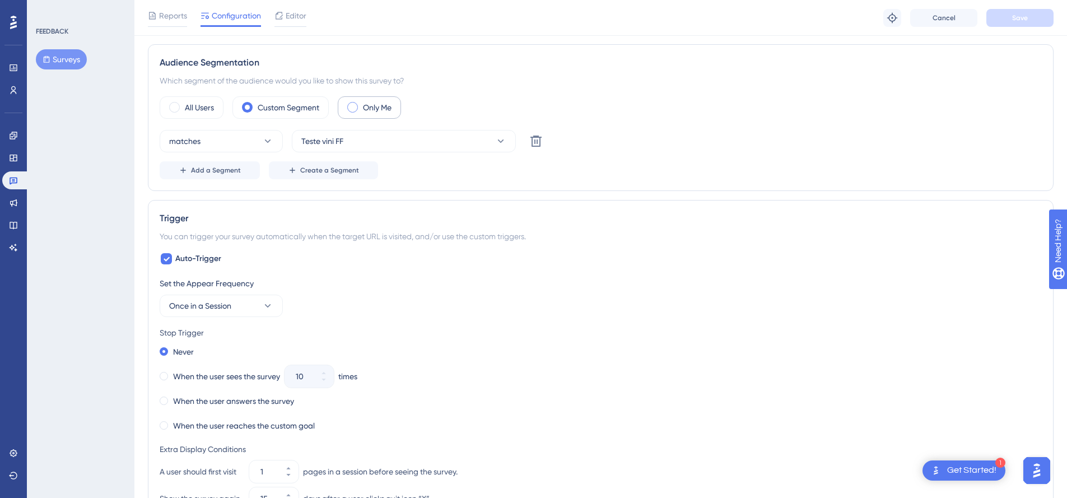
click at [360, 107] on div "Only Me" at bounding box center [369, 107] width 63 height 22
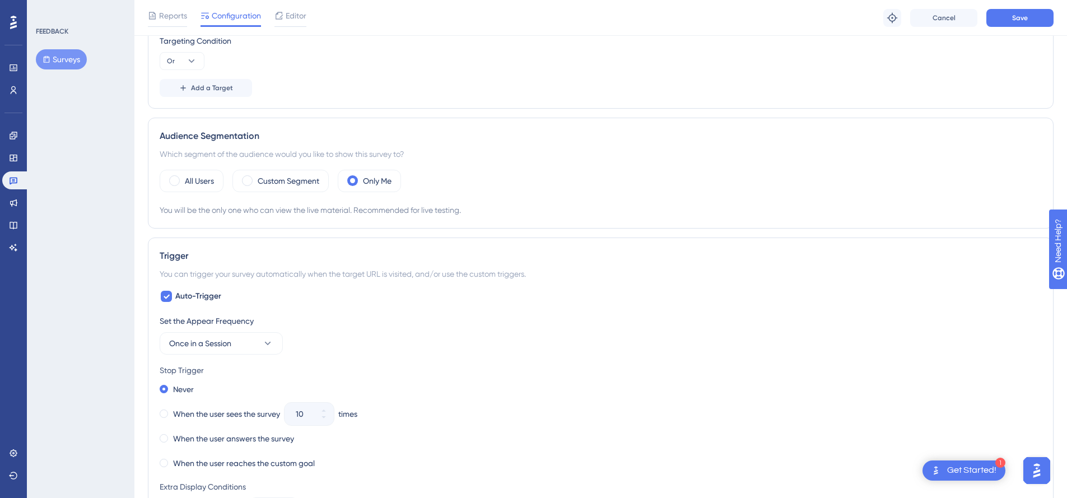
scroll to position [314, 0]
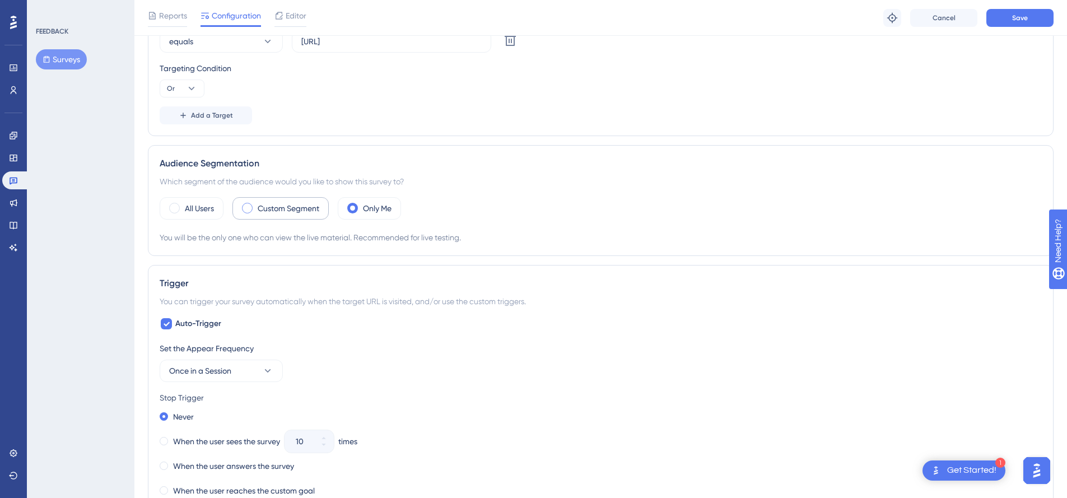
click at [328, 213] on div "Custom Segment" at bounding box center [280, 208] width 96 height 22
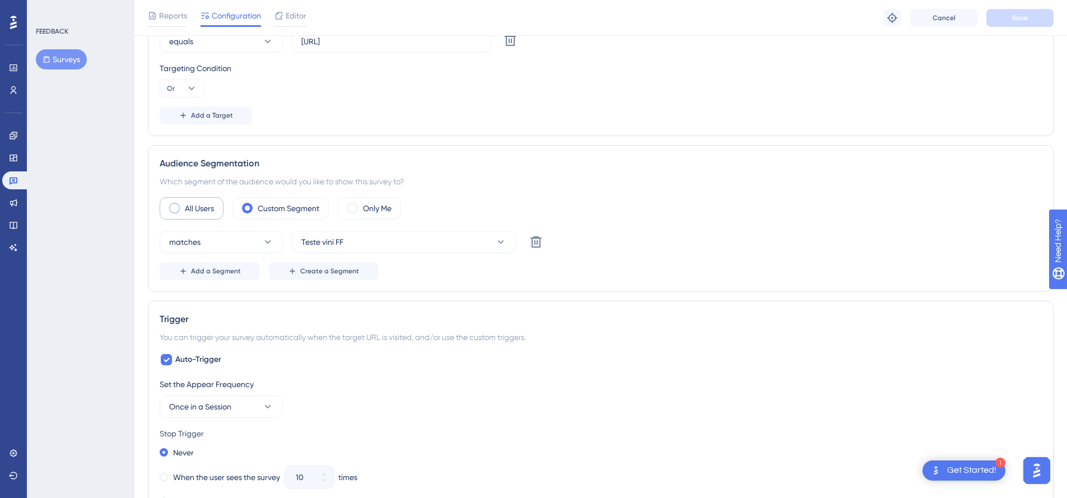
click at [218, 208] on div "All Users" at bounding box center [192, 208] width 64 height 22
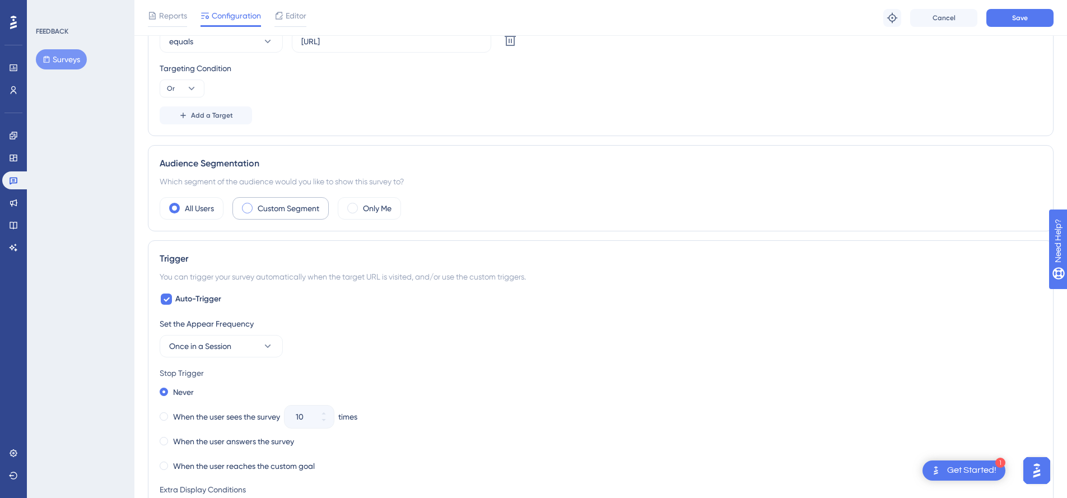
click at [300, 209] on label "Custom Segment" at bounding box center [289, 208] width 62 height 13
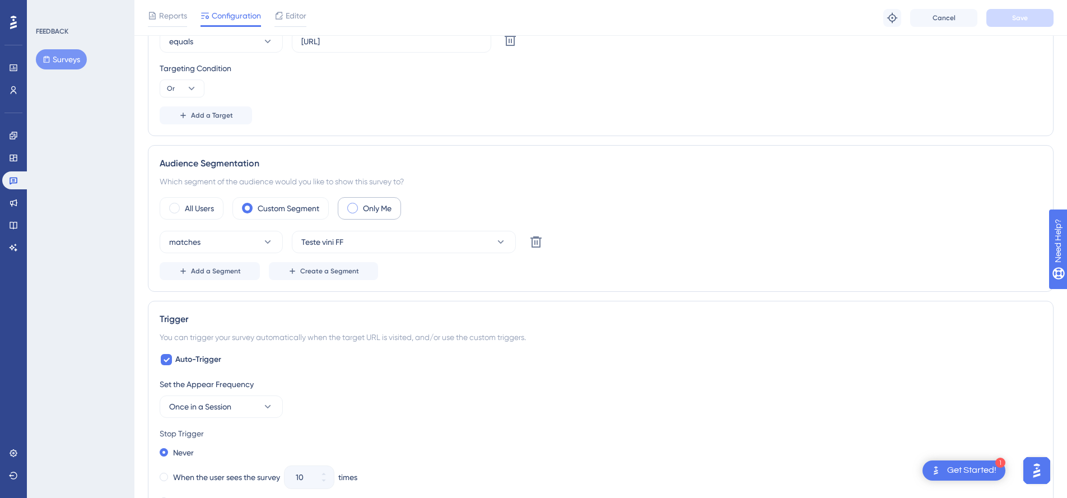
click at [401, 210] on div "Only Me" at bounding box center [369, 208] width 63 height 22
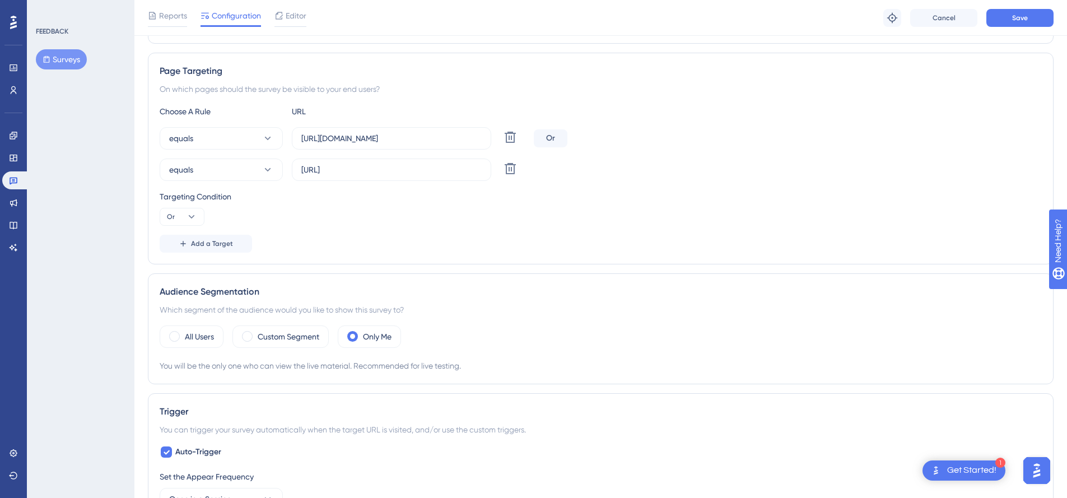
scroll to position [213, 0]
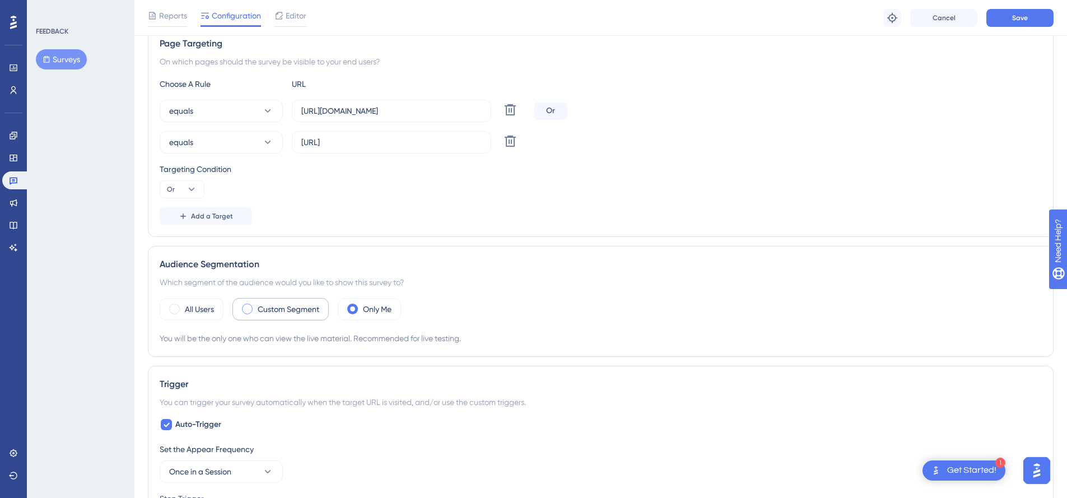
click at [267, 310] on label "Custom Segment" at bounding box center [289, 309] width 62 height 13
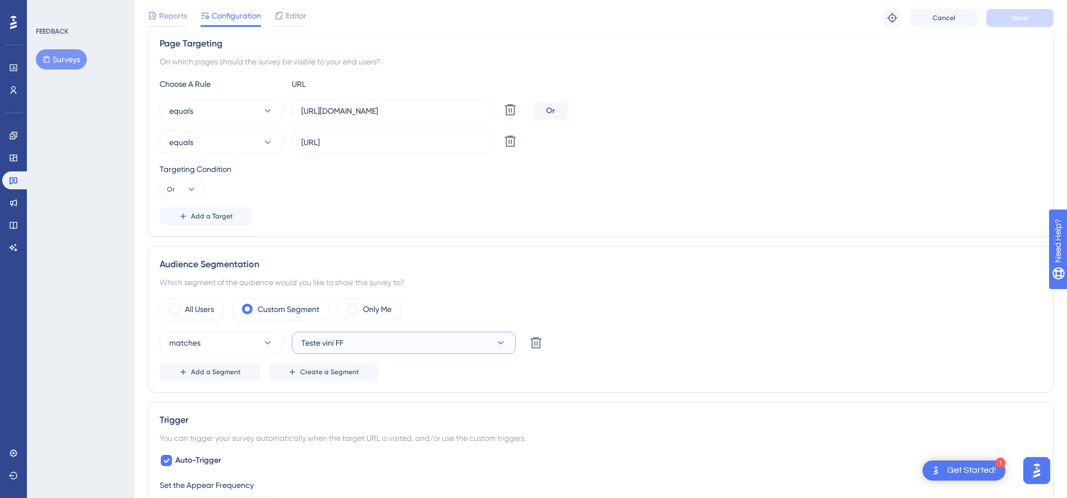
click at [388, 347] on button "Teste vini FF" at bounding box center [404, 343] width 224 height 22
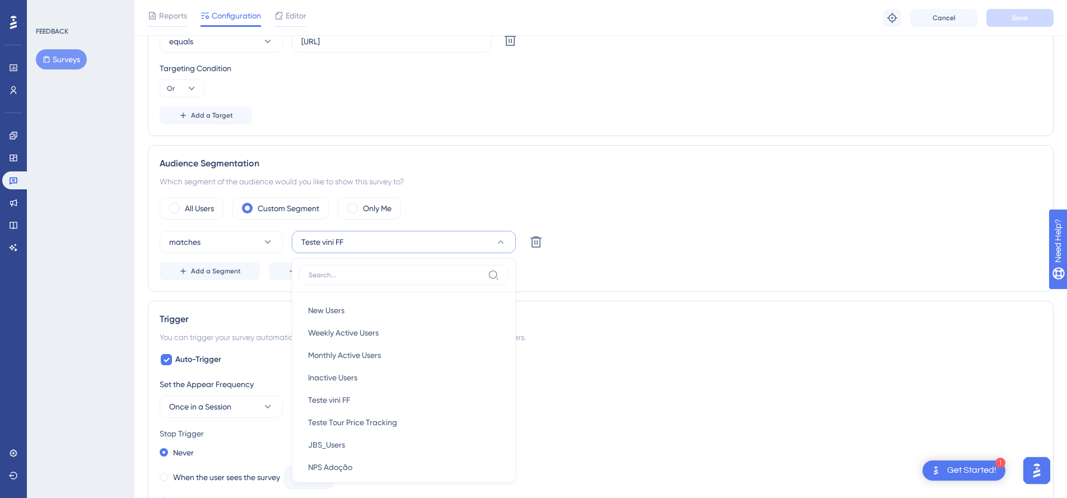
scroll to position [299, 0]
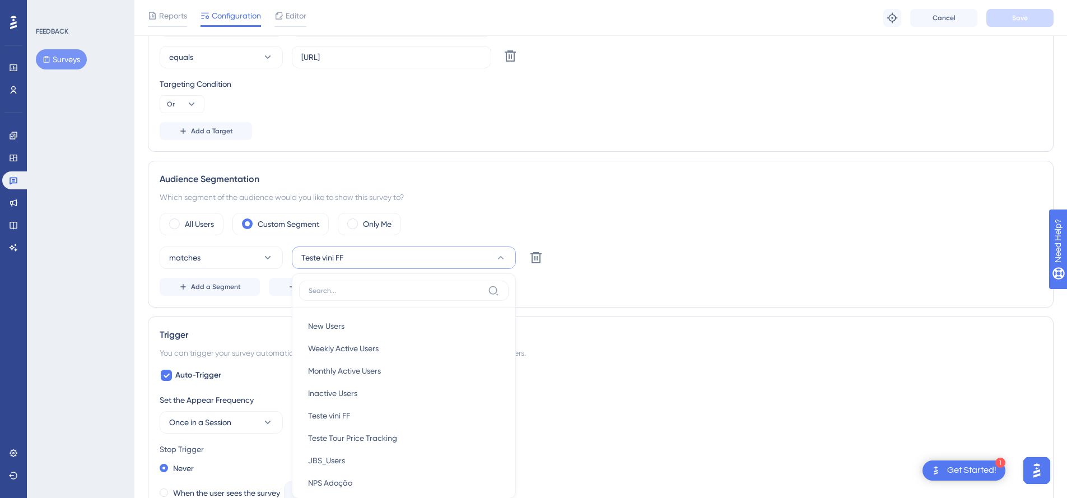
click at [683, 205] on div "Audience Segmentation Which segment of the audience would you like to show this…" at bounding box center [601, 234] width 906 height 147
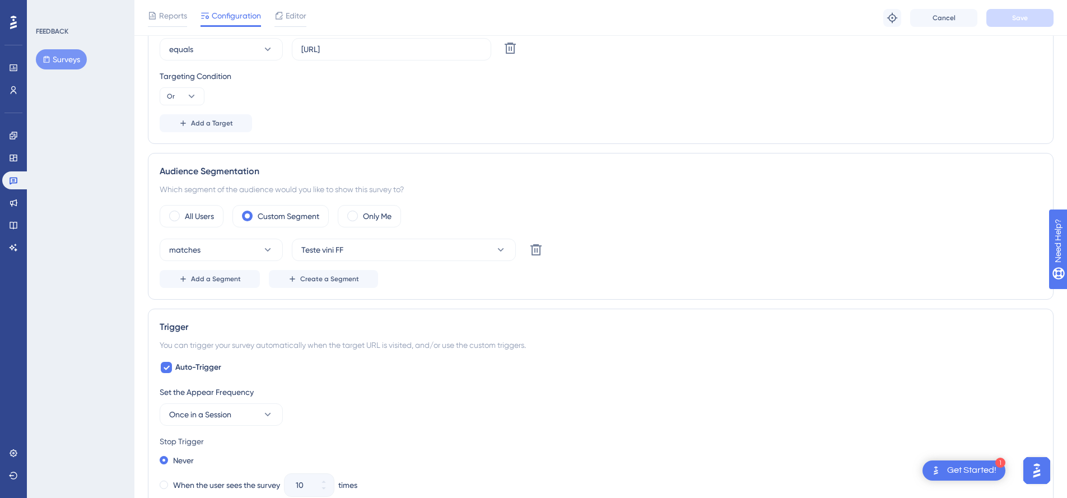
scroll to position [0, 0]
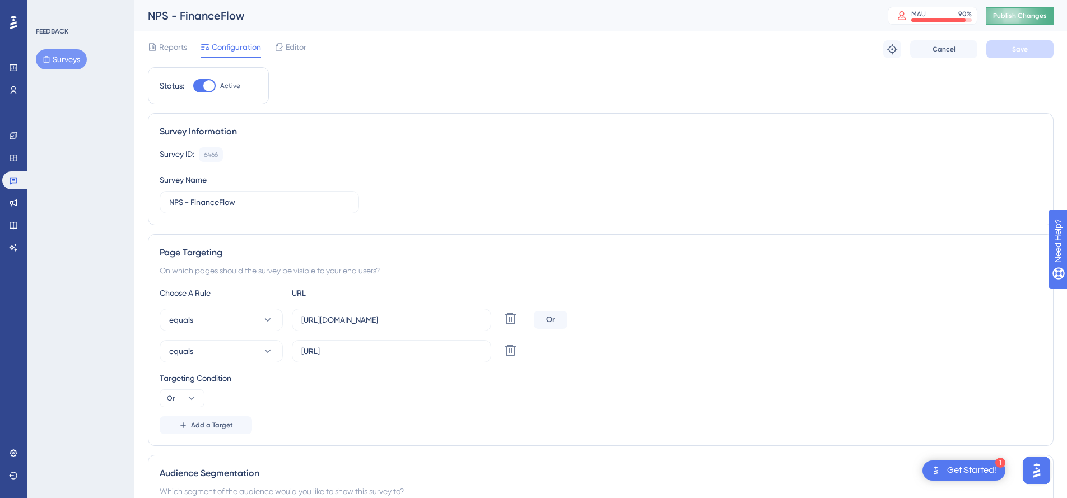
click at [1008, 18] on span "Publish Changes" at bounding box center [1020, 15] width 54 height 9
click at [351, 21] on icon at bounding box center [347, 20] width 11 height 11
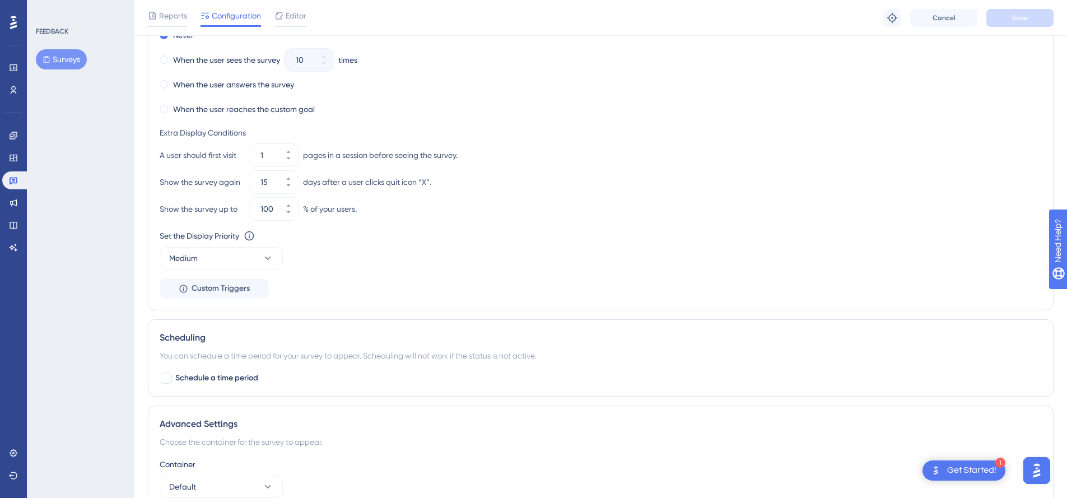
scroll to position [807, 0]
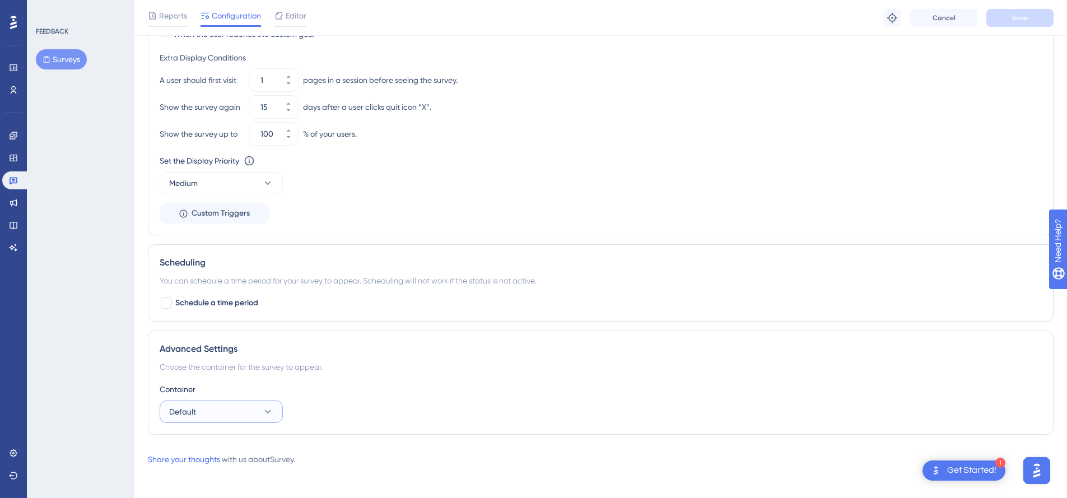
click at [267, 416] on icon at bounding box center [267, 411] width 11 height 11
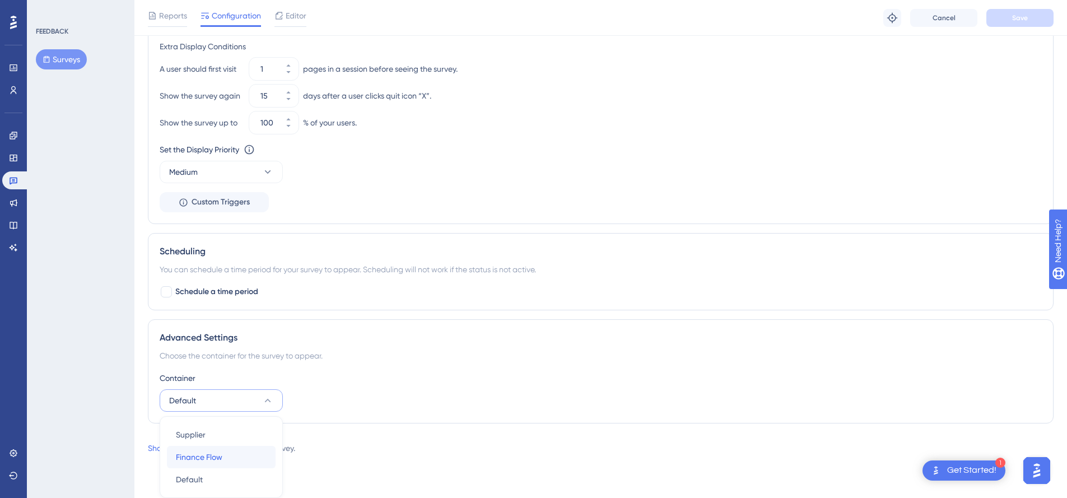
click at [232, 460] on div "Finance Flow Finance Flow" at bounding box center [221, 457] width 91 height 22
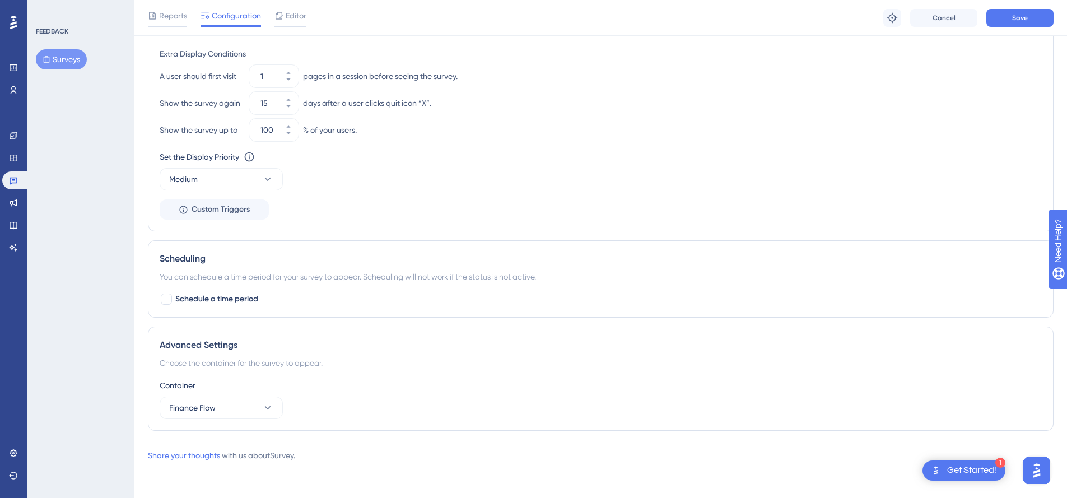
scroll to position [811, 0]
click at [1002, 20] on button "Save" at bounding box center [1020, 18] width 67 height 18
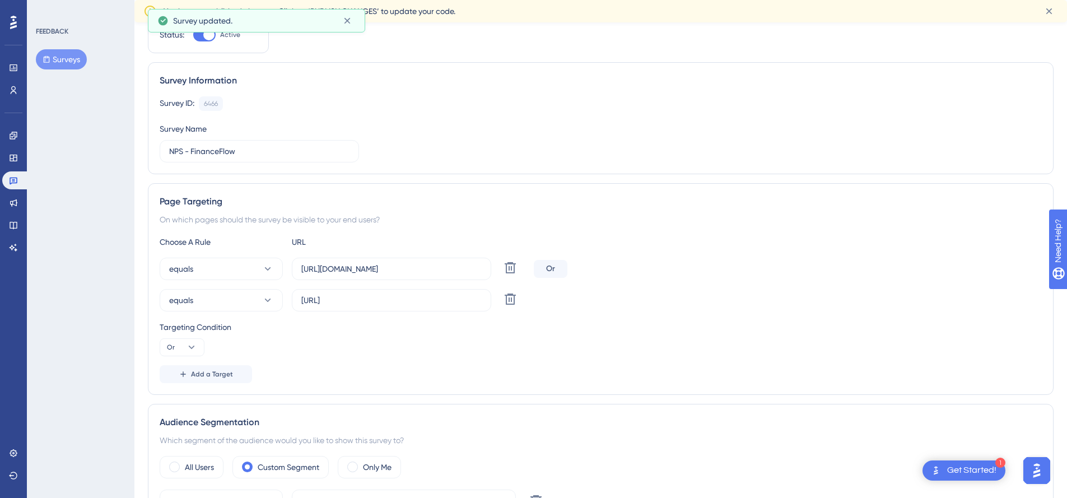
scroll to position [0, 0]
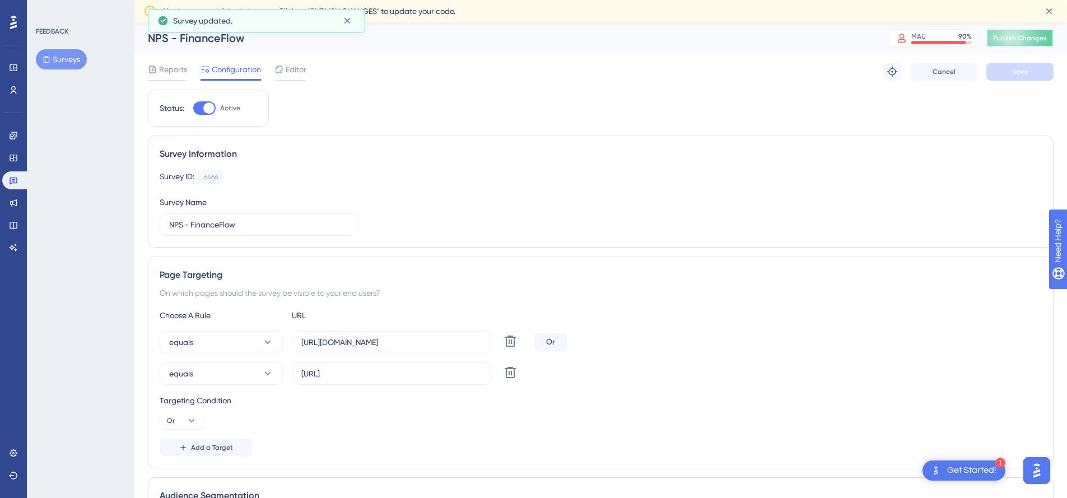
click at [1039, 36] on span "Publish Changes" at bounding box center [1020, 38] width 54 height 9
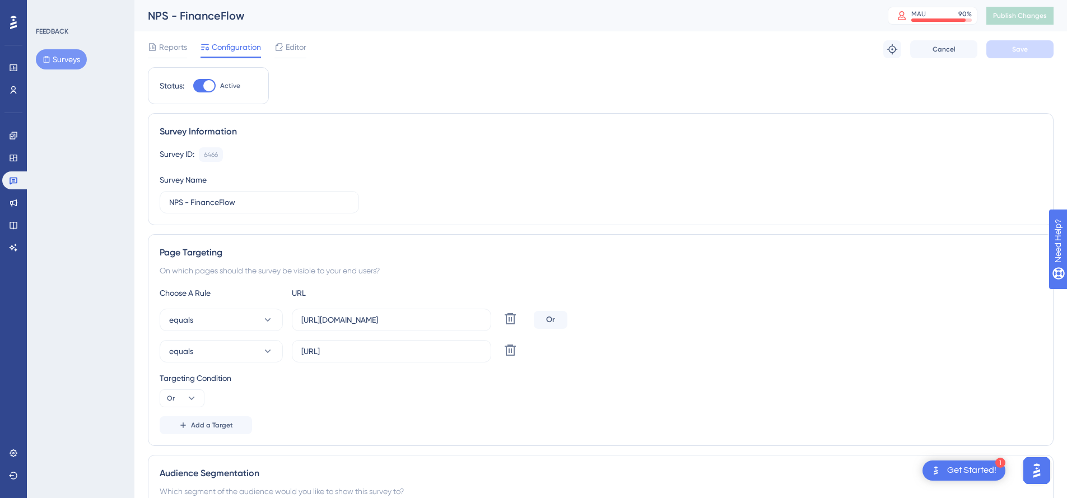
click at [563, 8] on div "NPS - FinanceFlow" at bounding box center [504, 16] width 712 height 16
click at [153, 44] on icon at bounding box center [152, 46] width 7 height 7
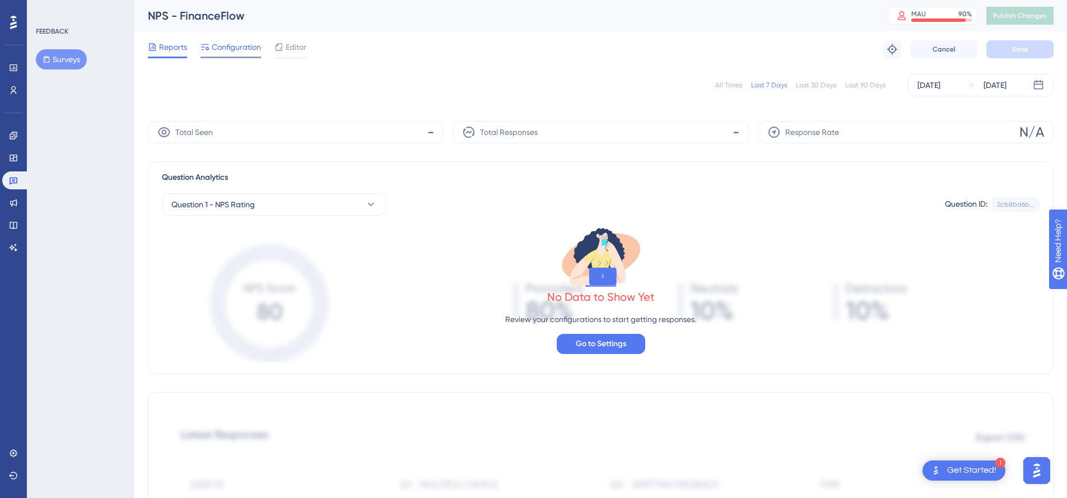
click at [218, 43] on span "Configuration" at bounding box center [236, 46] width 49 height 13
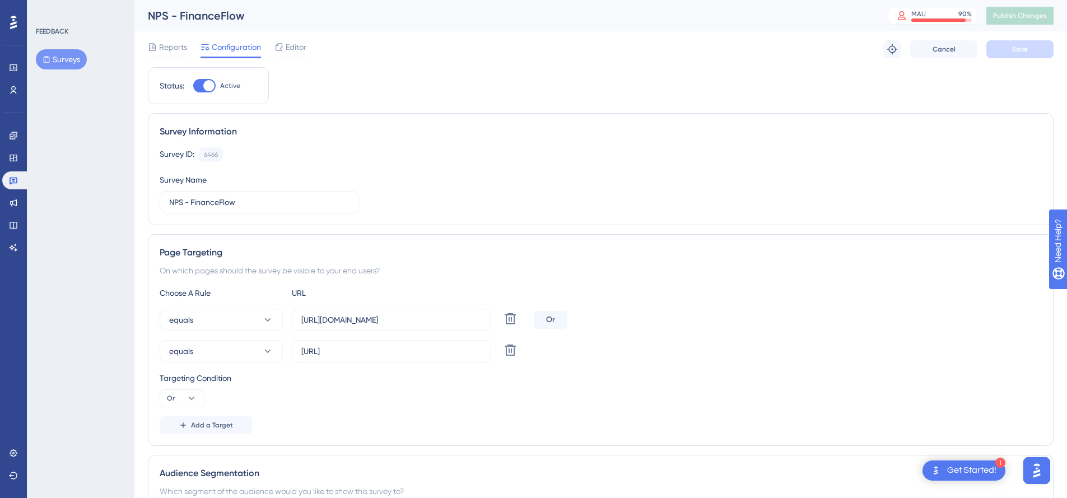
drag, startPoint x: 438, startPoint y: 83, endPoint x: 326, endPoint y: 73, distance: 112.4
click at [280, 46] on icon at bounding box center [279, 47] width 9 height 9
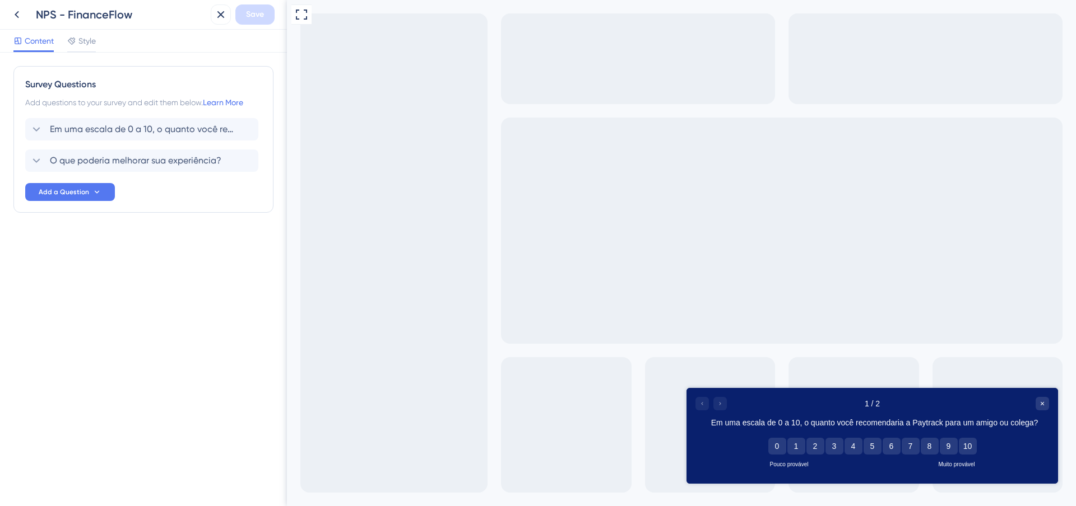
click at [716, 406] on div at bounding box center [710, 403] width 31 height 13
click at [146, 161] on span "O que poderia melhorar sua experiência?" at bounding box center [135, 160] width 171 height 13
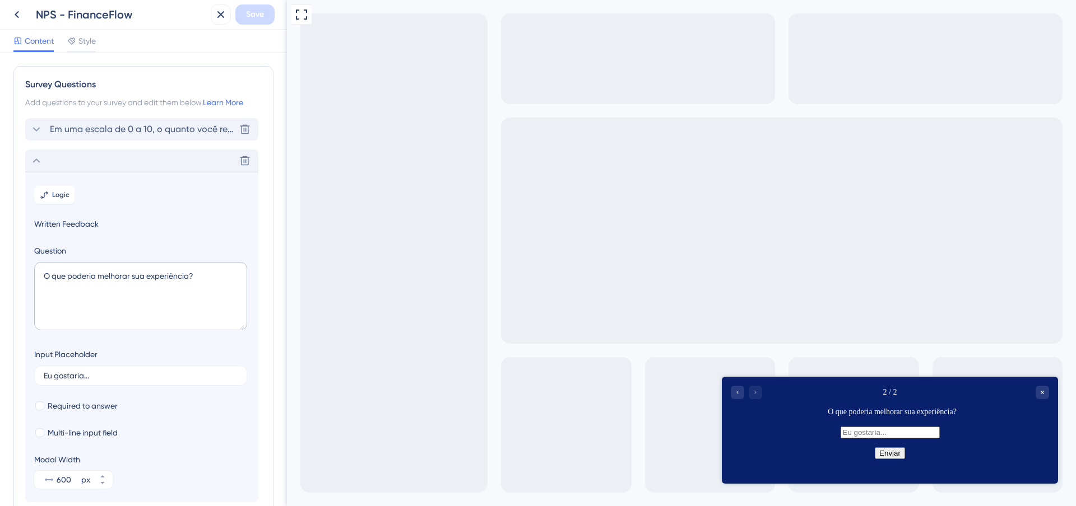
click at [52, 122] on div "Em [PERSON_NAME] de 0 a 10, o quanto você recomendaria a Paytrack para um amigo…" at bounding box center [141, 129] width 233 height 22
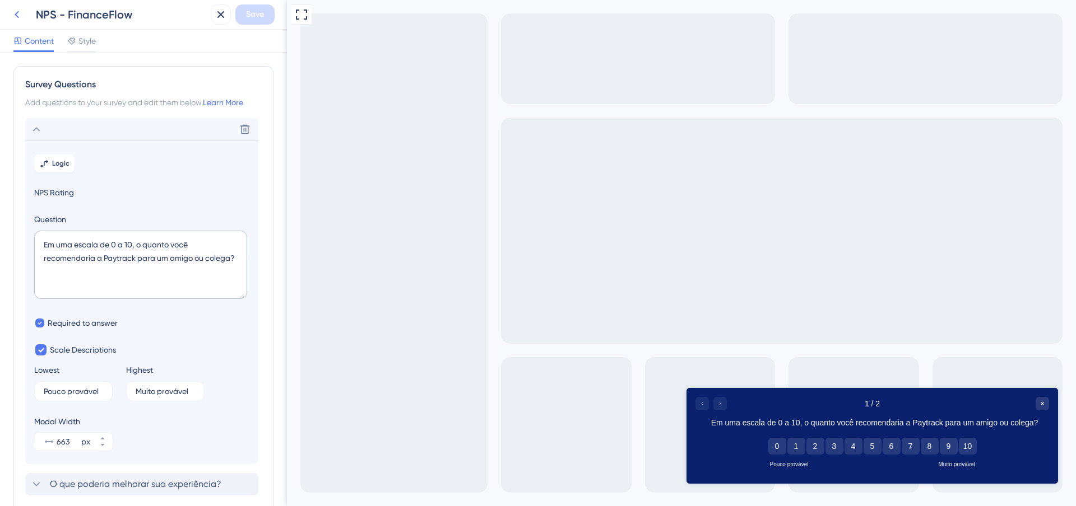
click at [16, 17] on icon at bounding box center [16, 14] width 13 height 13
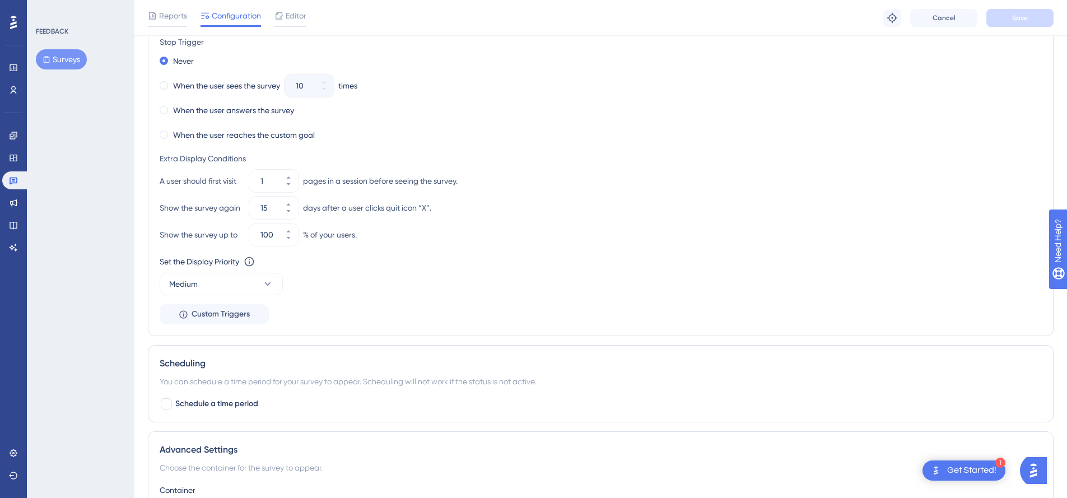
scroll to position [605, 0]
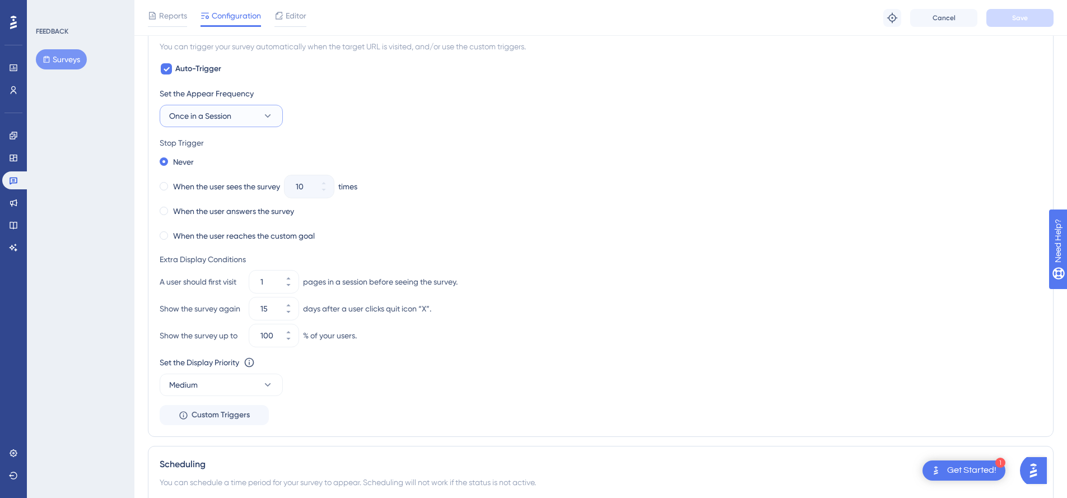
click at [232, 113] on button "Once in a Session" at bounding box center [221, 116] width 123 height 22
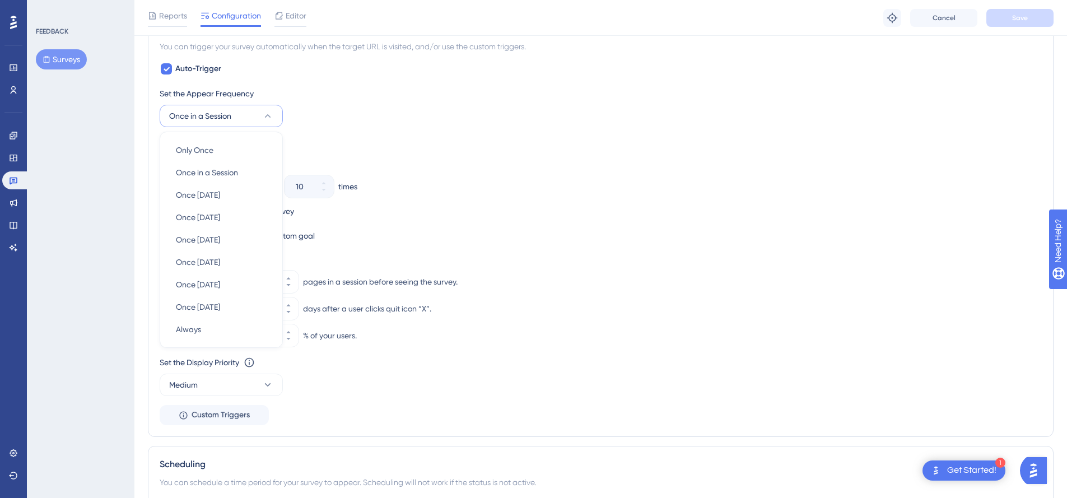
scroll to position [596, 0]
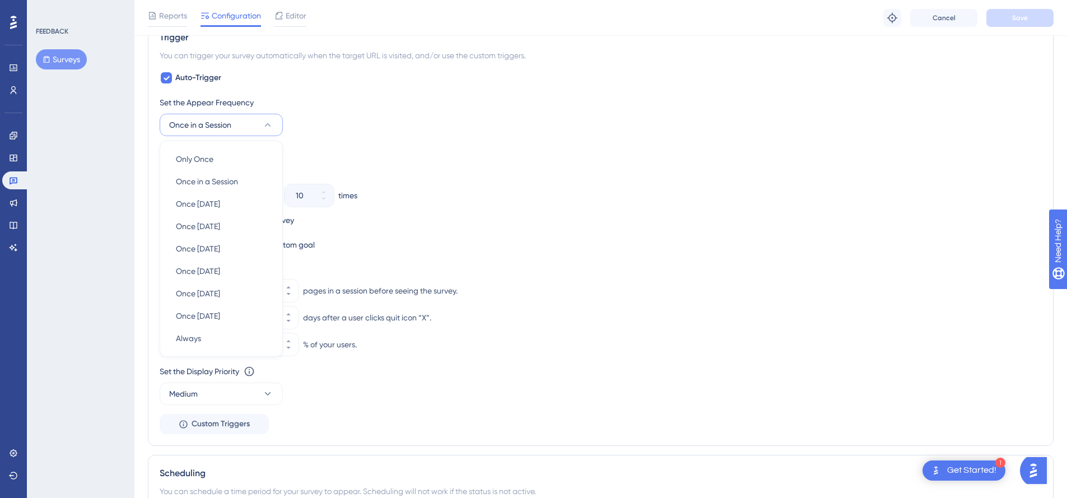
click at [399, 127] on div "Set the Appear Frequency Once in a Session Only Once Only Once Once in a Sessio…" at bounding box center [601, 116] width 882 height 40
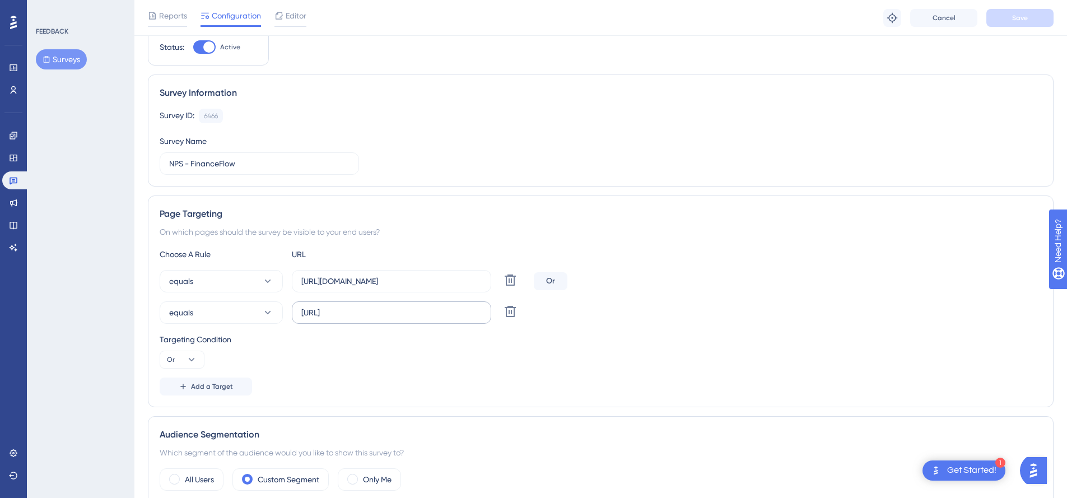
scroll to position [0, 0]
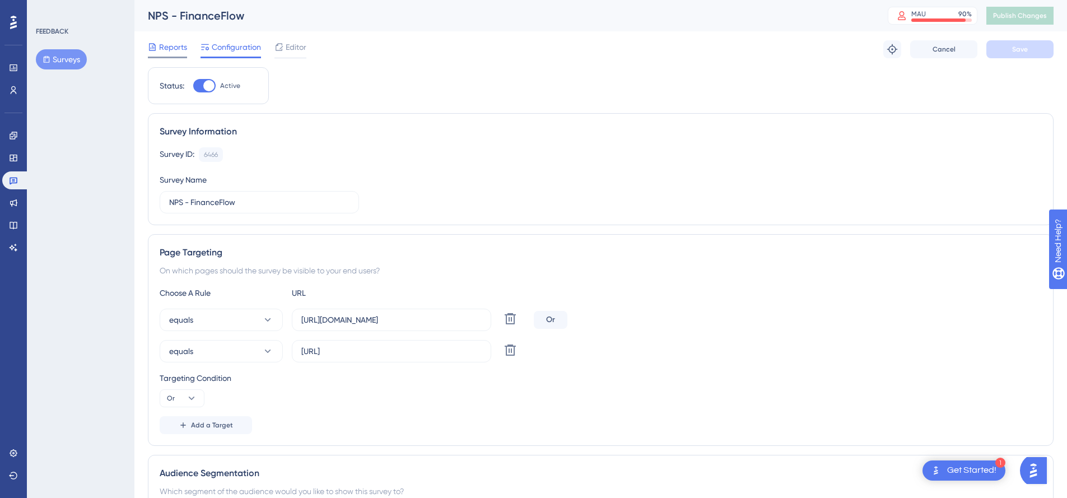
click at [165, 41] on span "Reports" at bounding box center [173, 46] width 28 height 13
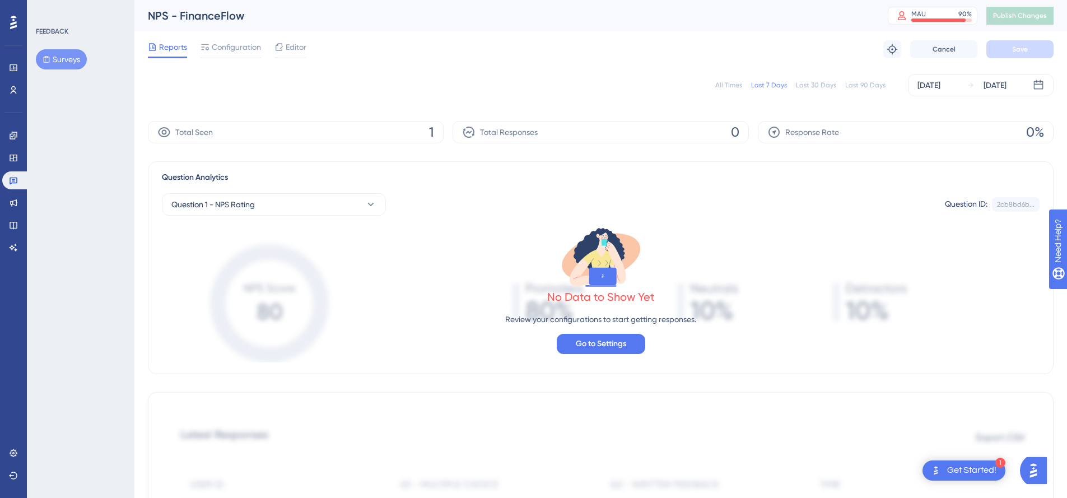
click at [737, 76] on div "All Times Last 7 Days Last 30 Days Last 90 Days [DATE] [DATE]" at bounding box center [601, 85] width 906 height 22
click at [733, 83] on div "All Times" at bounding box center [728, 85] width 27 height 9
click at [378, 122] on div "Total Seen 1" at bounding box center [296, 132] width 296 height 22
click at [256, 190] on div "Question 1 - NPS Rating Question ID: 2cb8bd6b... Copy" at bounding box center [601, 199] width 878 height 31
click at [255, 196] on button "Question 1 - NPS Rating" at bounding box center [274, 204] width 224 height 22
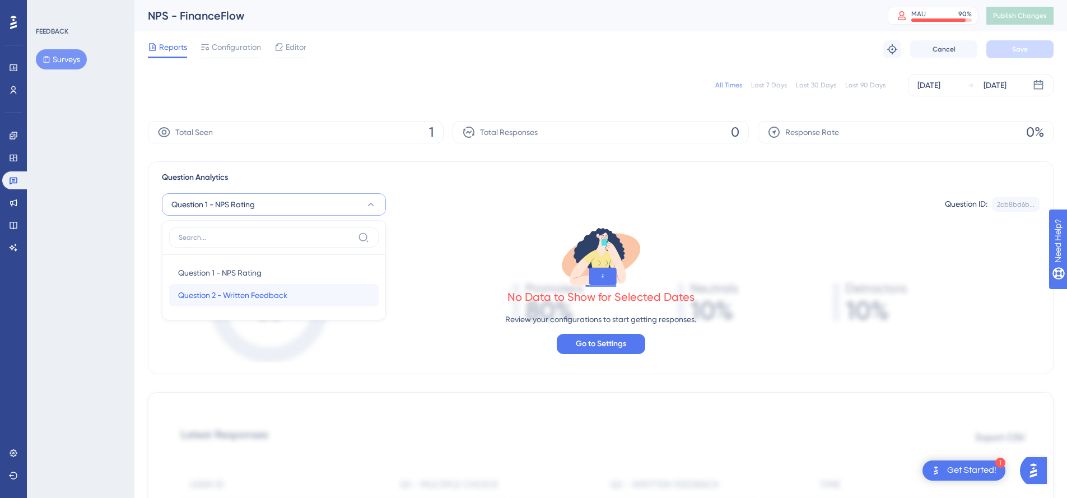
click at [294, 292] on div "Question 2 - Written Feedback Question 2 - Written Feedback" at bounding box center [274, 295] width 192 height 22
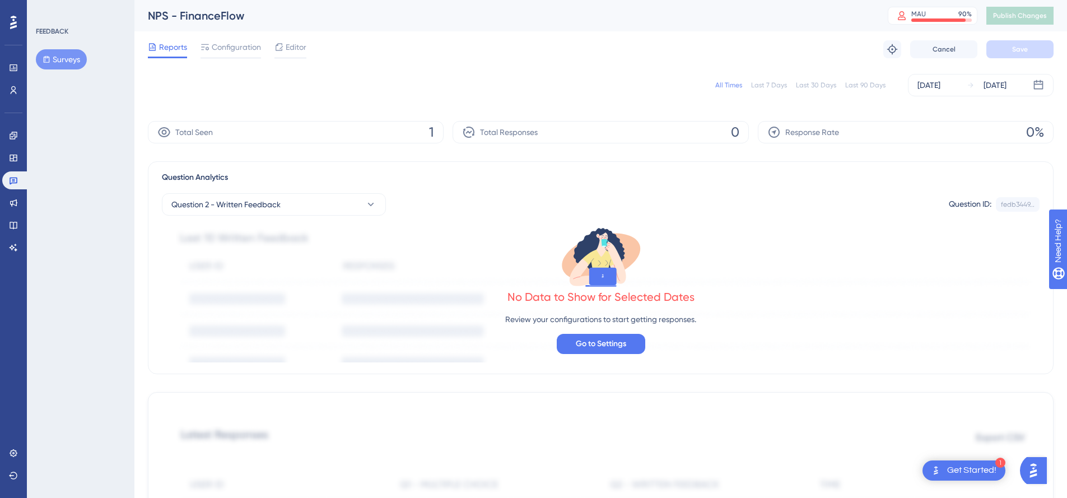
click at [445, 188] on div "Question 2 - Written Feedback Question ID: fedb3449... Copy" at bounding box center [601, 199] width 878 height 31
click at [454, 142] on div "Total Seen 1 Total Responses 0 Response Rate 0%" at bounding box center [601, 132] width 906 height 22
click at [350, 203] on button "Question 2 - Written Feedback" at bounding box center [274, 204] width 224 height 22
click at [246, 266] on span "Question 1 - NPS Rating" at bounding box center [219, 272] width 83 height 13
